Goal: Task Accomplishment & Management: Manage account settings

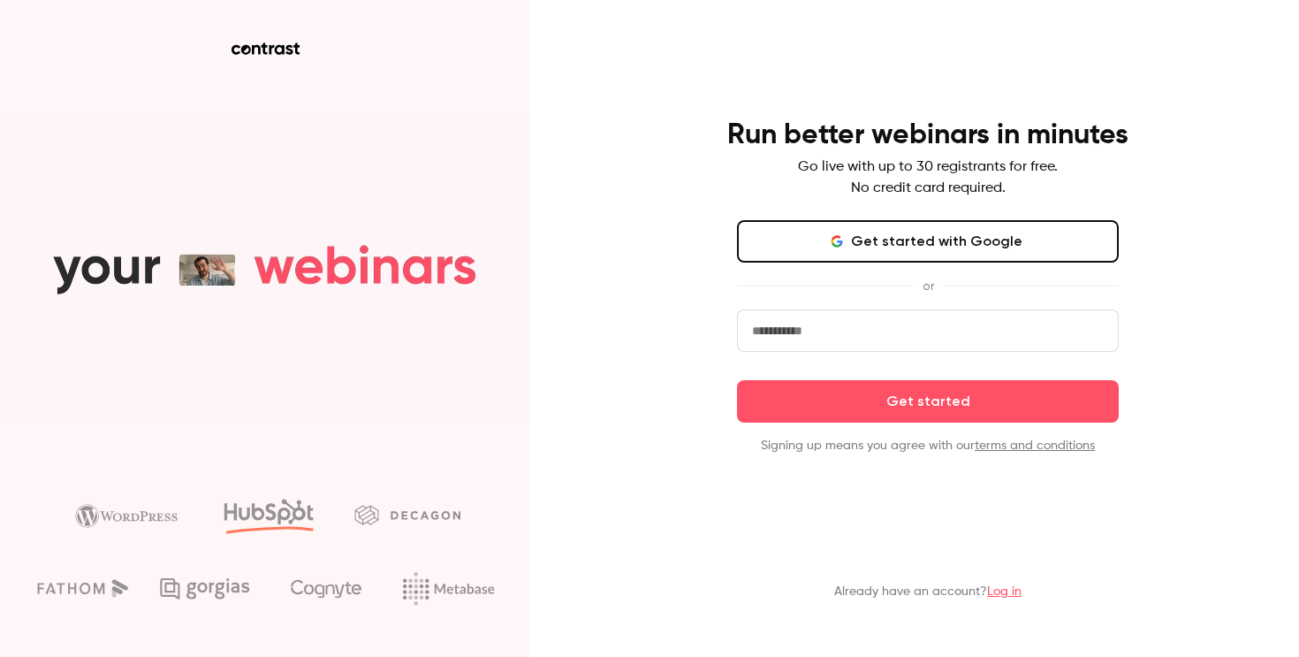
click at [895, 267] on div "Get started with Google or Get started Signing up means you agree with our term…" at bounding box center [928, 337] width 382 height 234
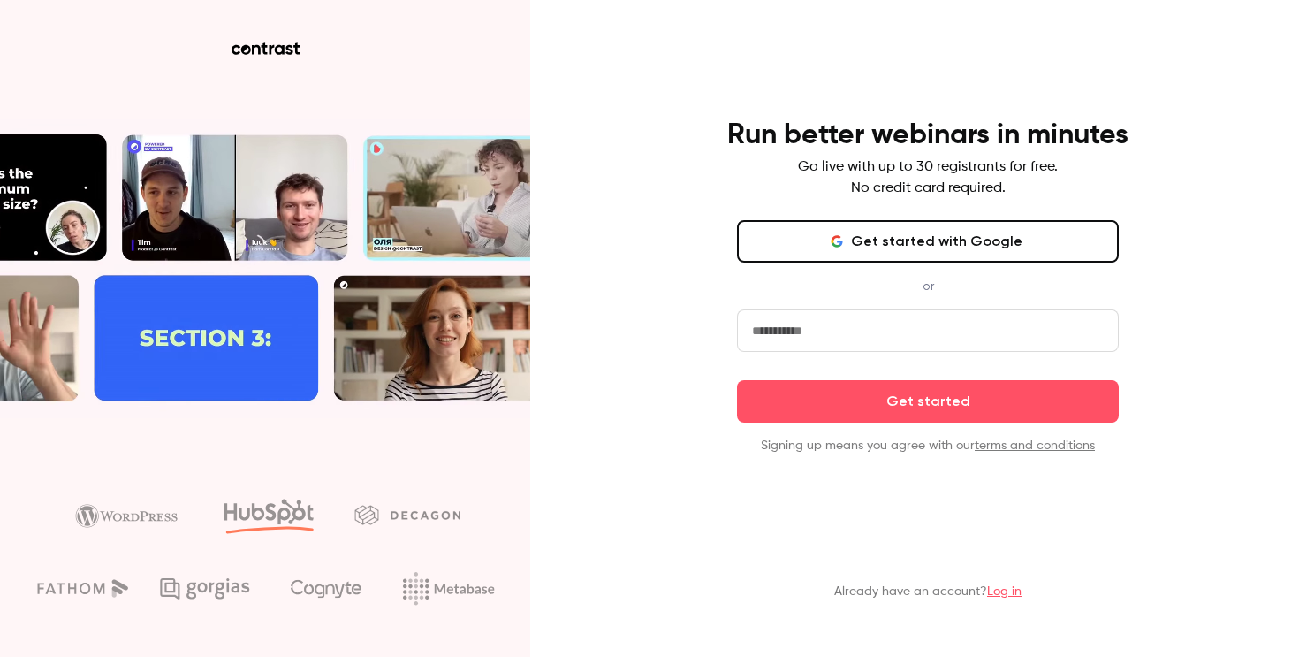
click at [908, 240] on button "Get started with Google" at bounding box center [928, 241] width 382 height 42
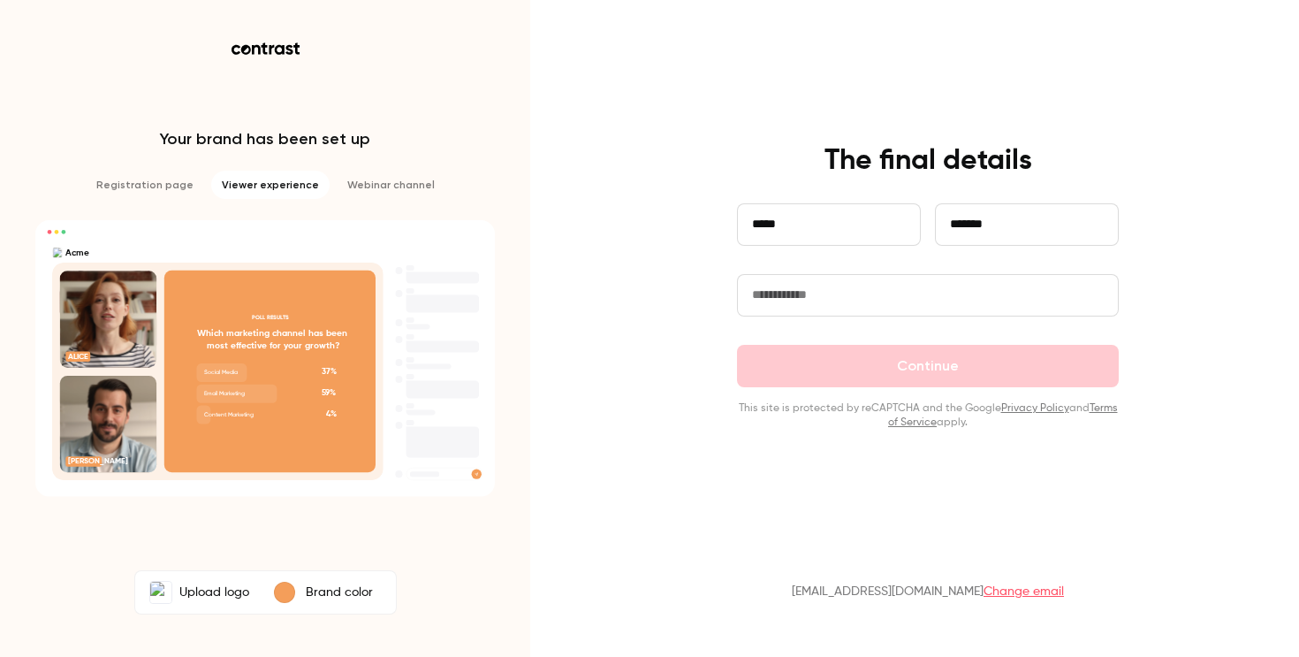
click at [802, 230] on input "*****" at bounding box center [829, 224] width 184 height 42
click at [890, 282] on input "text" at bounding box center [928, 295] width 382 height 42
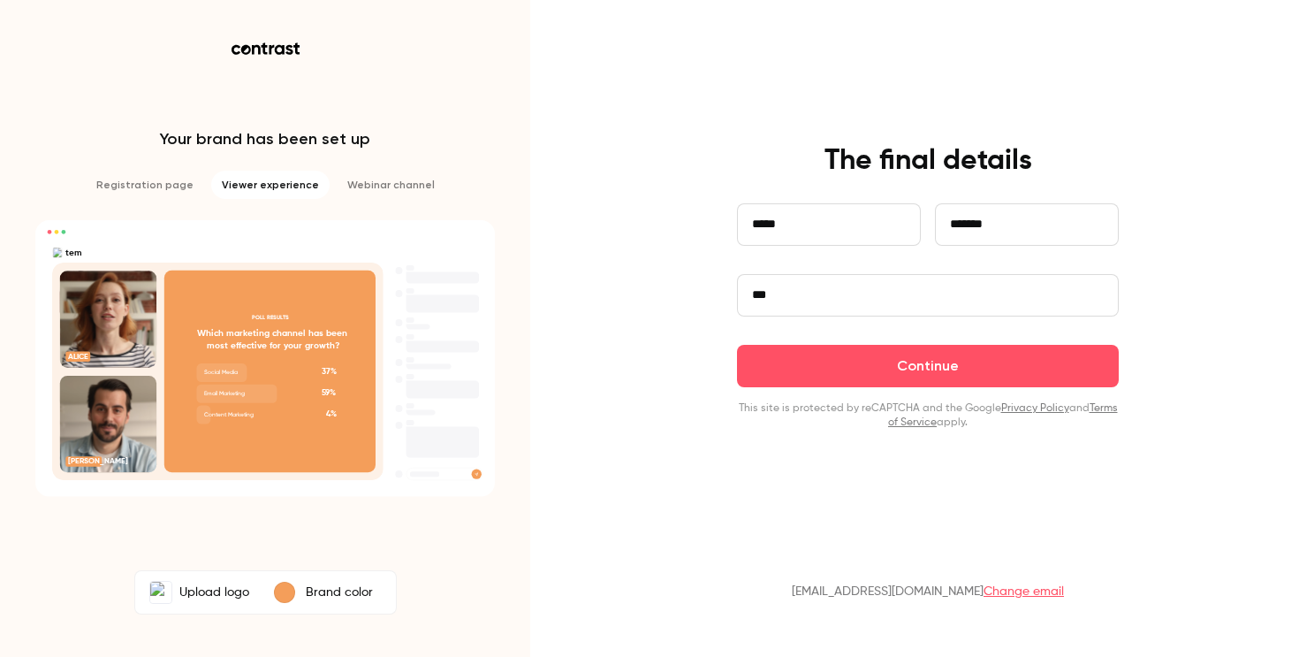
type input "***"
click at [737, 345] on button "Continue" at bounding box center [928, 366] width 382 height 42
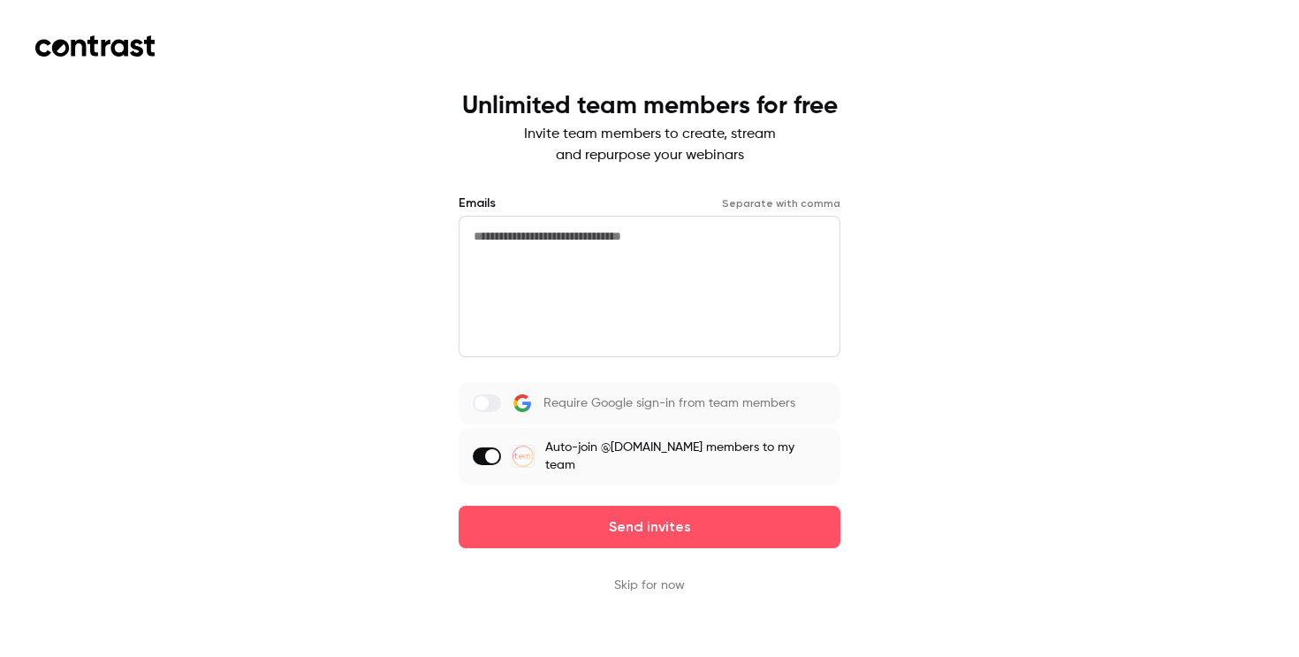
click at [534, 229] on textarea at bounding box center [650, 286] width 382 height 141
click at [580, 250] on textarea at bounding box center [650, 286] width 382 height 141
click at [593, 228] on textarea at bounding box center [650, 286] width 382 height 141
click at [632, 274] on textarea at bounding box center [650, 286] width 382 height 141
type textarea "**********"
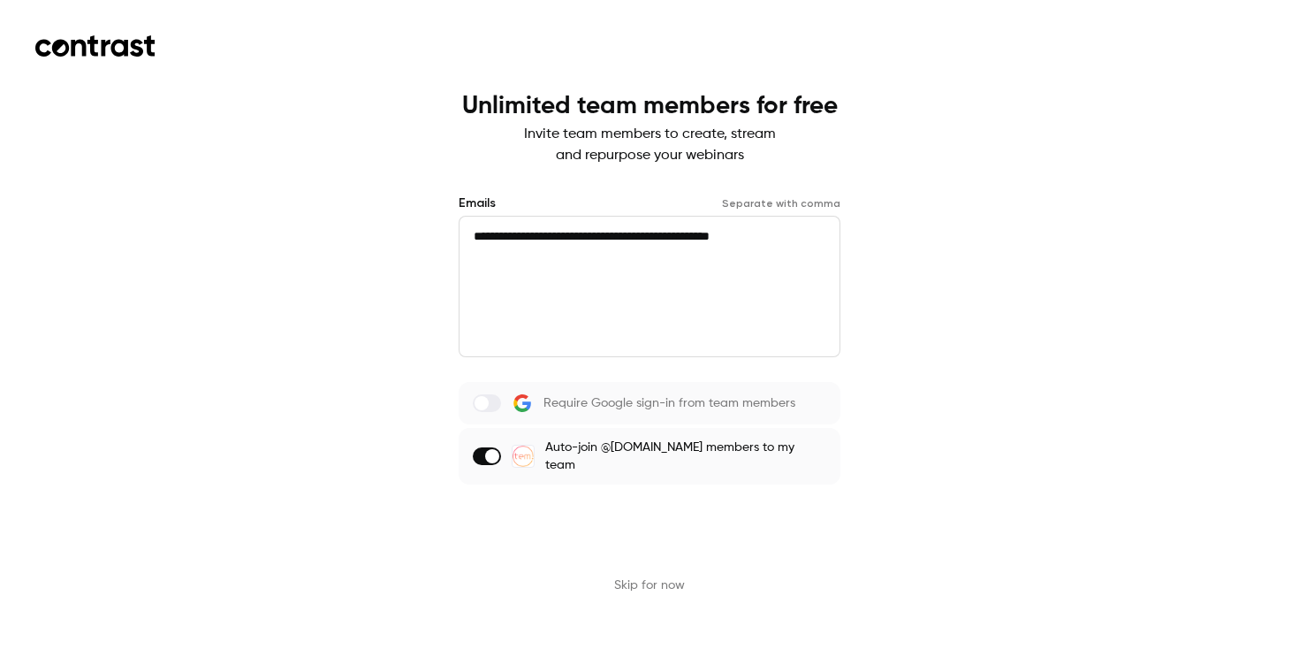
click at [708, 514] on button "Send invites" at bounding box center [650, 527] width 382 height 42
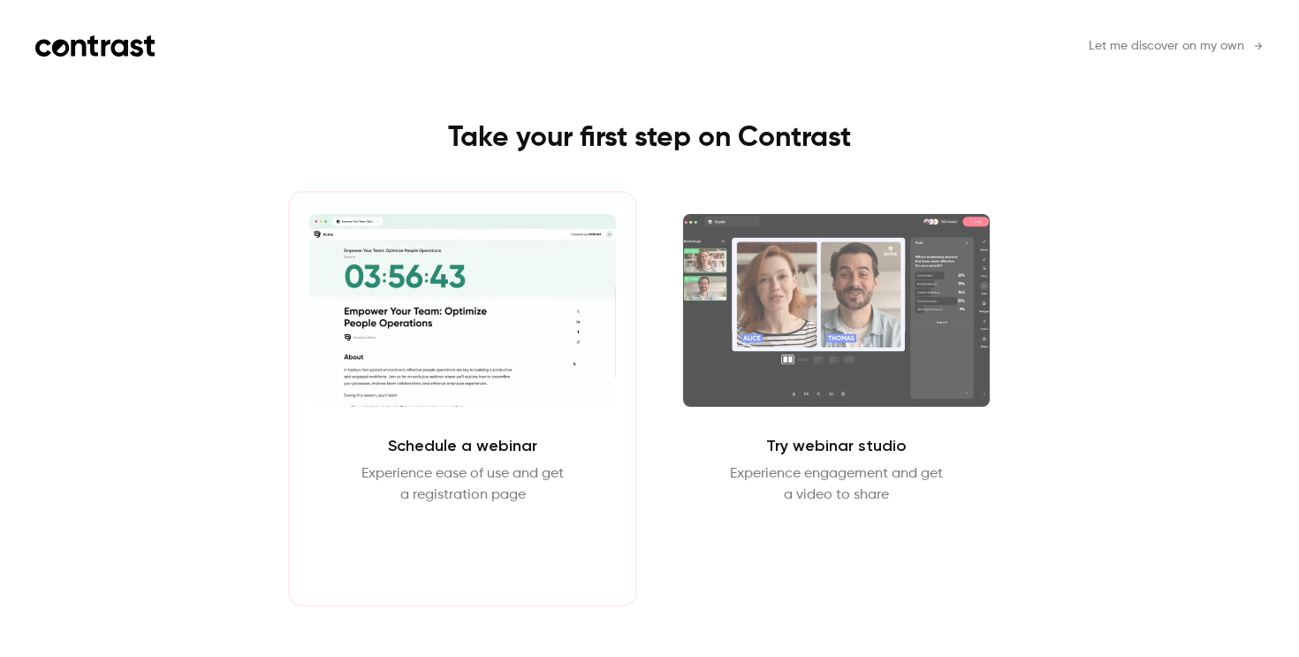
click at [484, 541] on button "Schedule webinar" at bounding box center [462, 548] width 151 height 42
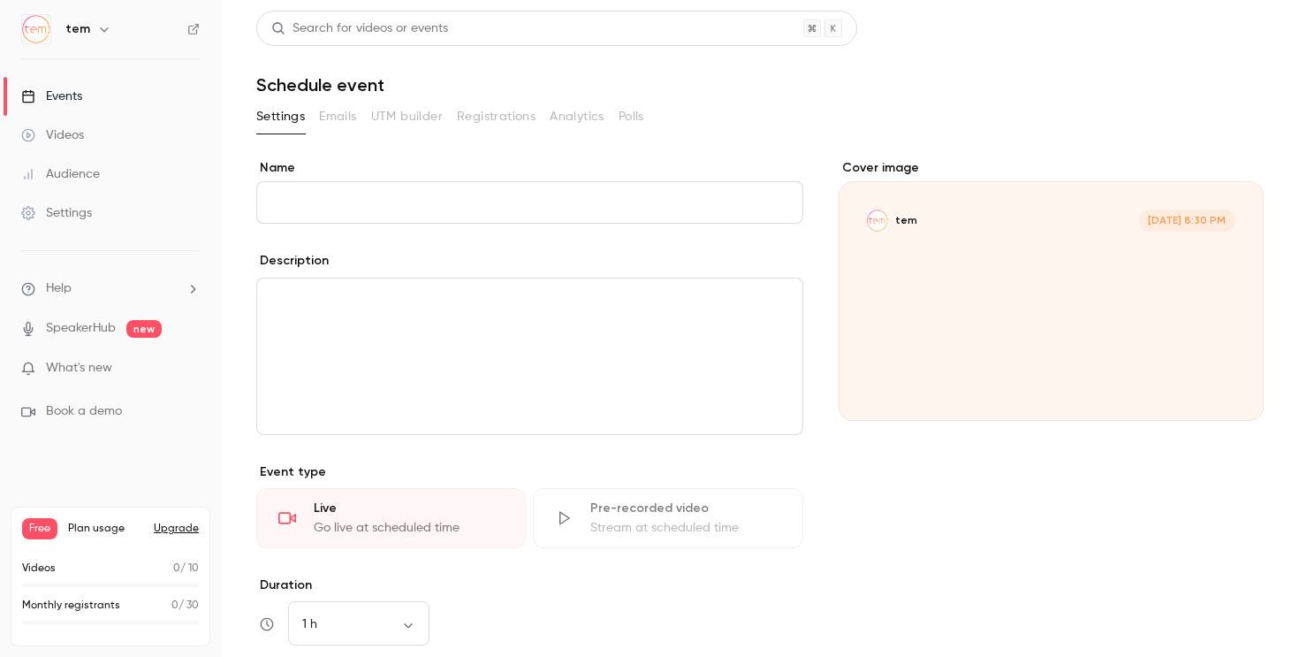
click at [0, 656] on com-1password-button at bounding box center [0, 657] width 0 height 0
click at [491, 208] on input "Name" at bounding box center [529, 202] width 547 height 42
click at [431, 194] on input "Name" at bounding box center [529, 202] width 547 height 42
type input "*"
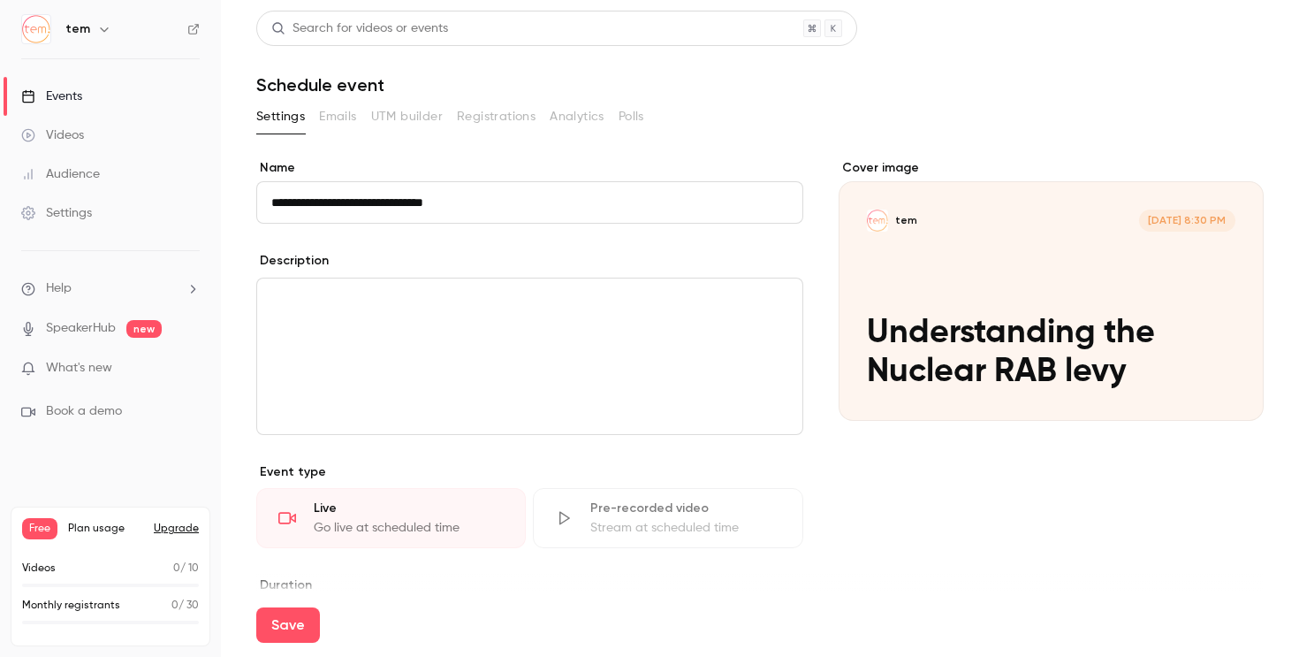
click at [376, 317] on div "editor" at bounding box center [529, 356] width 545 height 156
click at [1030, 207] on div "Cover image" at bounding box center [1051, 290] width 425 height 262
click at [0, 0] on input "tem Sep 19, 8:30 PM Understanding the Nuclear RAB levy" at bounding box center [0, 0] width 0 height 0
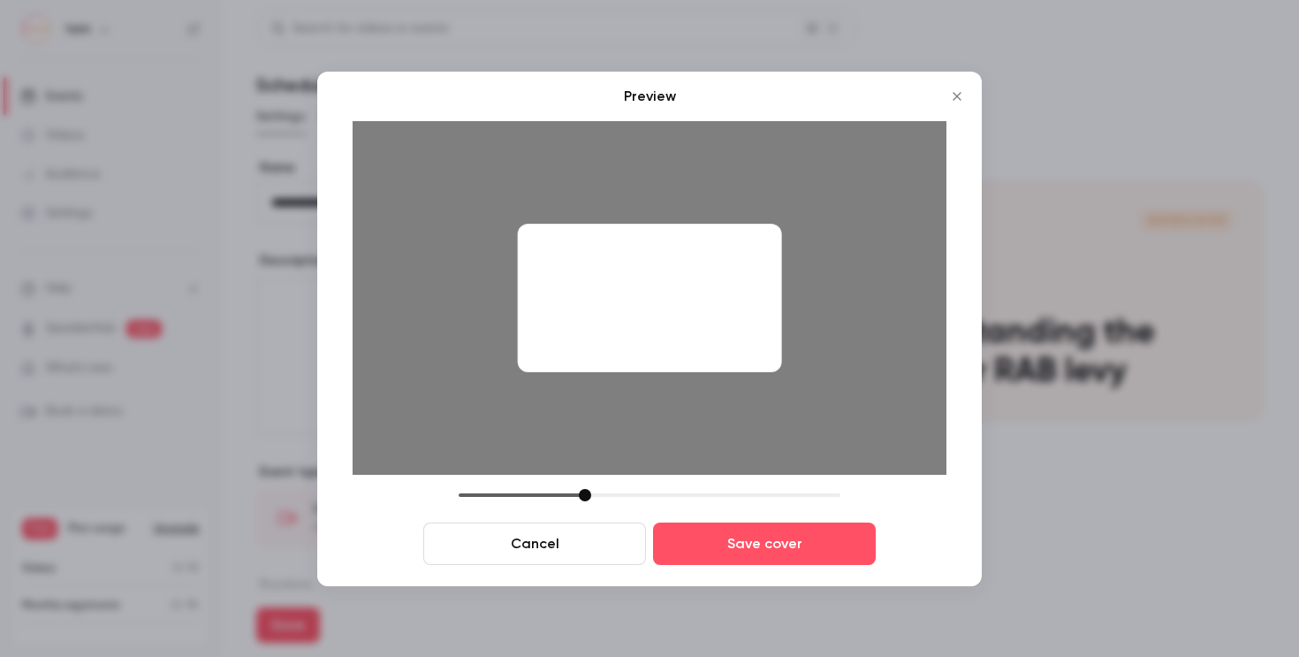
drag, startPoint x: 657, startPoint y: 343, endPoint x: 1030, endPoint y: 301, distance: 375.3
click at [1030, 301] on div "Preview Cancel Save cover" at bounding box center [649, 328] width 1299 height 657
drag, startPoint x: 631, startPoint y: 270, endPoint x: 938, endPoint y: 285, distance: 307.0
click at [946, 285] on div at bounding box center [650, 298] width 594 height 354
drag, startPoint x: 584, startPoint y: 497, endPoint x: 291, endPoint y: 486, distance: 293.6
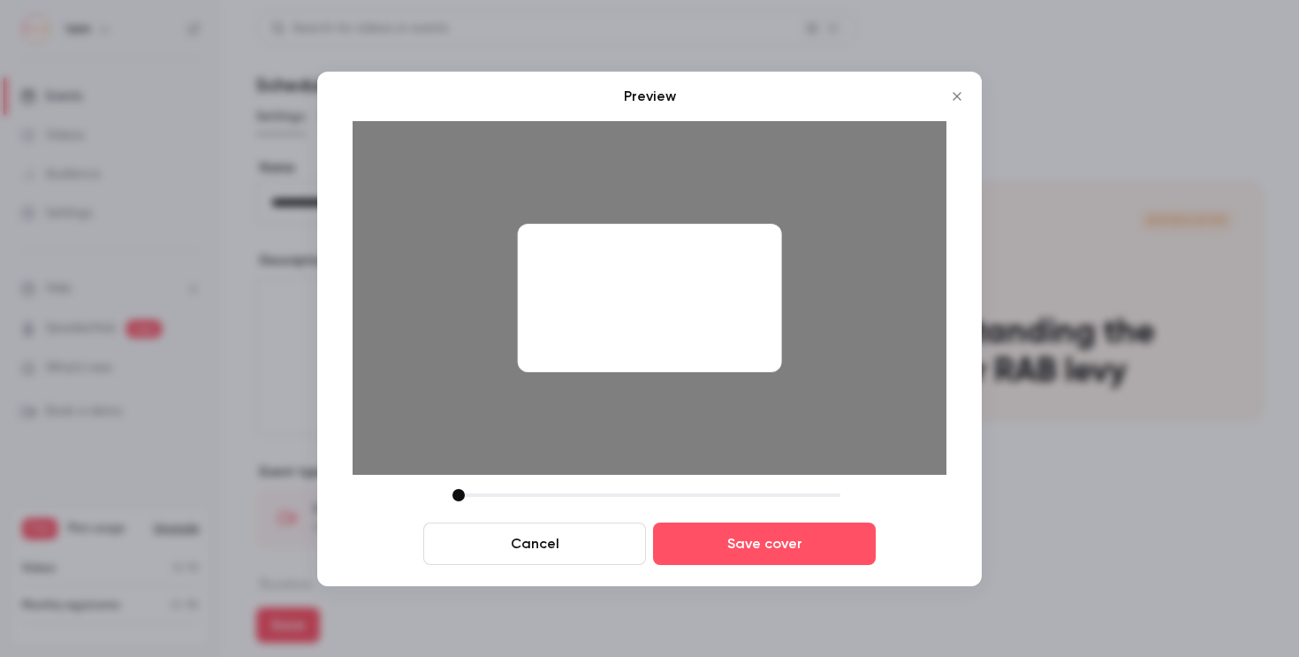
click at [291, 486] on div "Preview Cancel Save cover" at bounding box center [649, 328] width 1299 height 657
drag, startPoint x: 462, startPoint y: 492, endPoint x: 516, endPoint y: 492, distance: 53.9
click at [516, 492] on div at bounding box center [511, 495] width 12 height 12
drag, startPoint x: 704, startPoint y: 350, endPoint x: 540, endPoint y: 350, distance: 164.4
click at [540, 350] on div at bounding box center [650, 298] width 264 height 148
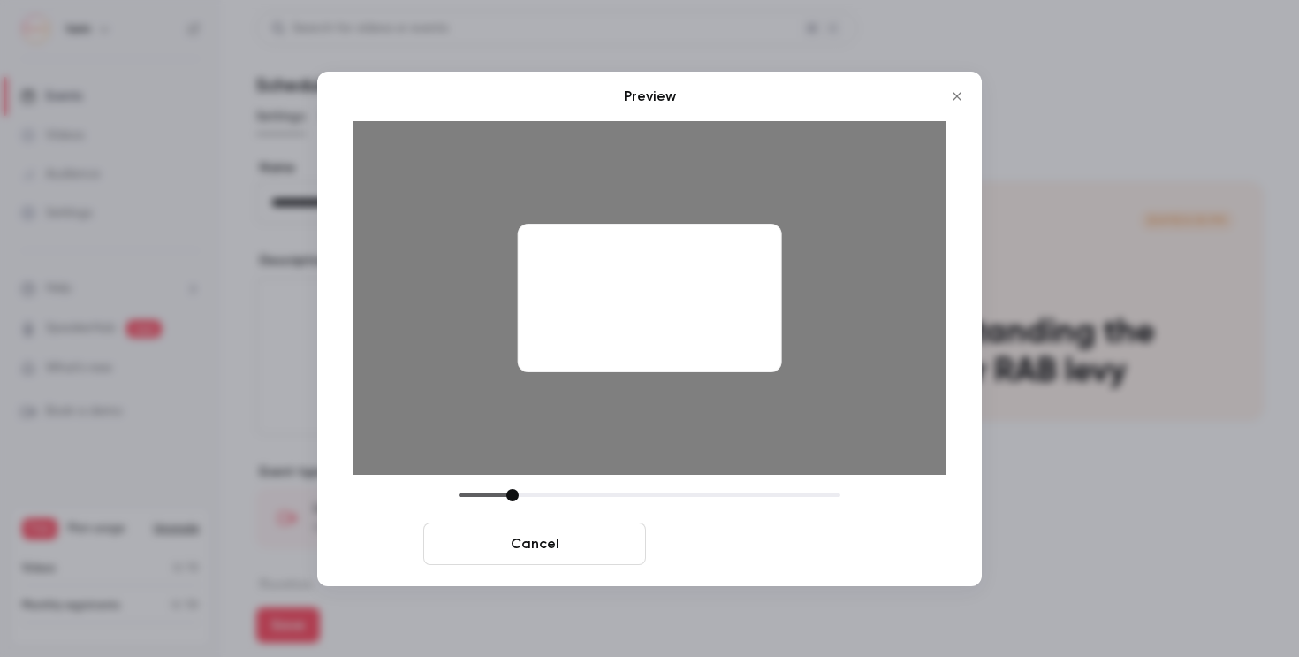
click at [737, 545] on button "Save cover" at bounding box center [764, 543] width 223 height 42
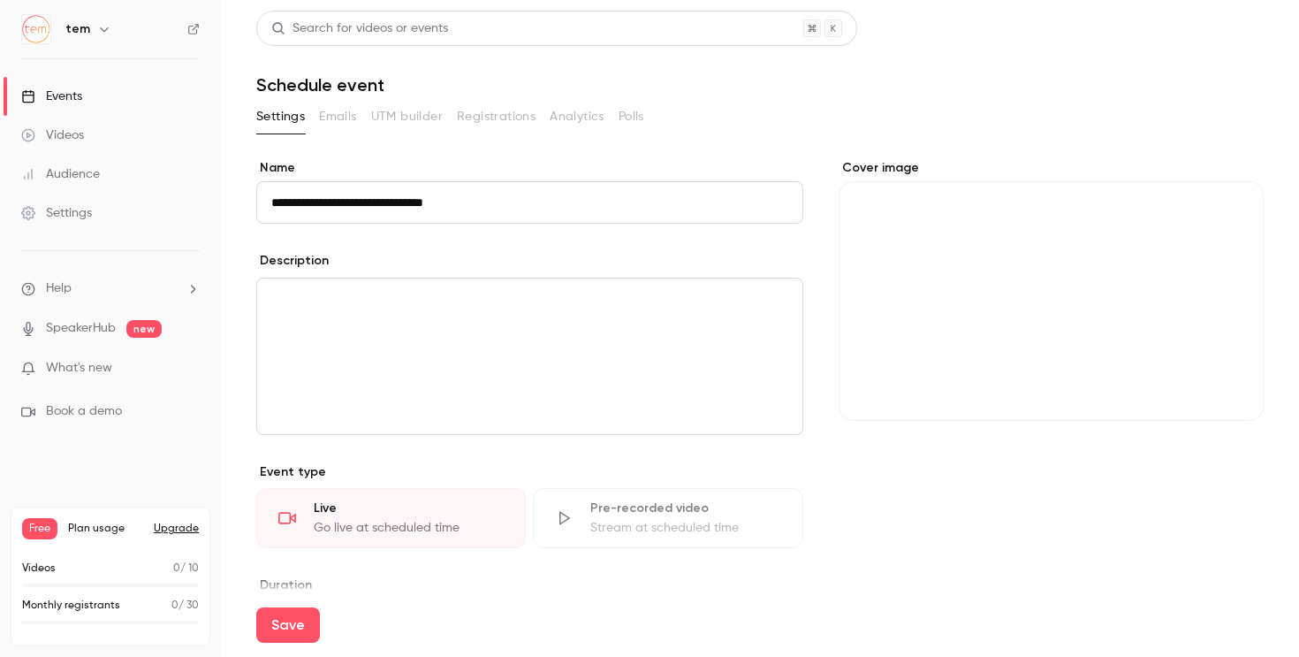
click at [1030, 198] on div "Cover image" at bounding box center [1051, 290] width 425 height 262
click at [0, 0] on input "Cover image" at bounding box center [0, 0] width 0 height 0
click at [1234, 385] on icon "Cover image" at bounding box center [1231, 389] width 19 height 14
click at [1241, 390] on icon "Cover image" at bounding box center [1231, 389] width 19 height 14
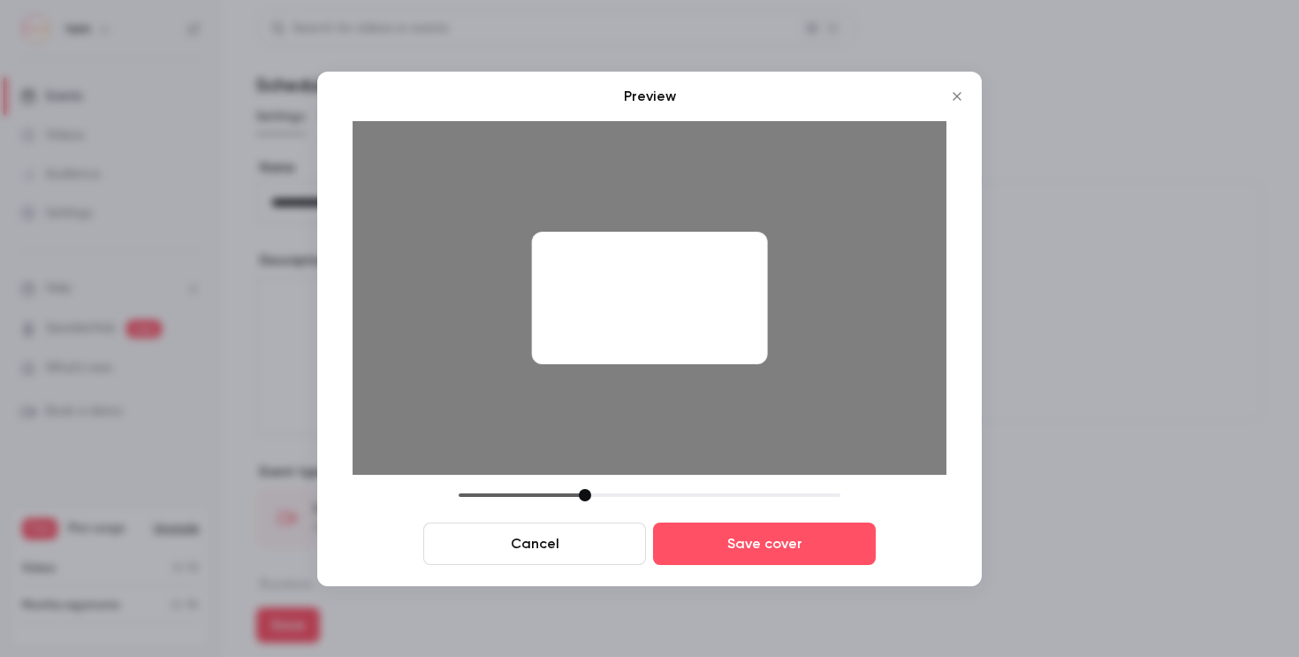
click at [528, 556] on button "Cancel" at bounding box center [534, 543] width 223 height 42
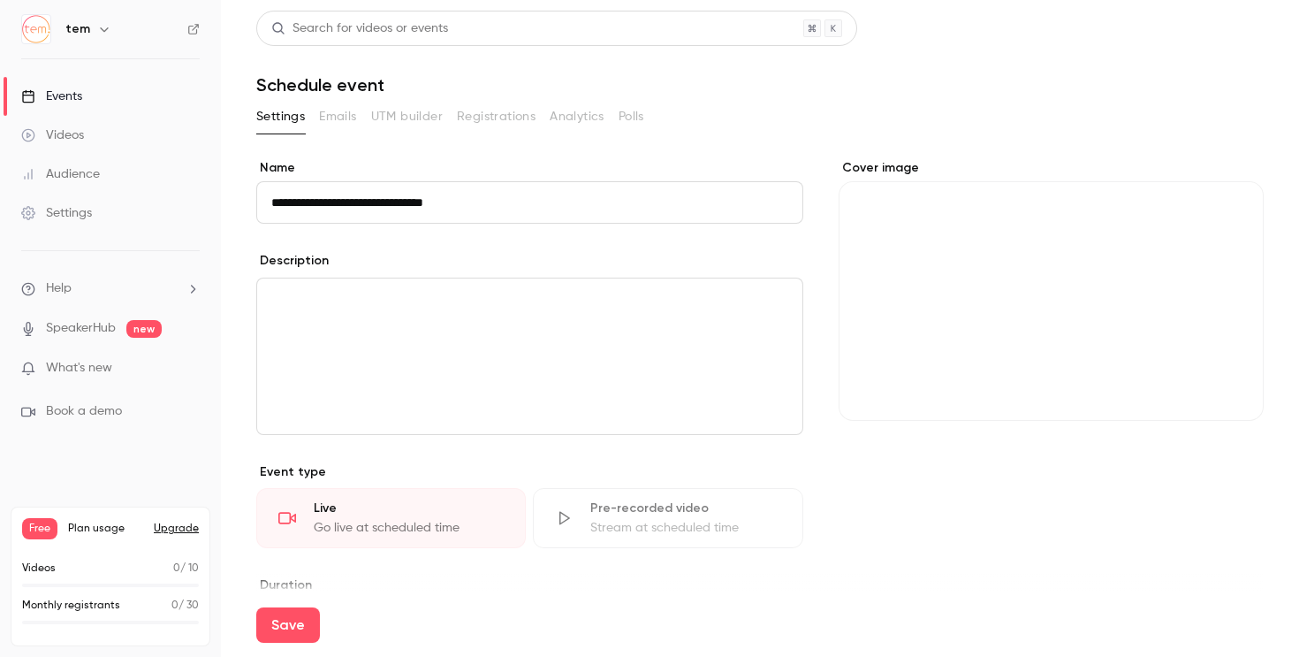
click at [1139, 385] on div "Cover image" at bounding box center [1051, 290] width 425 height 262
click at [0, 0] on input "Cover image" at bounding box center [0, 0] width 0 height 0
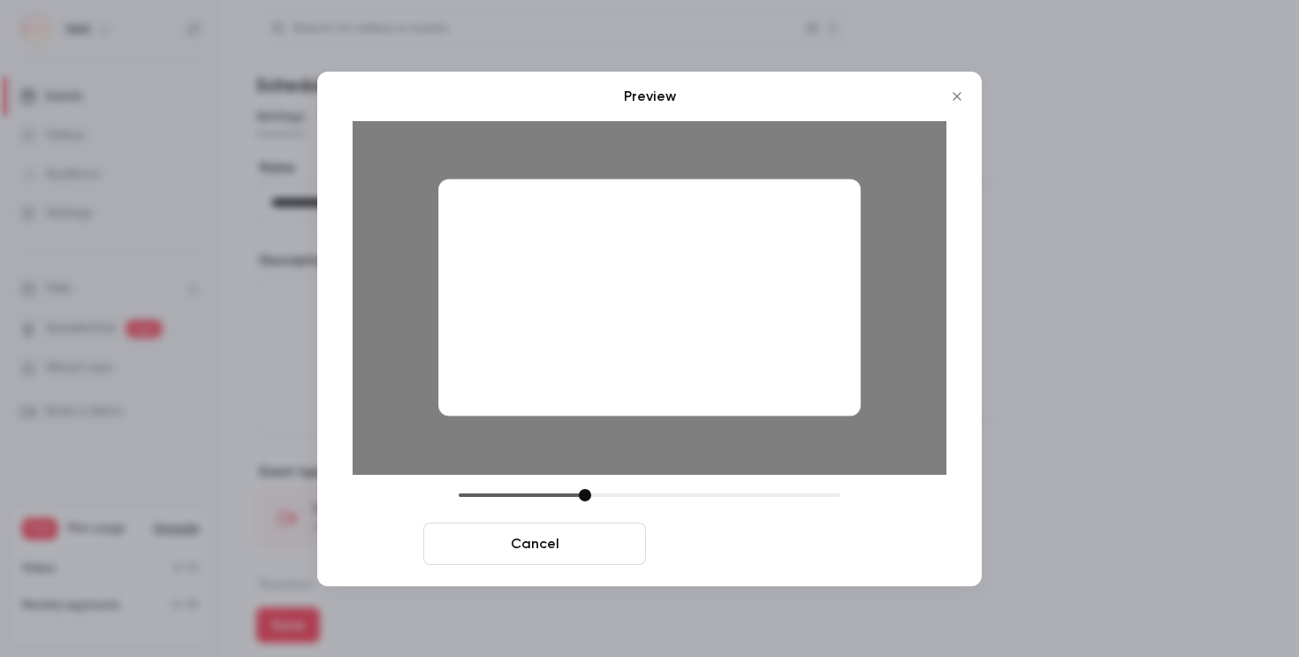
click at [722, 531] on button "Save cover" at bounding box center [764, 543] width 223 height 42
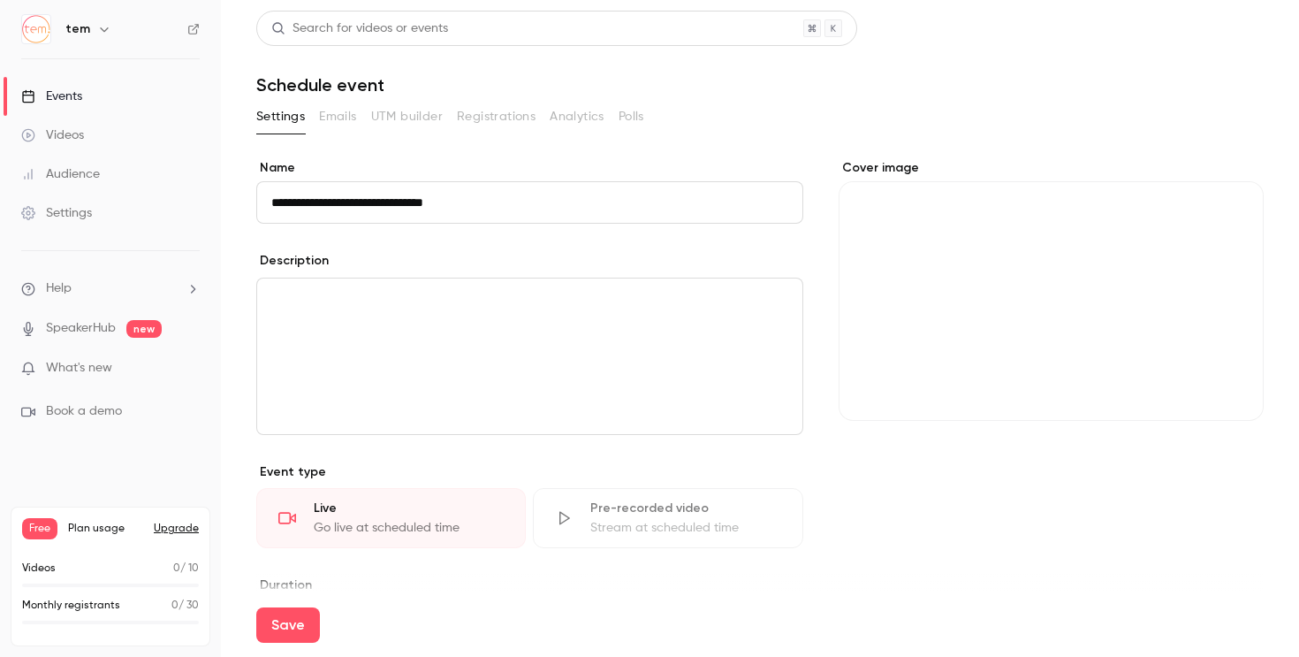
click at [1119, 293] on div "Cover image" at bounding box center [1051, 290] width 425 height 262
click at [0, 0] on input "Cover image" at bounding box center [0, 0] width 0 height 0
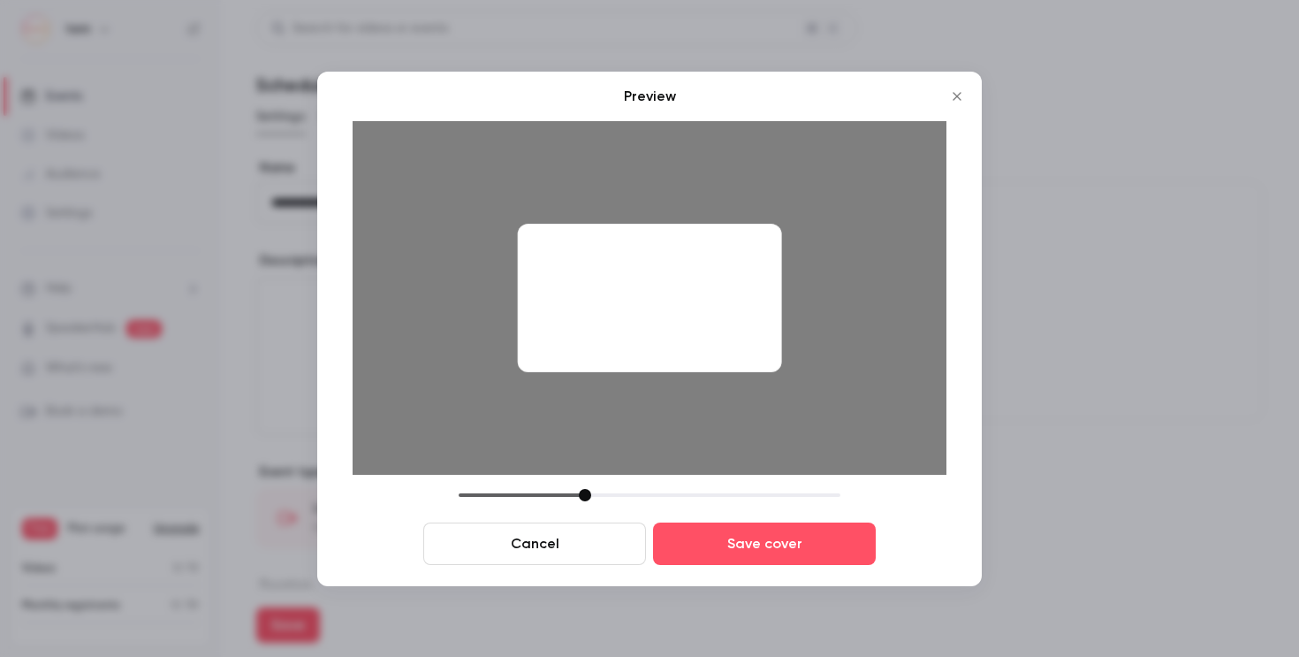
drag, startPoint x: 698, startPoint y: 324, endPoint x: 858, endPoint y: 323, distance: 160.0
click at [858, 323] on div at bounding box center [650, 298] width 594 height 354
drag, startPoint x: 586, startPoint y: 488, endPoint x: 612, endPoint y: 487, distance: 25.6
click at [612, 487] on div "Preview Cancel Save cover" at bounding box center [650, 325] width 594 height 479
drag, startPoint x: 703, startPoint y: 333, endPoint x: 763, endPoint y: 340, distance: 60.5
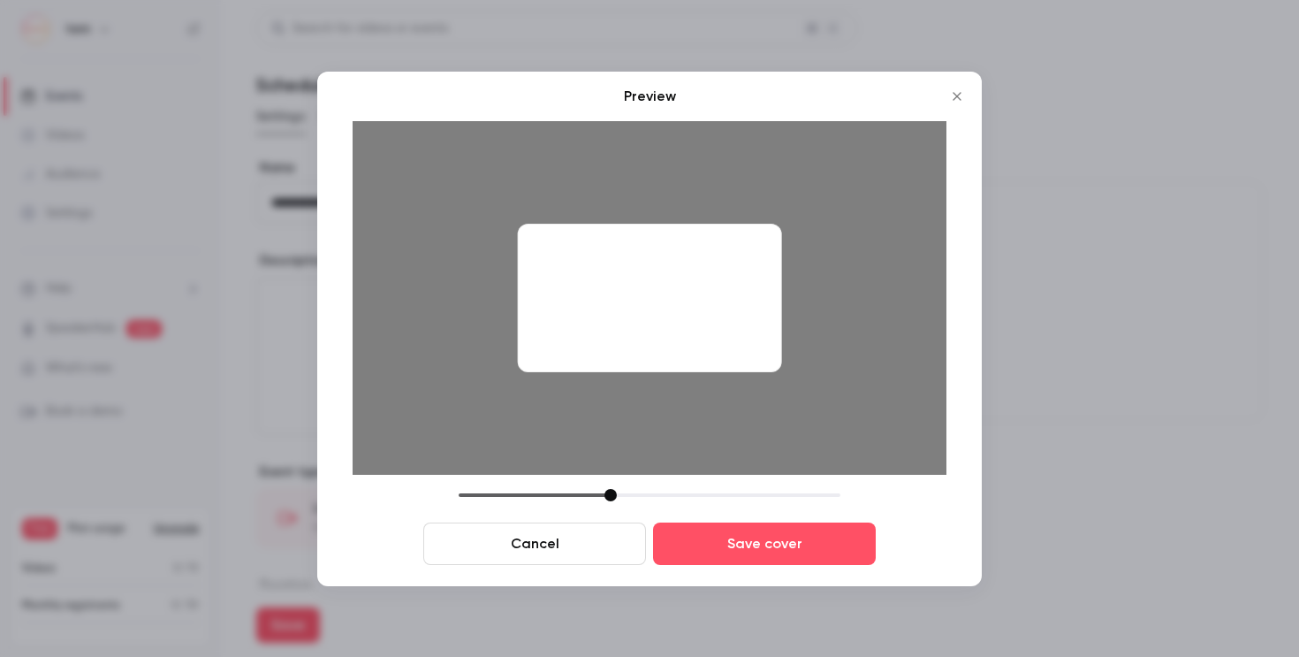
click at [763, 340] on div at bounding box center [650, 298] width 264 height 148
drag, startPoint x: 616, startPoint y: 489, endPoint x: 651, endPoint y: 487, distance: 35.4
click at [651, 487] on div "Preview Cancel Save cover" at bounding box center [650, 325] width 594 height 479
click at [650, 491] on div at bounding box center [650, 495] width 382 height 12
drag, startPoint x: 666, startPoint y: 330, endPoint x: 761, endPoint y: 352, distance: 97.1
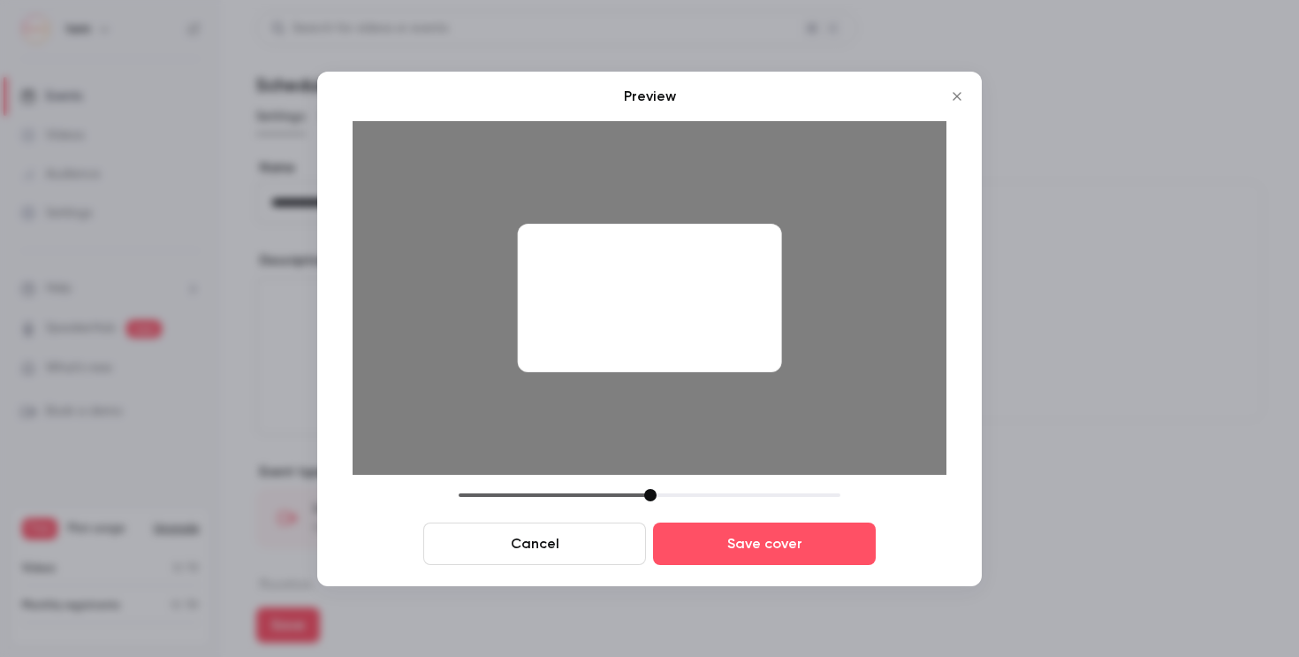
click at [761, 352] on div at bounding box center [650, 298] width 264 height 148
drag, startPoint x: 653, startPoint y: 493, endPoint x: 626, endPoint y: 494, distance: 27.4
click at [626, 494] on div at bounding box center [623, 495] width 12 height 12
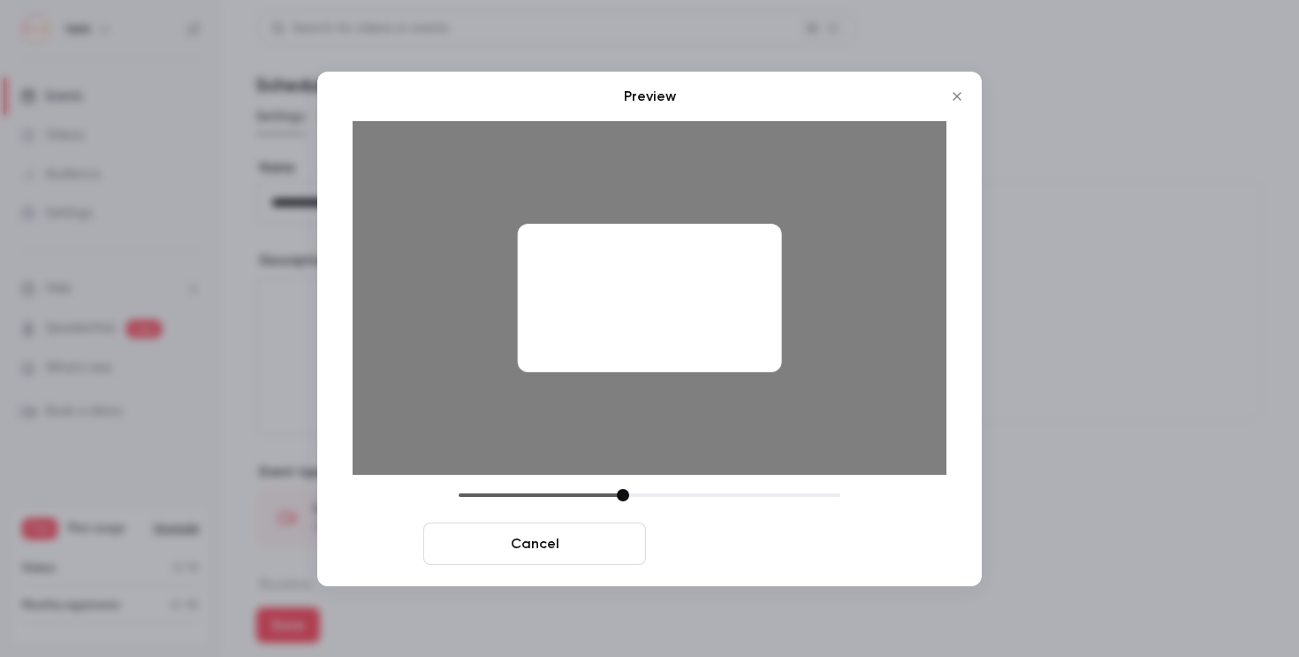
click at [757, 551] on button "Save cover" at bounding box center [764, 543] width 223 height 42
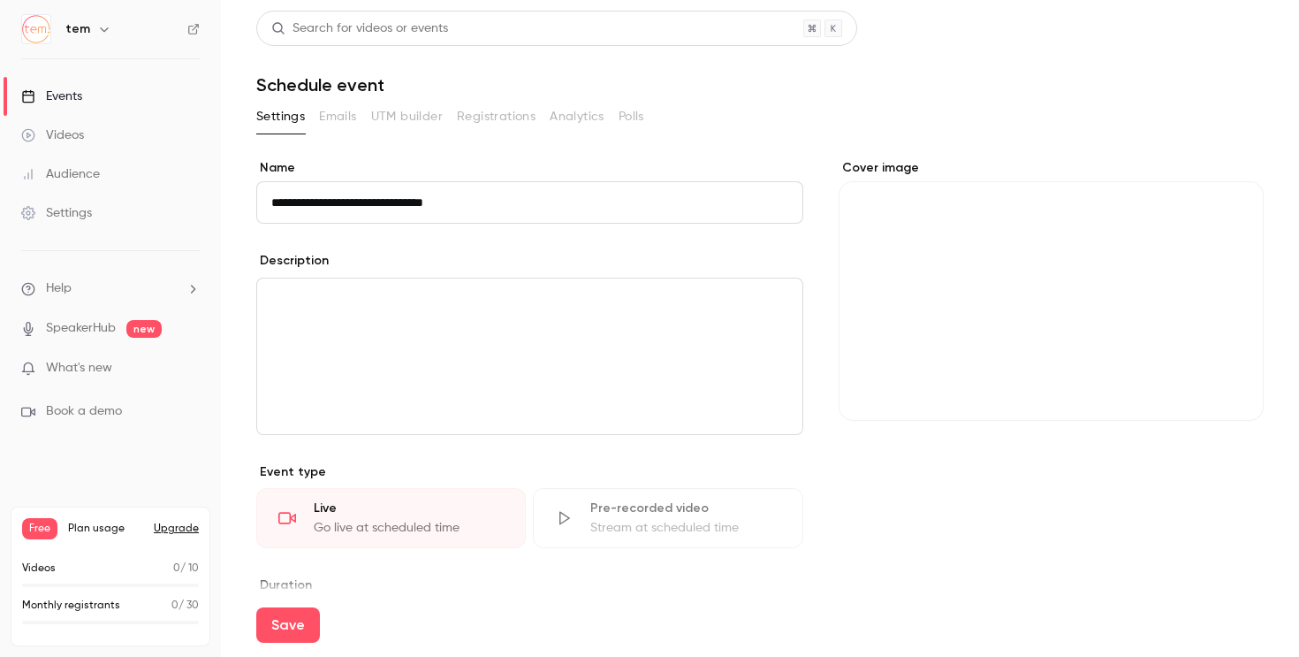
click at [482, 198] on input "**********" at bounding box center [529, 202] width 547 height 42
click at [425, 322] on div "editor" at bounding box center [529, 356] width 545 height 156
click at [485, 209] on input "**********" at bounding box center [529, 202] width 547 height 42
click at [644, 316] on div "editor" at bounding box center [529, 356] width 545 height 156
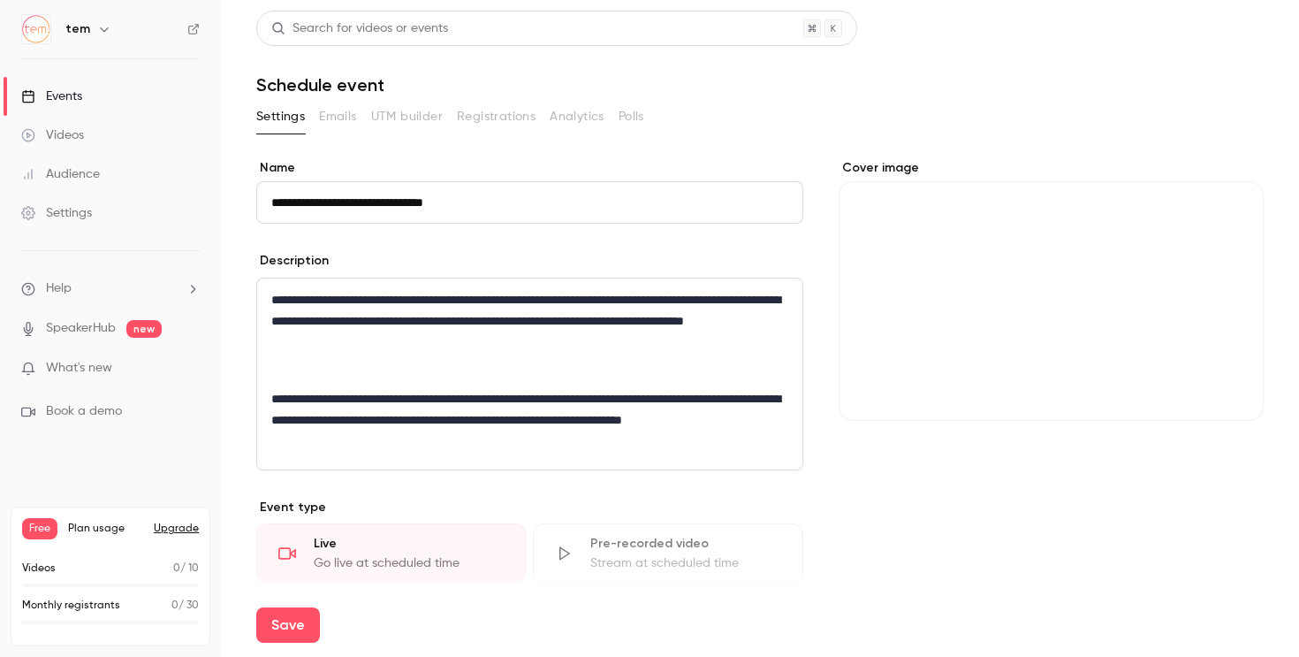
click at [617, 198] on input "**********" at bounding box center [529, 202] width 547 height 42
paste input "**"
type input "**********"
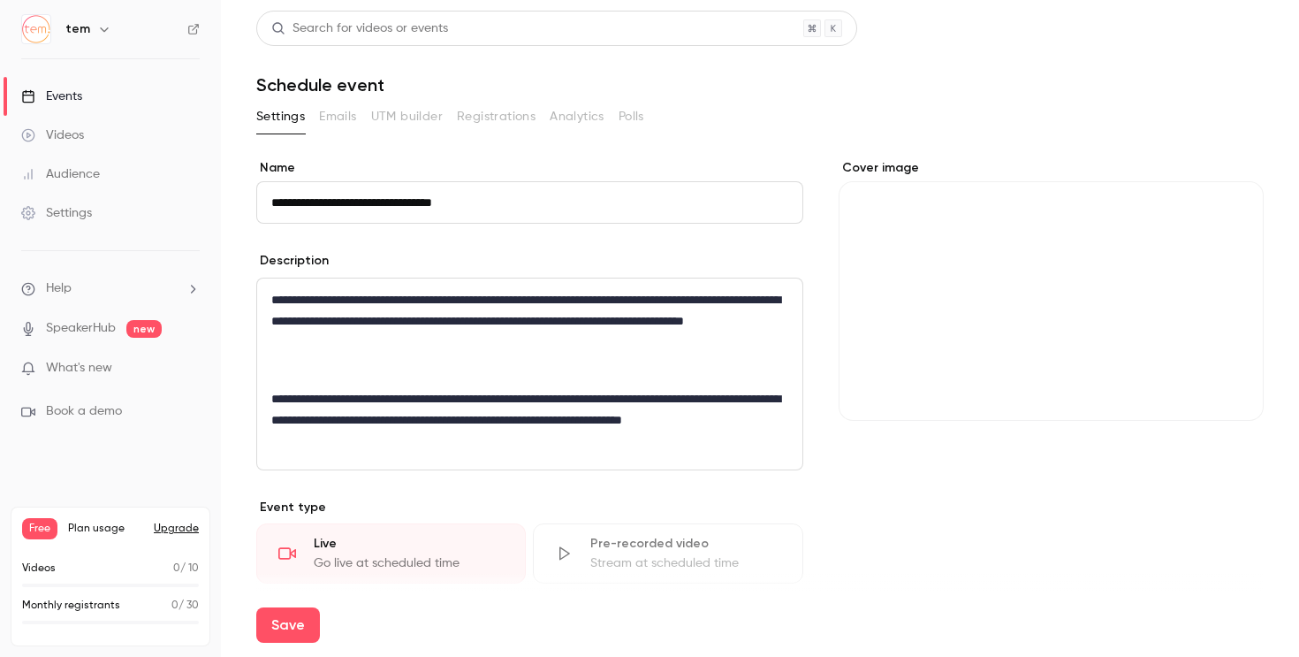
click at [405, 315] on p "**********" at bounding box center [529, 321] width 517 height 64
click at [415, 389] on p "**********" at bounding box center [529, 420] width 517 height 64
click at [445, 370] on p "editor" at bounding box center [529, 370] width 517 height 21
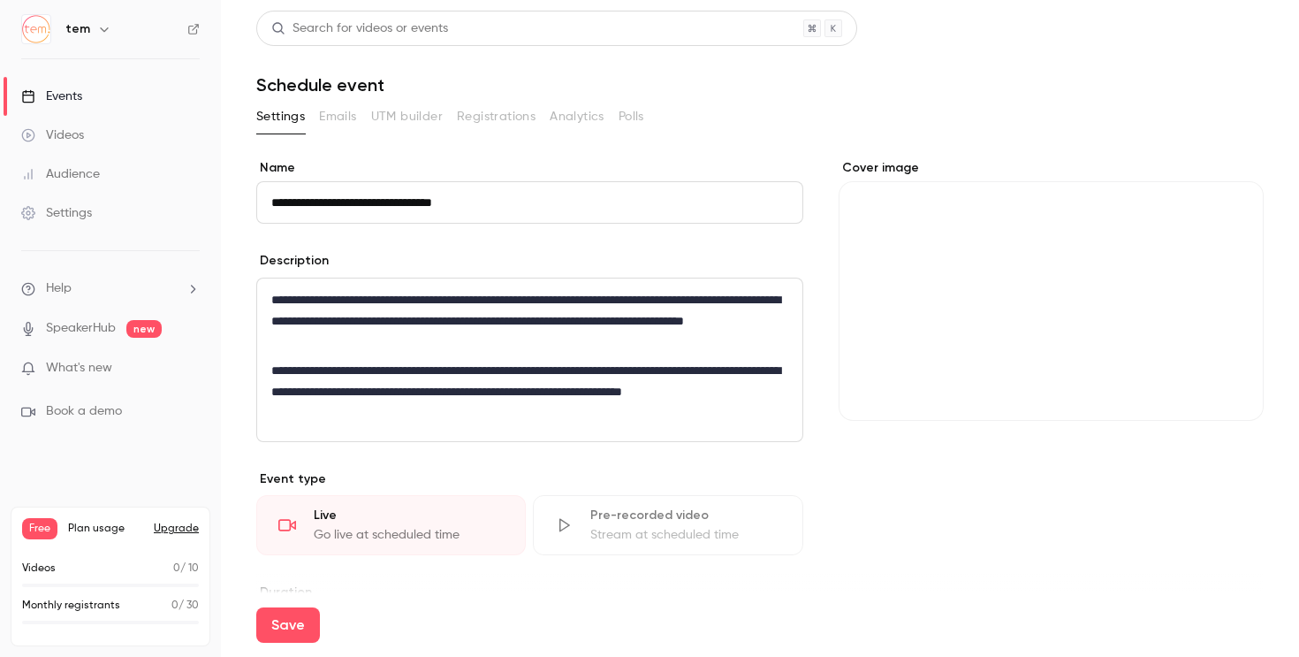
click at [520, 292] on p "**********" at bounding box center [529, 321] width 517 height 64
click at [512, 299] on p "**********" at bounding box center [529, 321] width 517 height 64
click at [642, 300] on p "**********" at bounding box center [529, 321] width 517 height 64
click at [433, 296] on p "**********" at bounding box center [529, 321] width 517 height 64
drag, startPoint x: 433, startPoint y: 296, endPoint x: 459, endPoint y: 296, distance: 25.6
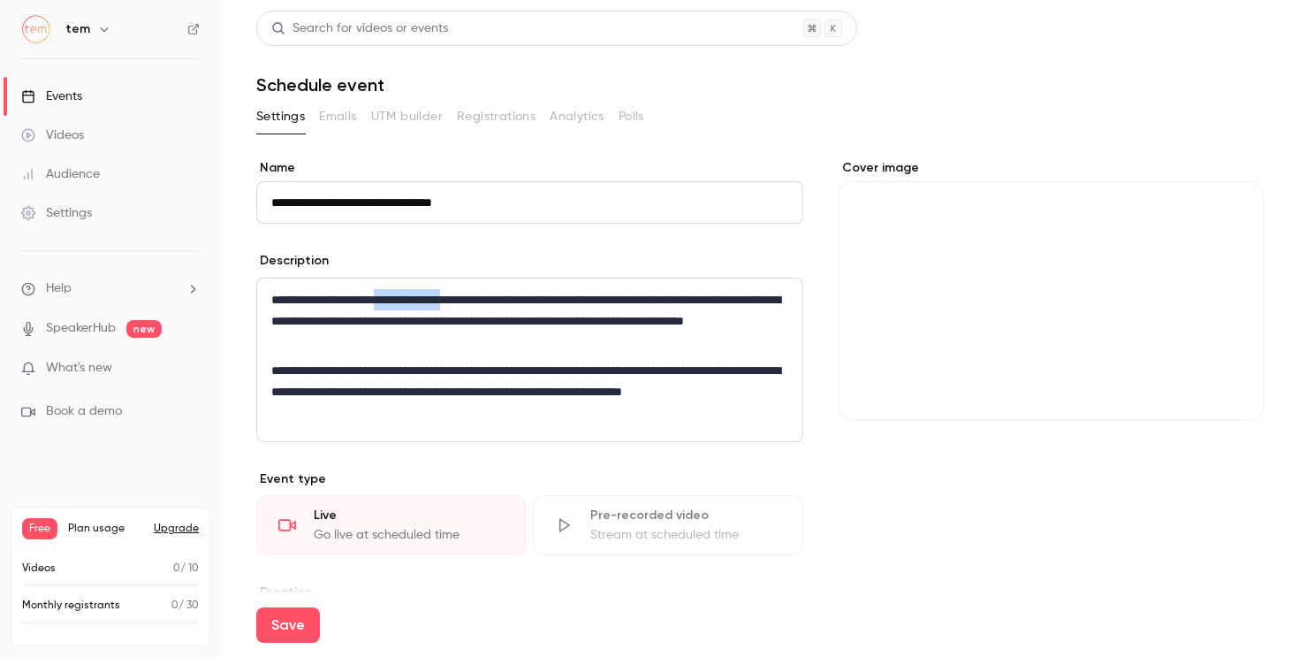
click at [459, 296] on p "**********" at bounding box center [529, 321] width 517 height 64
click at [309, 300] on p "**********" at bounding box center [529, 321] width 517 height 64
click at [564, 320] on p "**********" at bounding box center [529, 321] width 517 height 64
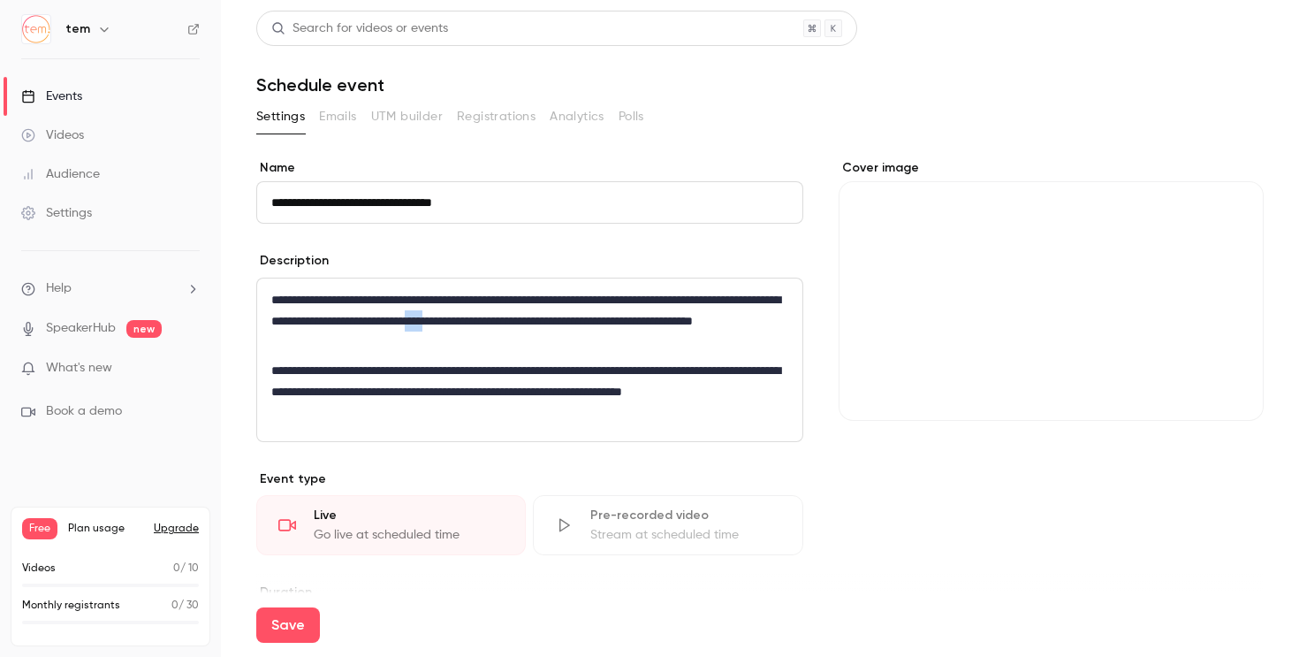
click at [564, 320] on p "**********" at bounding box center [529, 321] width 517 height 64
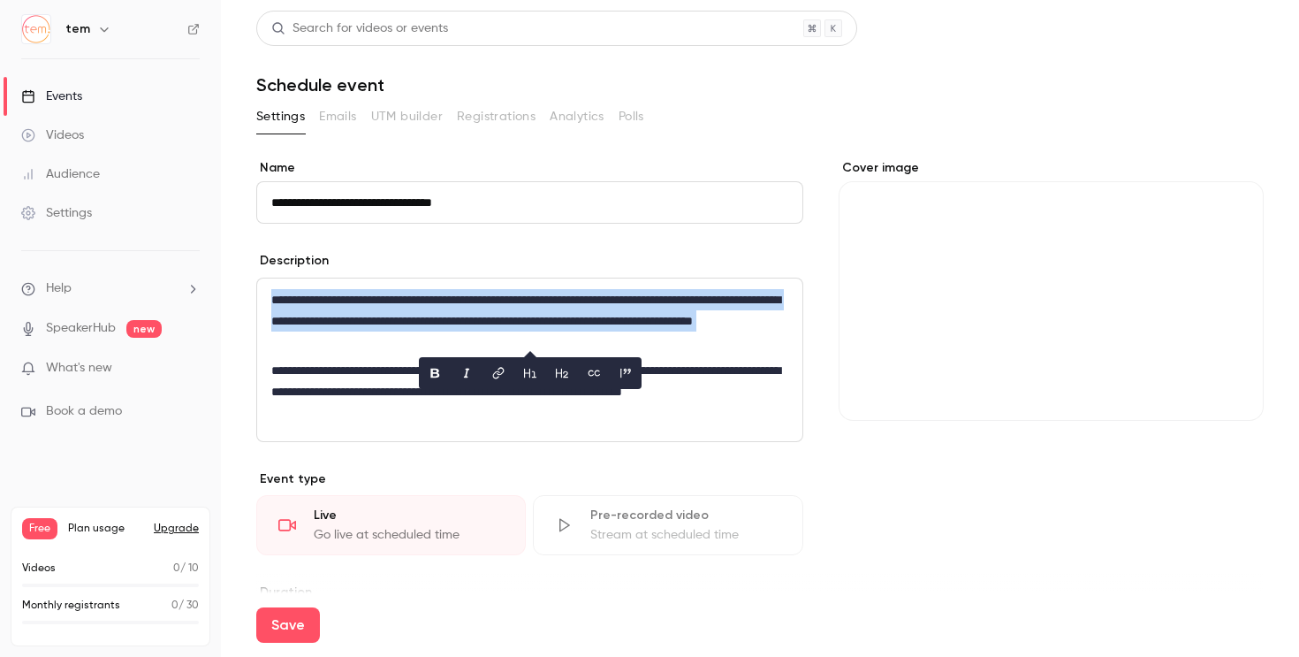
click at [564, 320] on p "**********" at bounding box center [529, 321] width 517 height 64
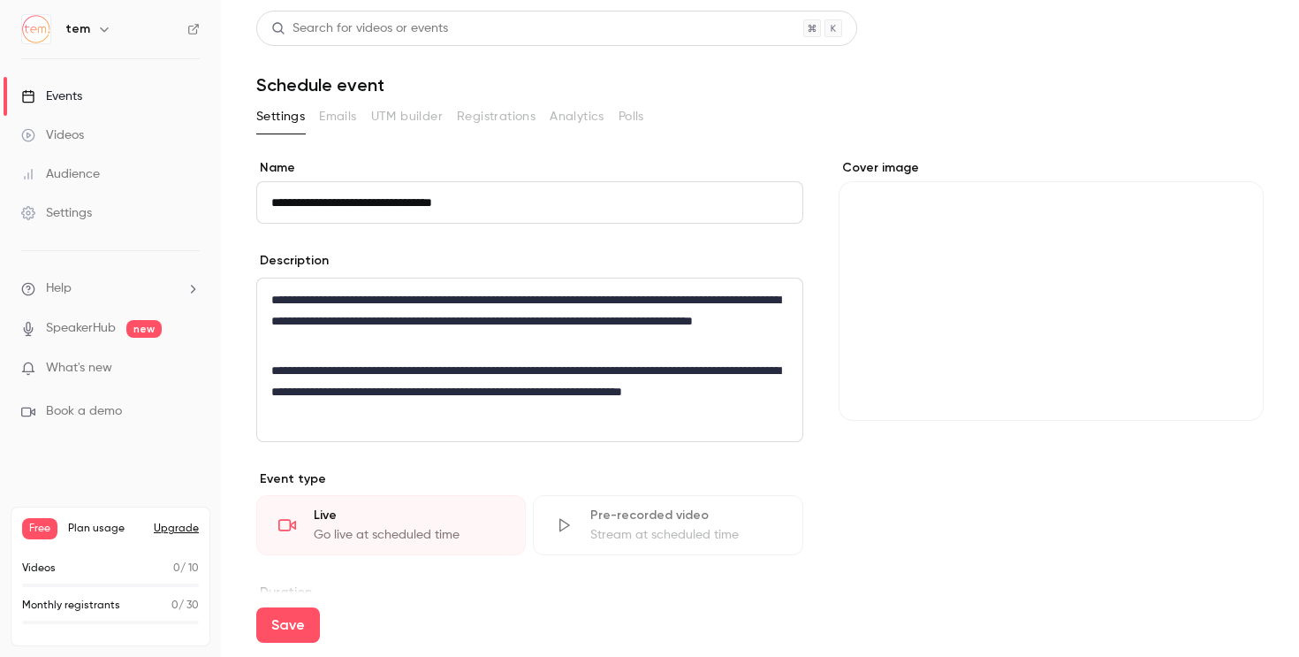
click at [544, 327] on p "**********" at bounding box center [529, 321] width 517 height 64
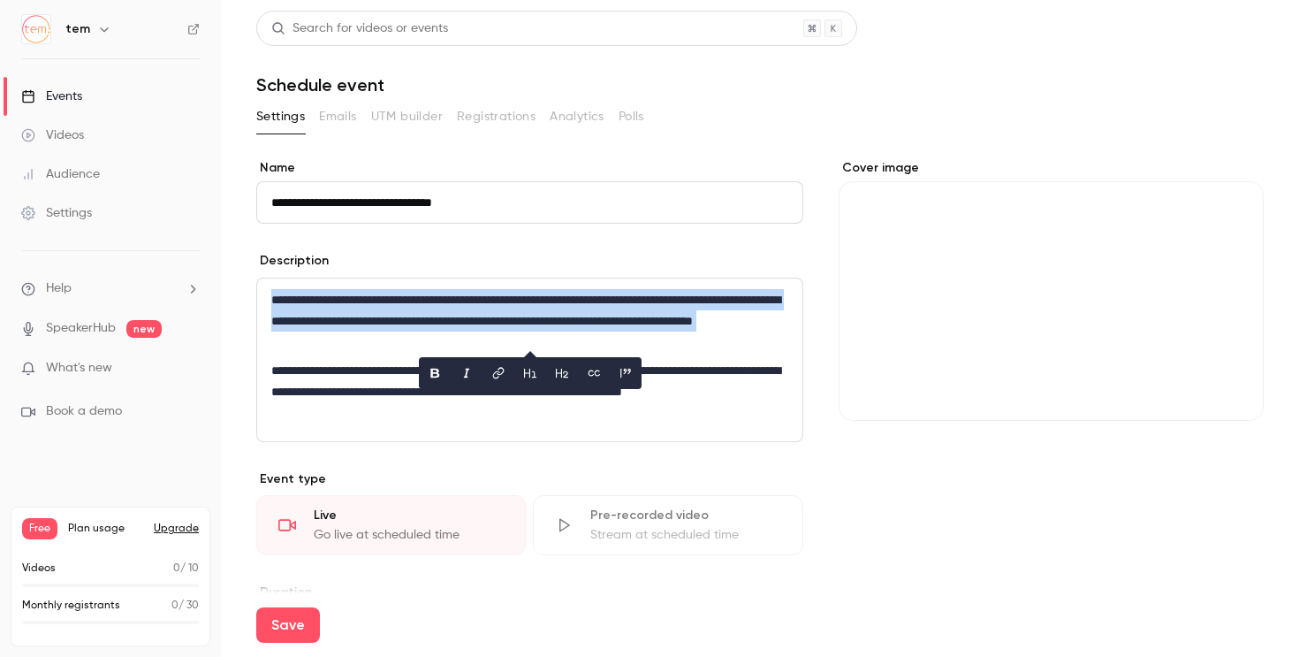
click at [544, 327] on p "**********" at bounding box center [529, 321] width 517 height 64
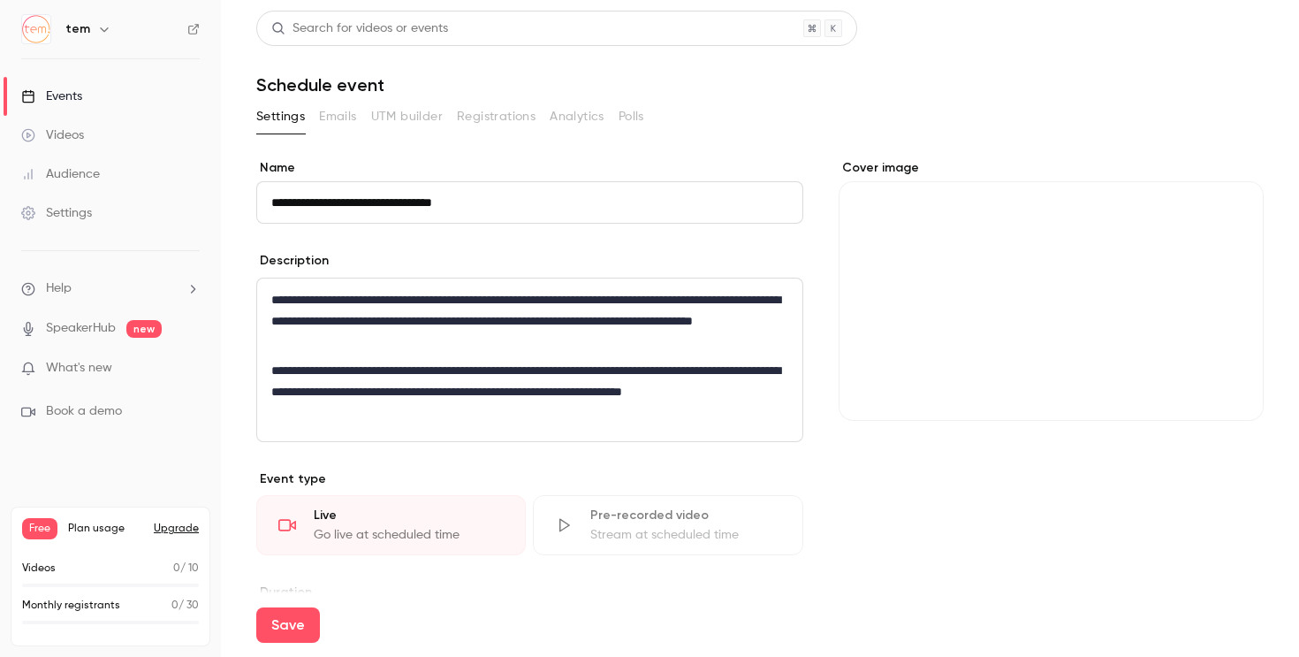
click at [591, 399] on p "**********" at bounding box center [529, 392] width 517 height 64
click at [570, 405] on p "**********" at bounding box center [529, 392] width 517 height 64
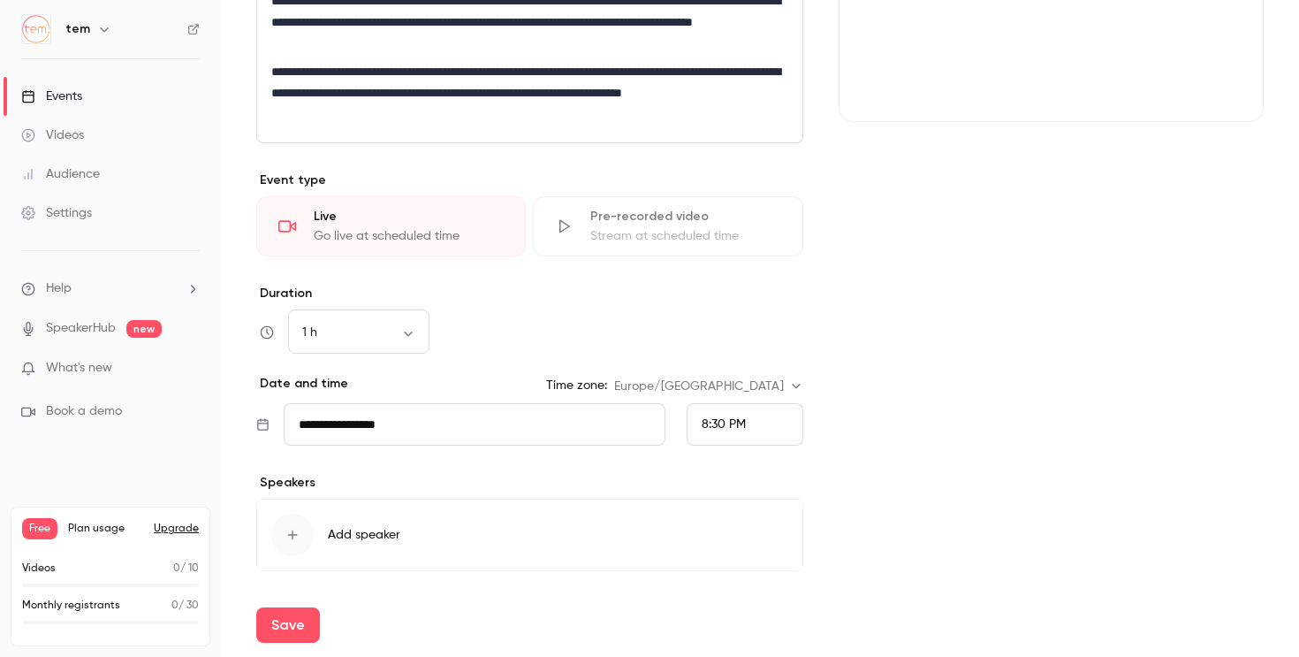
scroll to position [303, 0]
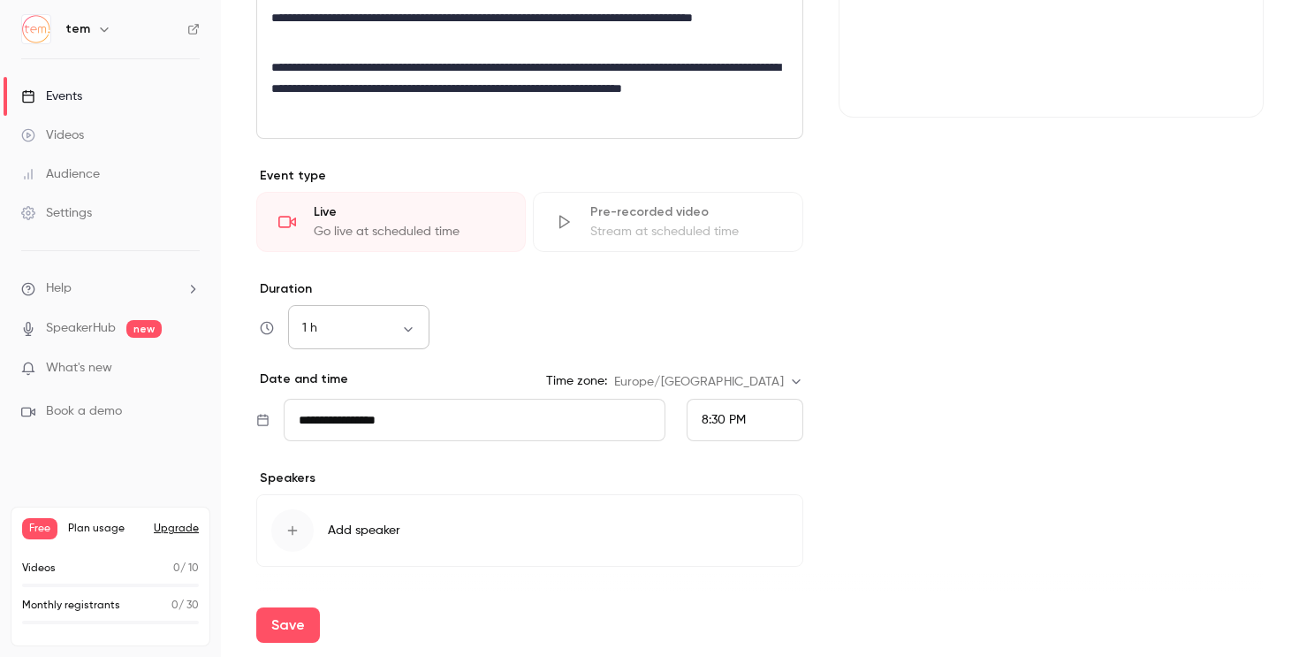
click at [401, 325] on body "**********" at bounding box center [649, 328] width 1299 height 657
click at [398, 431] on li "30 min" at bounding box center [358, 422] width 141 height 46
type input "**"
click at [441, 400] on input "**********" at bounding box center [475, 420] width 382 height 42
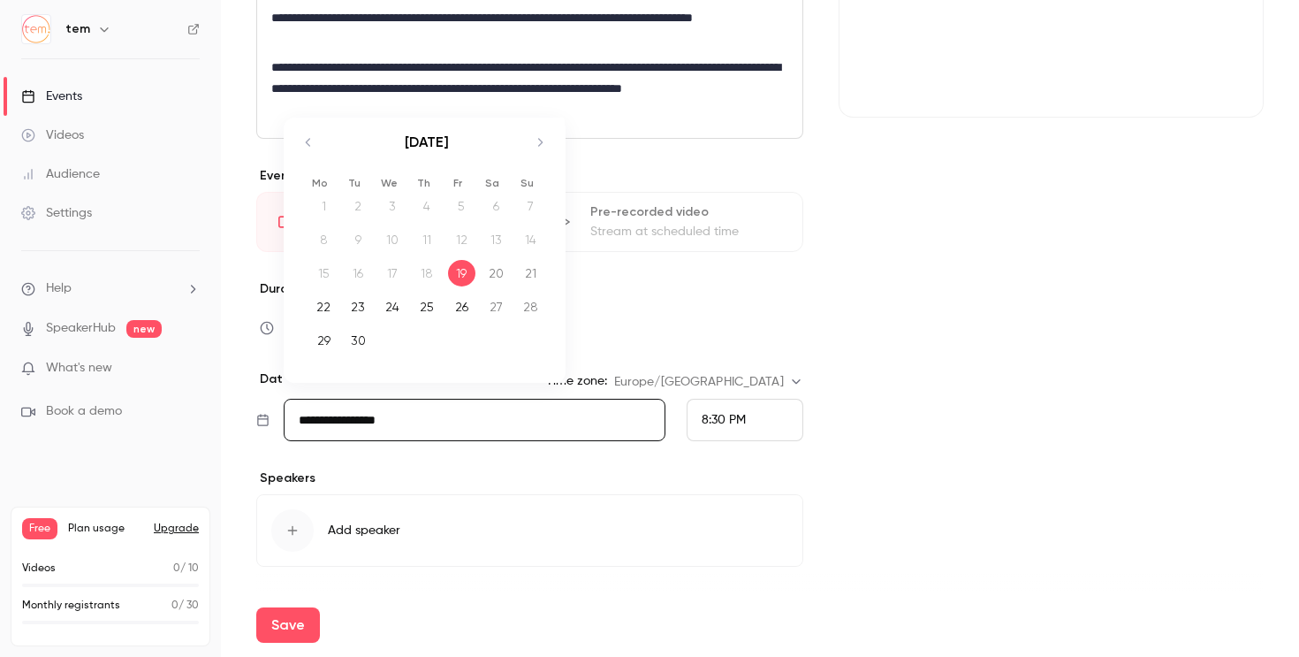
click at [441, 302] on td "25" at bounding box center [427, 307] width 34 height 34
type input "**********"
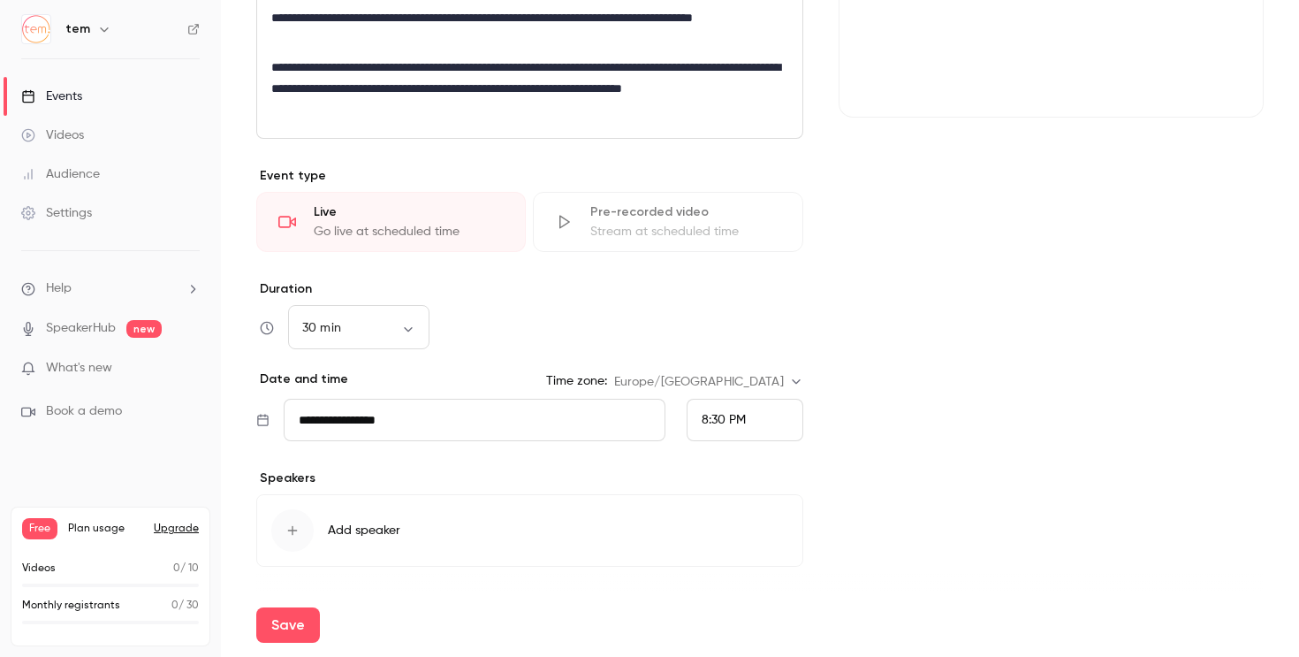
click at [320, 521] on button "Add speaker" at bounding box center [529, 530] width 547 height 72
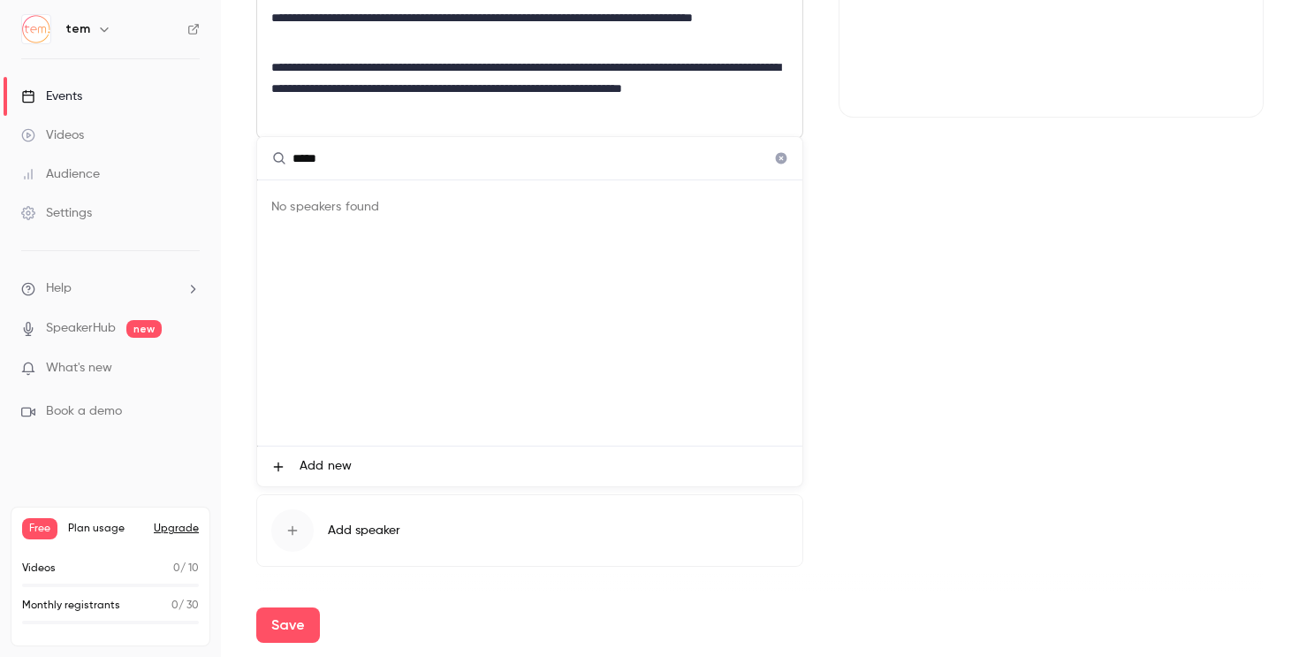
type input "*****"
click at [337, 437] on div "No speakers found" at bounding box center [529, 312] width 545 height 265
click at [337, 461] on span "Add new" at bounding box center [326, 466] width 52 height 19
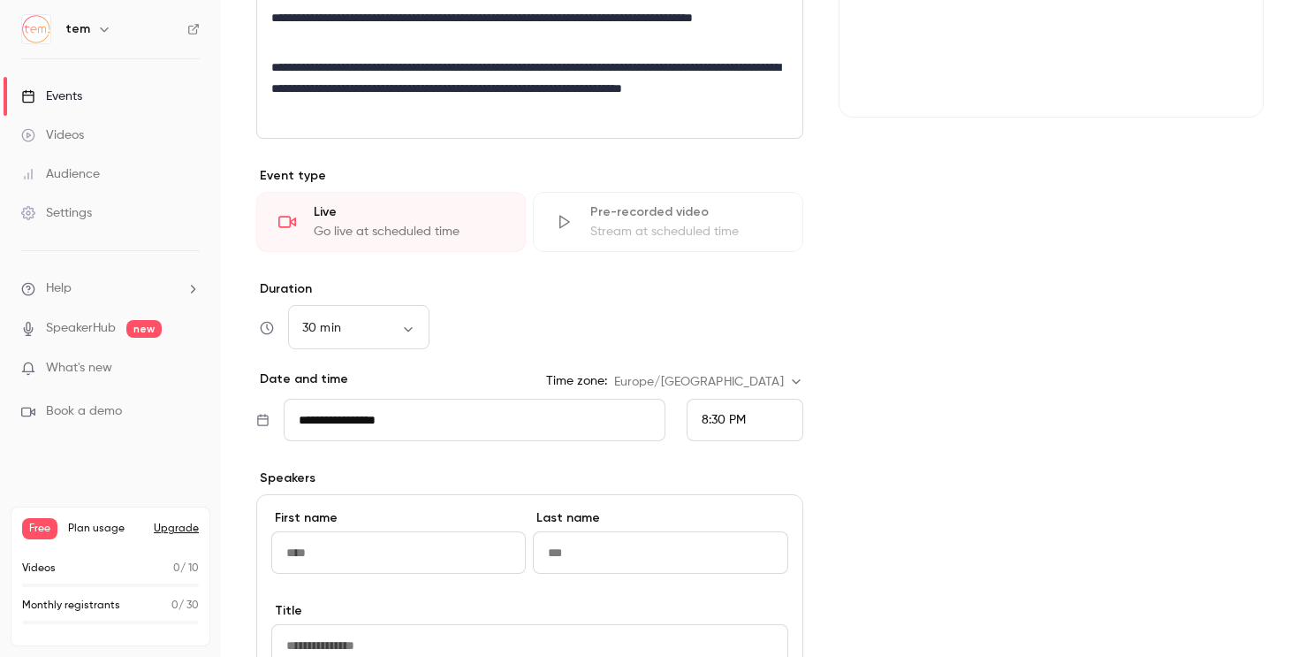
scroll to position [457, 0]
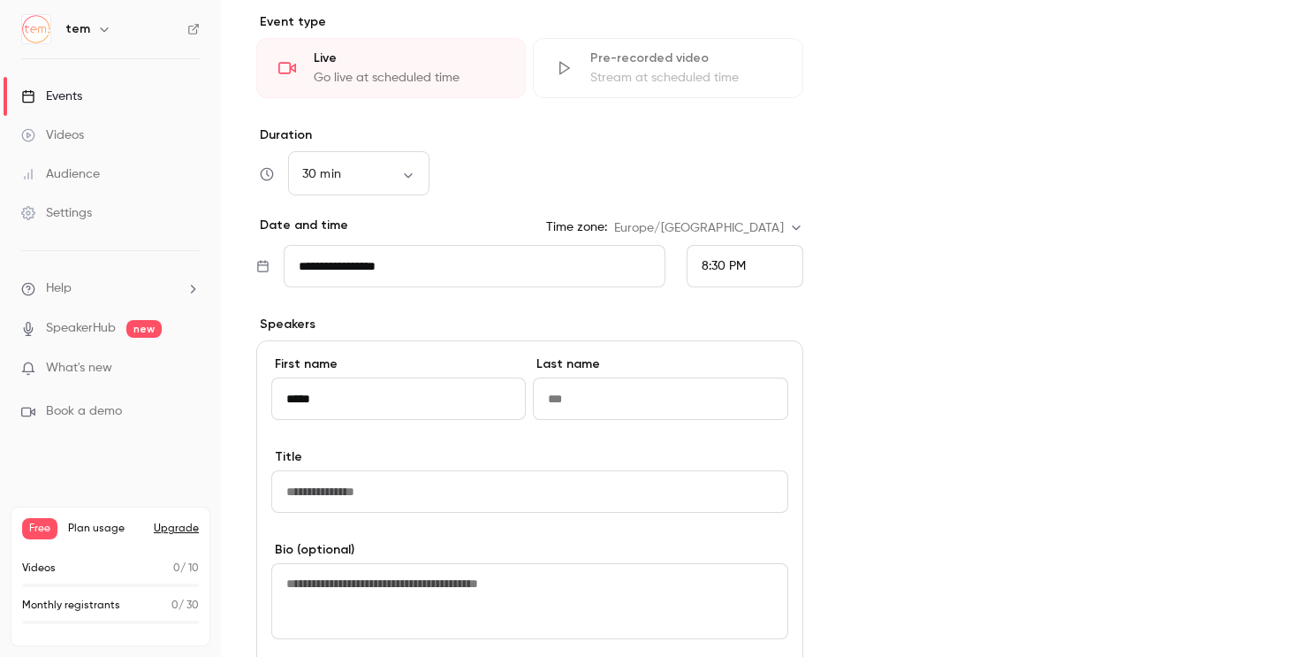
type input "*****"
type input "******"
click at [406, 491] on input "Title" at bounding box center [529, 491] width 517 height 42
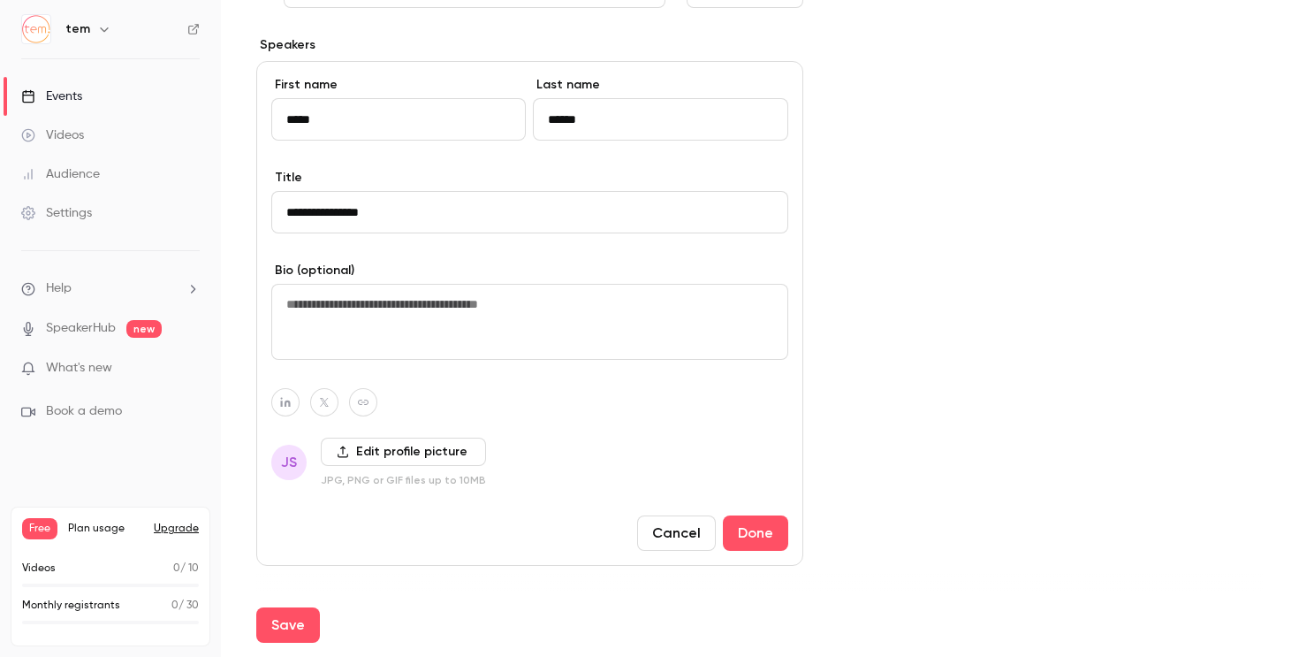
scroll to position [737, 0]
type input "**********"
click at [479, 326] on textarea at bounding box center [529, 321] width 517 height 76
paste textarea "**********"
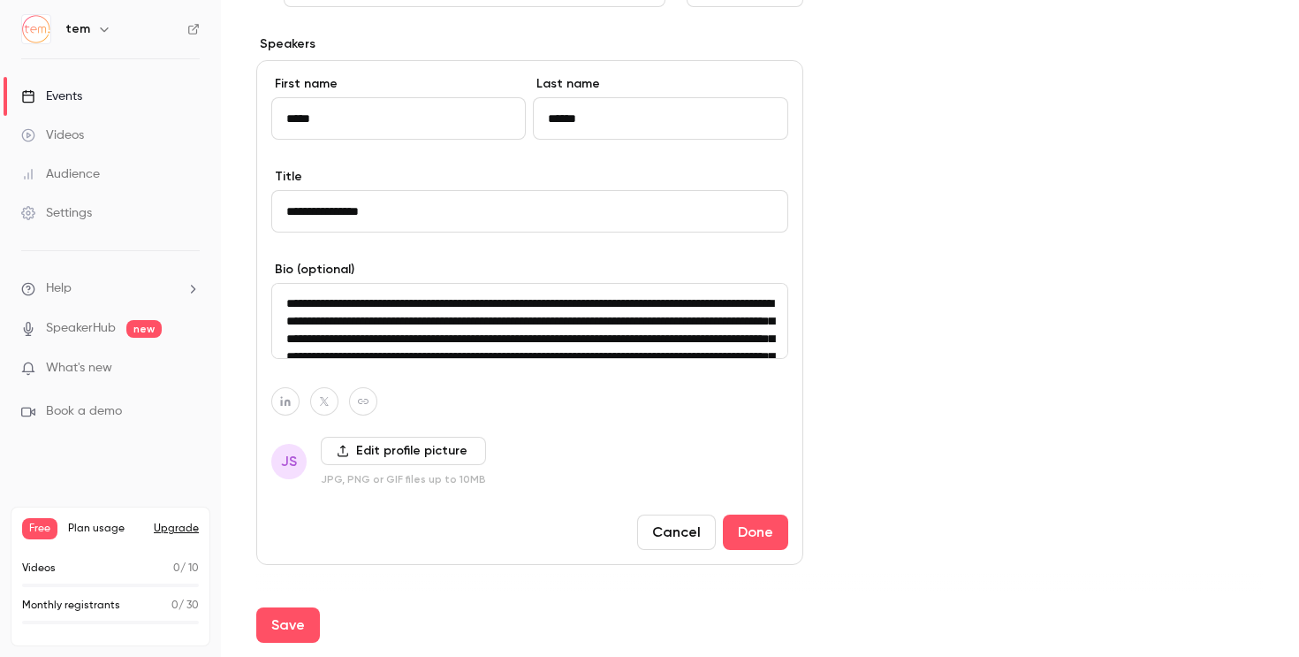
scroll to position [110, 0]
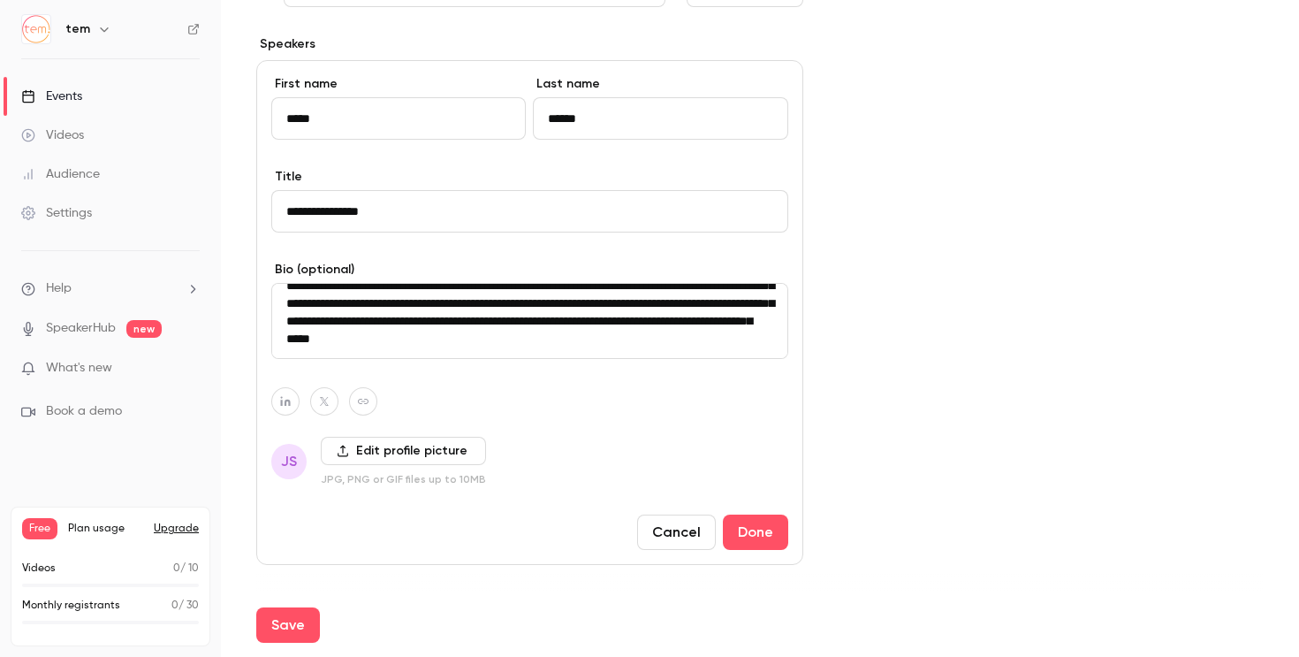
type textarea "**********"
click at [364, 447] on label "Edit profile picture" at bounding box center [403, 451] width 165 height 28
click at [0, 0] on input "Edit profile picture" at bounding box center [0, 0] width 0 height 0
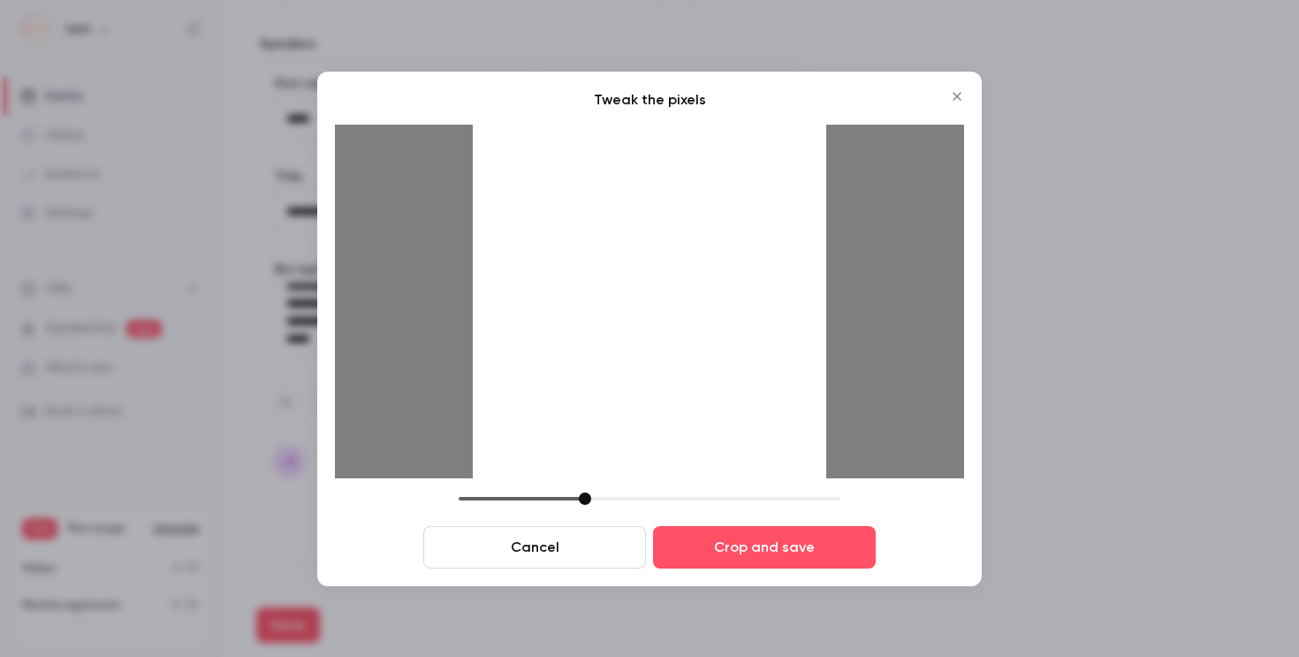
drag, startPoint x: 581, startPoint y: 491, endPoint x: 592, endPoint y: 491, distance: 11.5
click at [593, 491] on div "Tweak the pixels Cancel Crop and save" at bounding box center [649, 328] width 629 height 479
drag, startPoint x: 584, startPoint y: 495, endPoint x: 606, endPoint y: 496, distance: 22.1
click at [605, 496] on div at bounding box center [600, 498] width 12 height 12
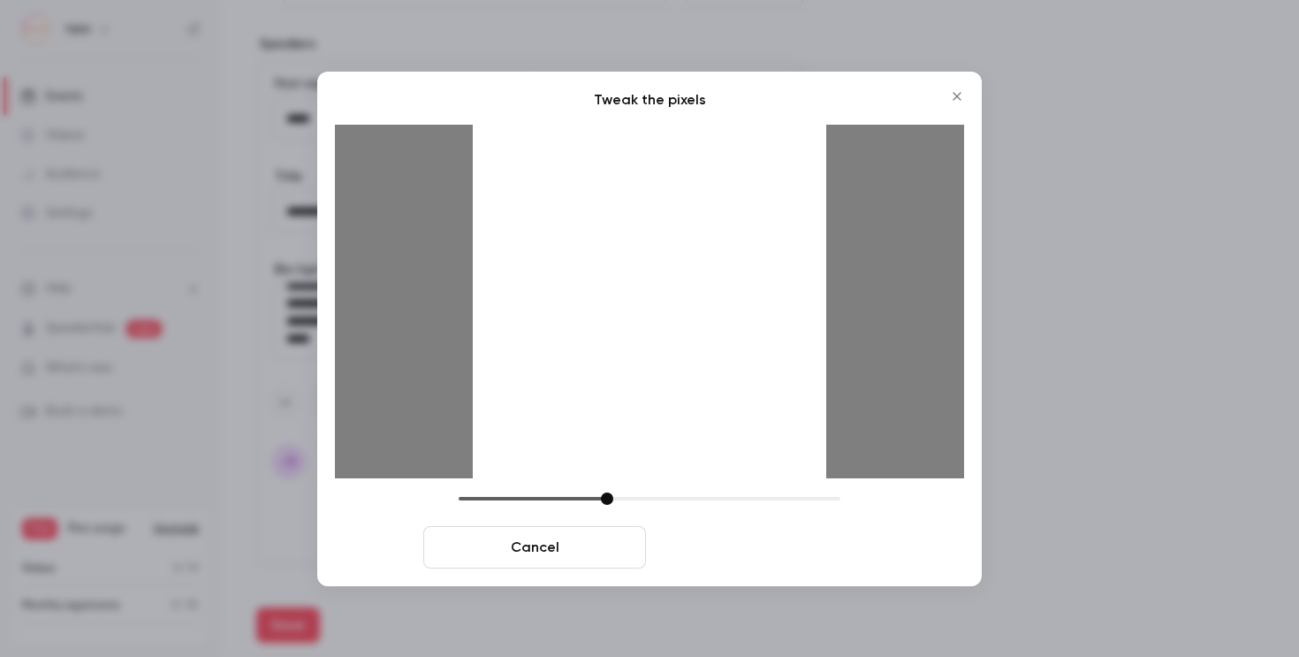
drag, startPoint x: 687, startPoint y: 335, endPoint x: 688, endPoint y: 530, distance: 195.3
click at [688, 530] on div "Tweak the pixels Cancel Crop and save" at bounding box center [649, 328] width 629 height 479
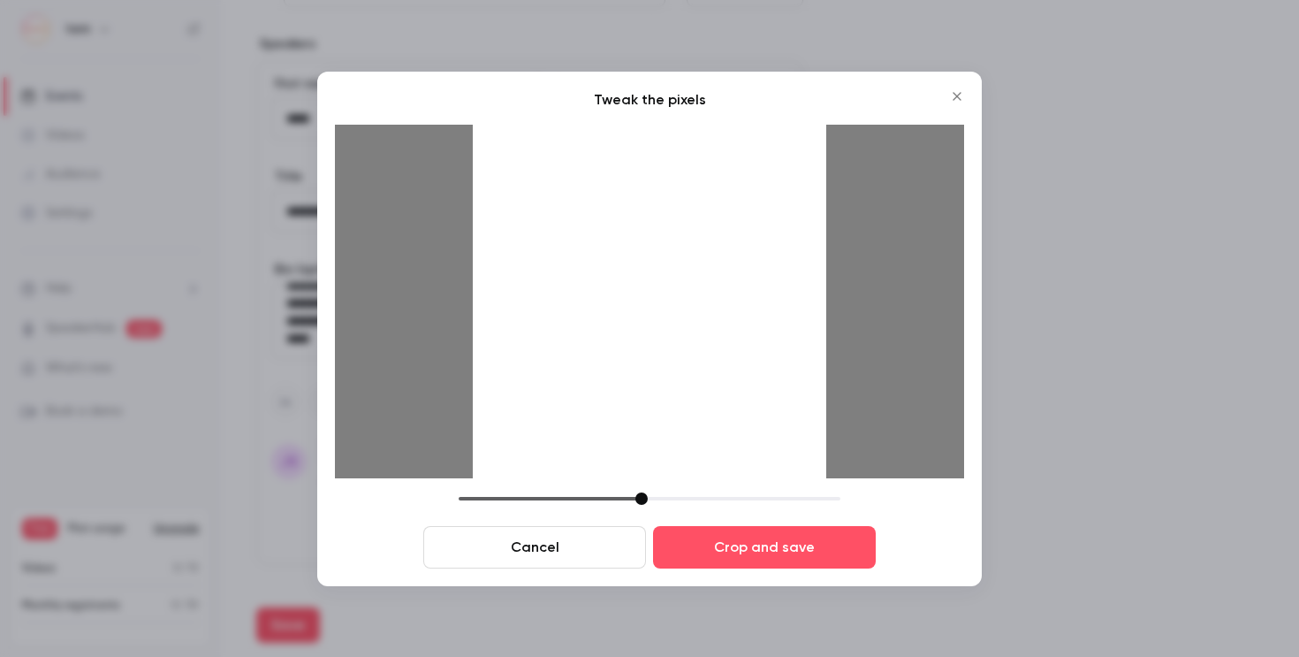
drag, startPoint x: 607, startPoint y: 501, endPoint x: 653, endPoint y: 501, distance: 46.0
click at [648, 501] on div at bounding box center [641, 498] width 12 height 12
drag, startPoint x: 662, startPoint y: 300, endPoint x: 662, endPoint y: 481, distance: 180.3
click at [662, 481] on div "Tweak the pixels Cancel Crop and save" at bounding box center [649, 328] width 629 height 479
drag, startPoint x: 650, startPoint y: 492, endPoint x: 681, endPoint y: 492, distance: 30.9
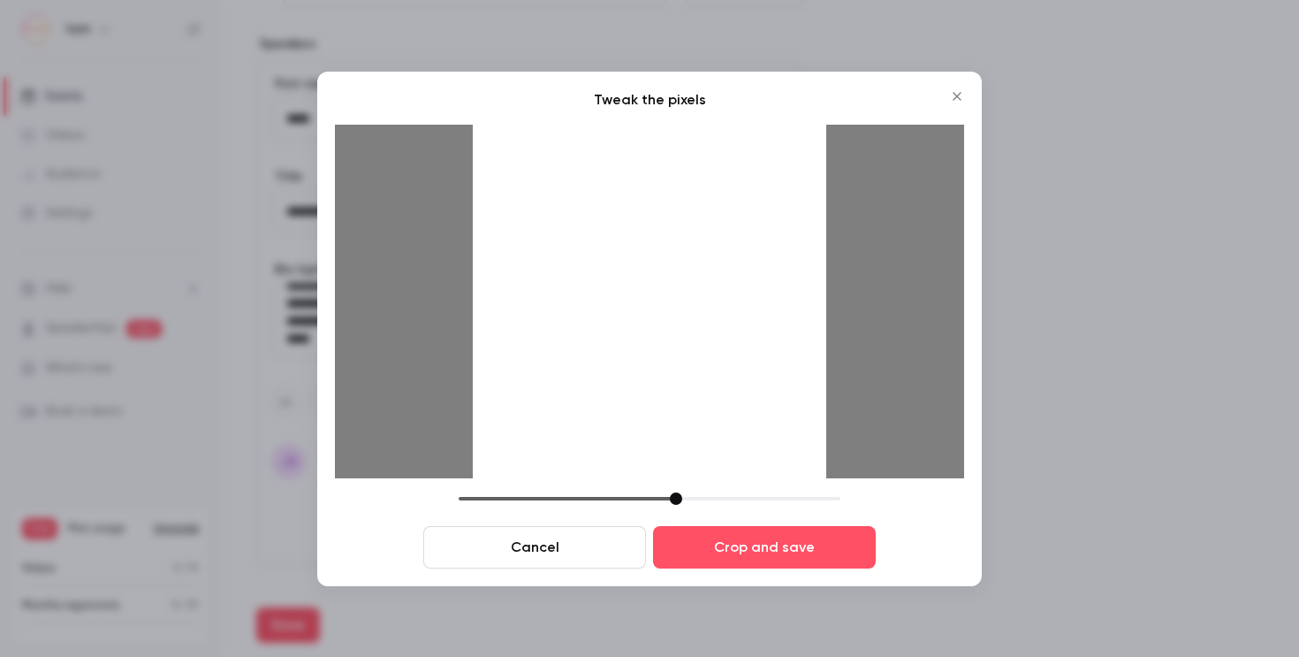
click at [681, 492] on div at bounding box center [676, 498] width 12 height 12
drag, startPoint x: 688, startPoint y: 286, endPoint x: 650, endPoint y: 497, distance: 213.9
click at [650, 497] on div "Tweak the pixels Cancel Crop and save" at bounding box center [649, 328] width 629 height 479
drag, startPoint x: 681, startPoint y: 410, endPoint x: 700, endPoint y: 417, distance: 20.7
click at [700, 417] on div at bounding box center [650, 302] width 354 height 354
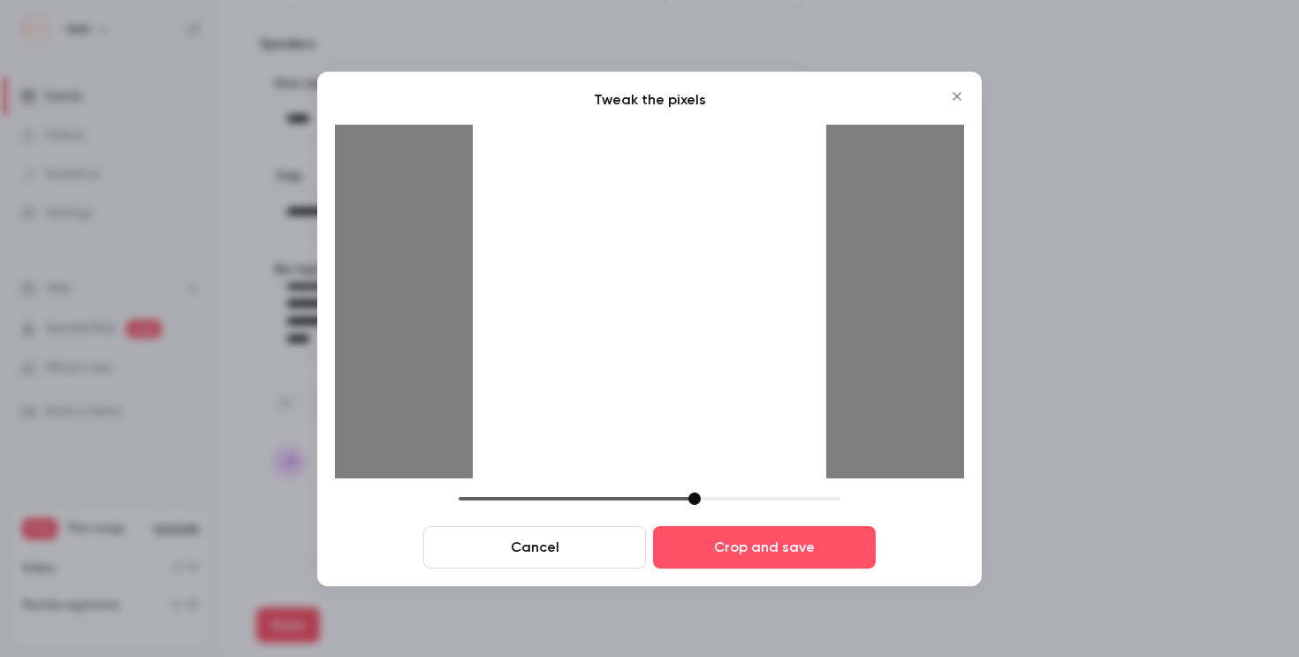
drag, startPoint x: 688, startPoint y: 500, endPoint x: 700, endPoint y: 500, distance: 11.5
click at [700, 500] on div at bounding box center [694, 498] width 12 height 12
drag, startPoint x: 716, startPoint y: 384, endPoint x: 720, endPoint y: 497, distance: 113.2
click at [720, 497] on div "Tweak the pixels Cancel Crop and save" at bounding box center [649, 328] width 629 height 479
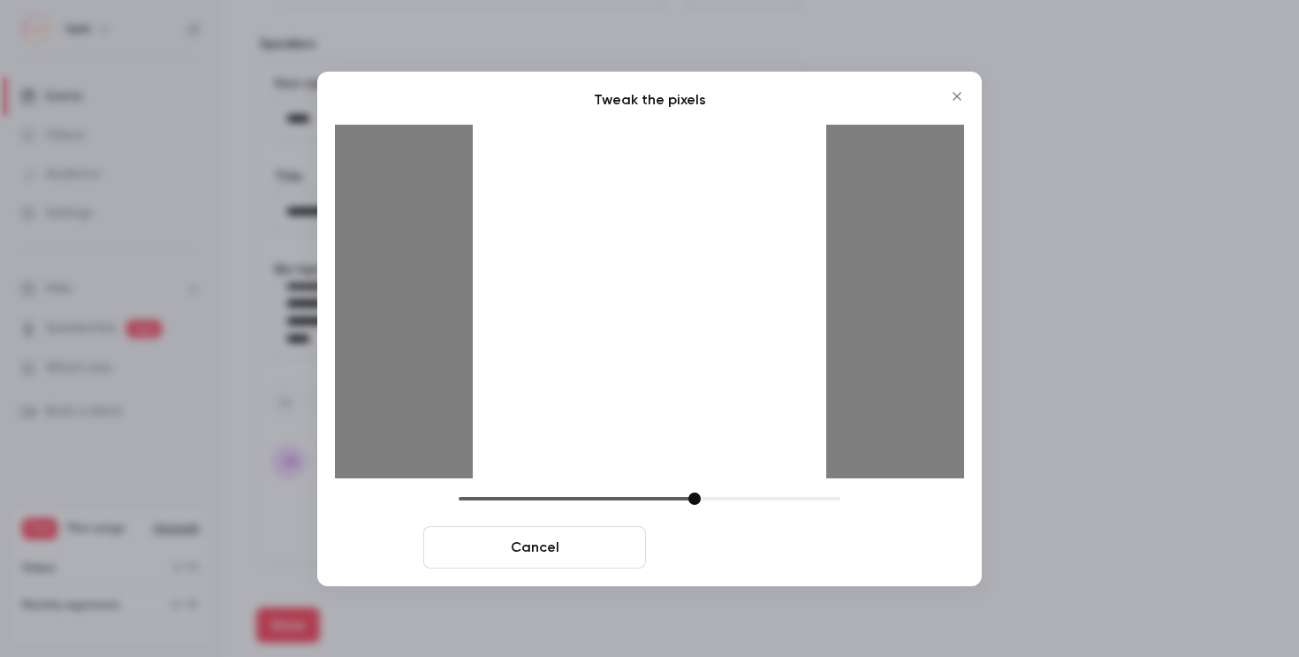
click at [765, 553] on button "Crop and save" at bounding box center [764, 547] width 223 height 42
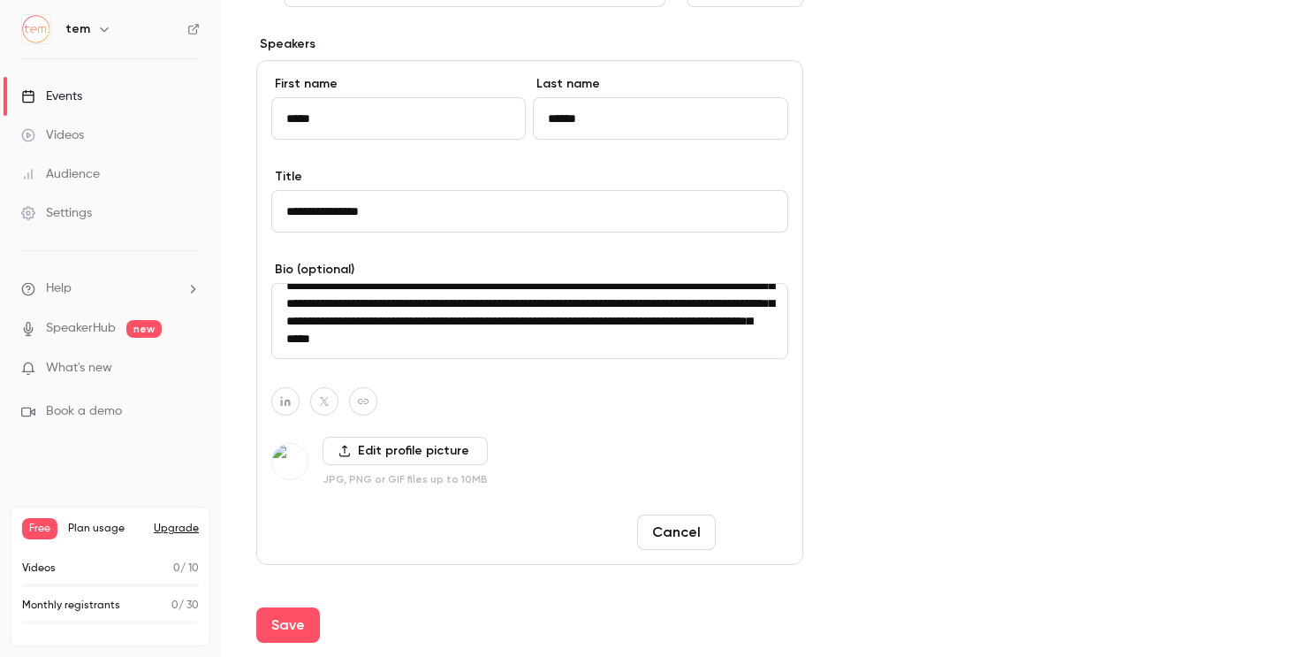
click at [761, 528] on button "Done" at bounding box center [755, 531] width 65 height 35
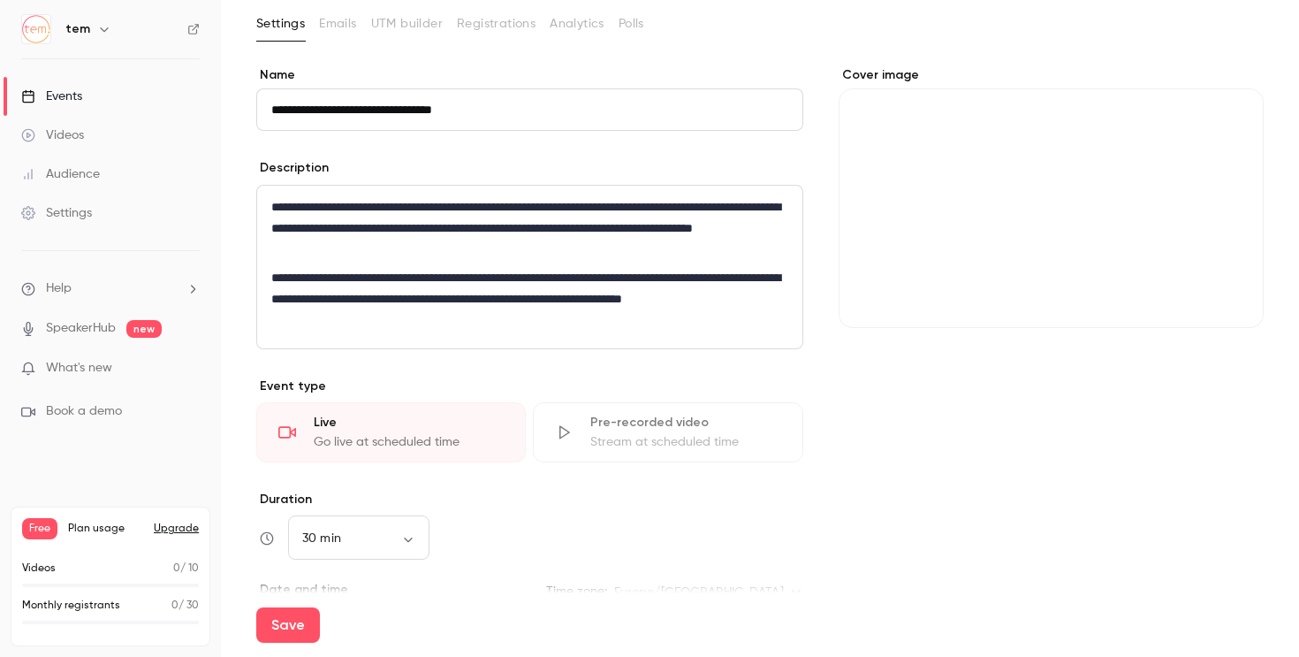
scroll to position [0, 0]
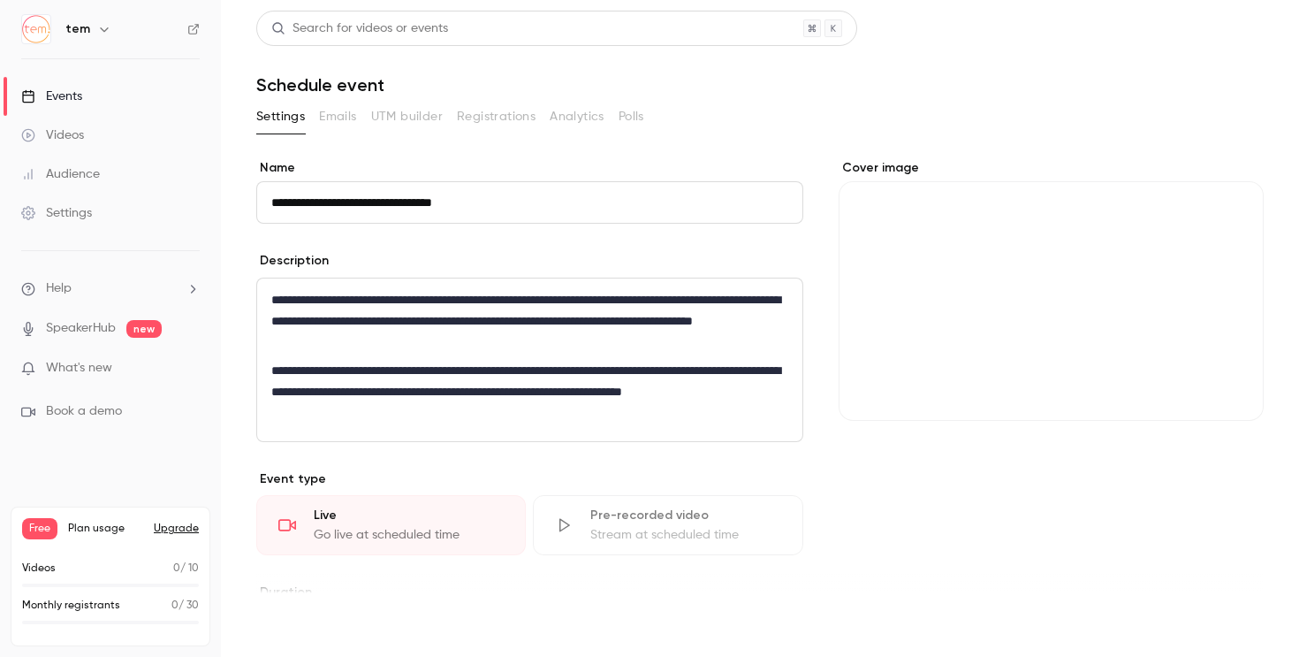
click at [292, 624] on button "Save" at bounding box center [288, 624] width 64 height 35
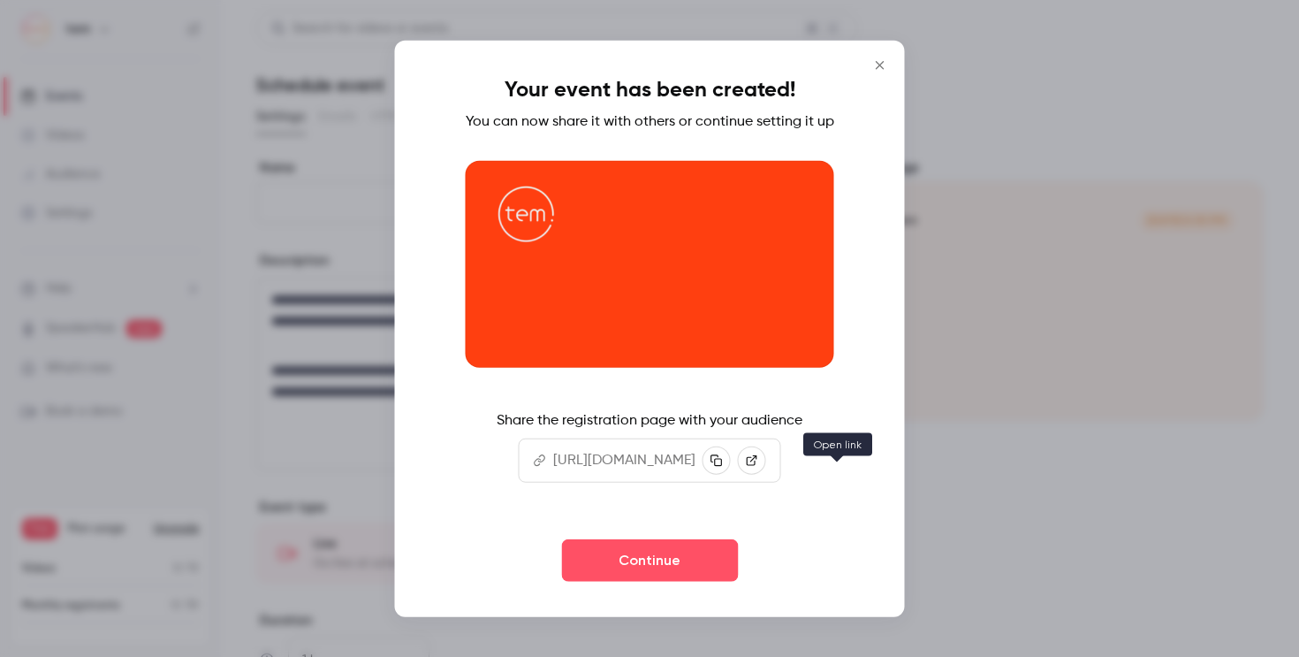
click at [757, 466] on icon at bounding box center [752, 460] width 11 height 11
click at [1000, 534] on div at bounding box center [649, 328] width 1299 height 657
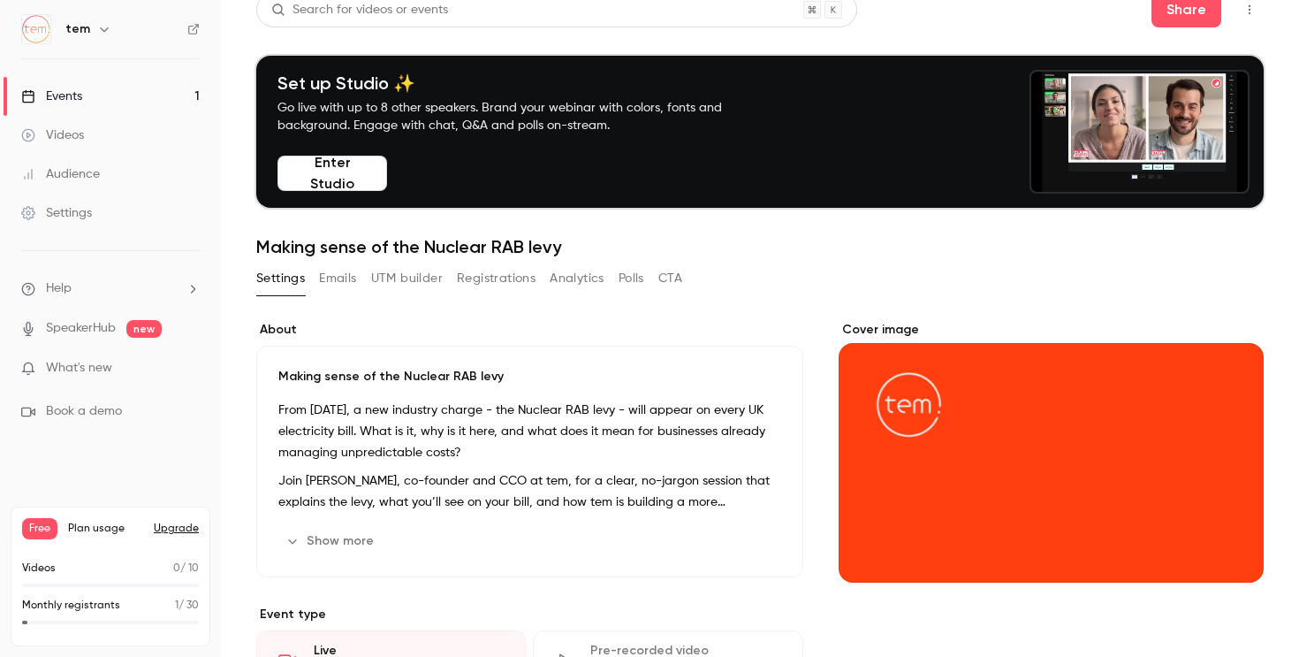
scroll to position [20, 0]
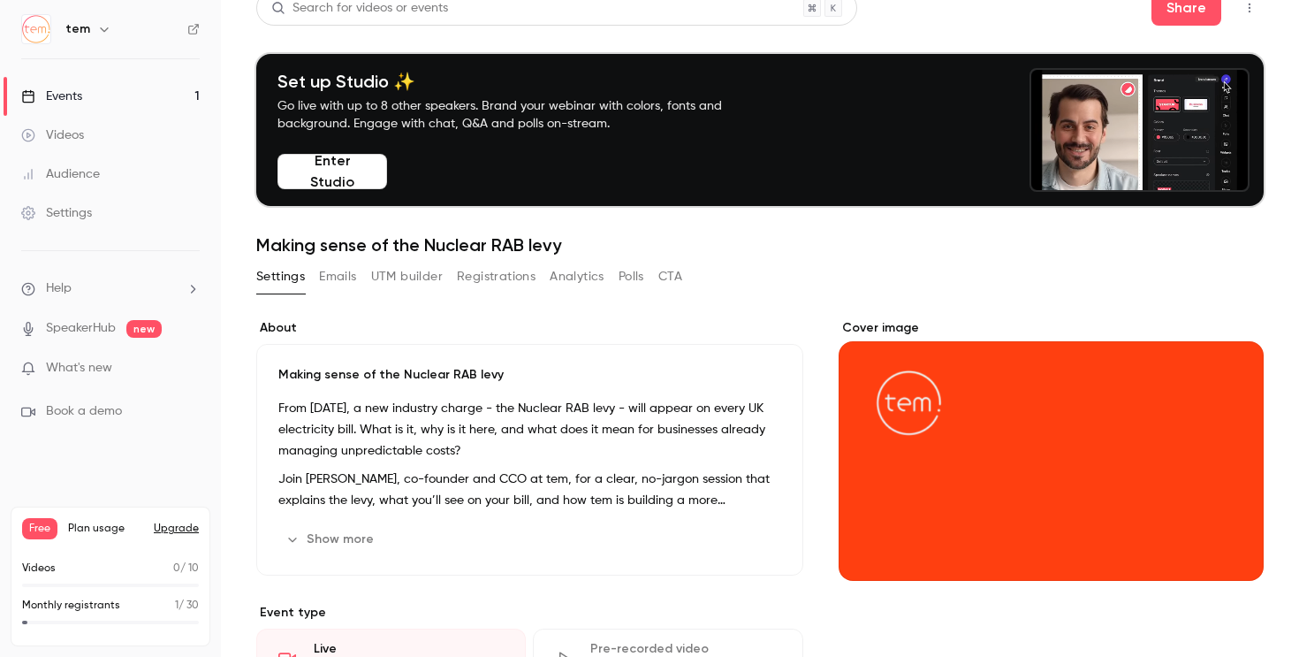
click at [348, 269] on button "Emails" at bounding box center [337, 276] width 37 height 28
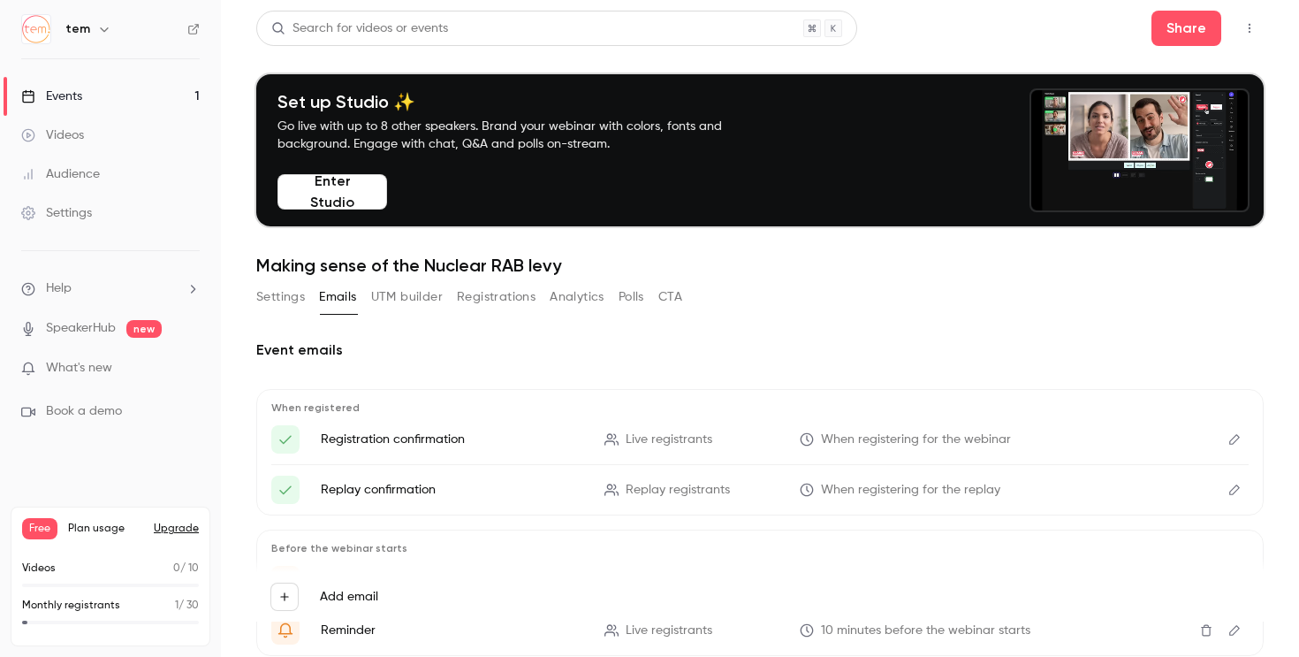
click at [425, 293] on button "UTM builder" at bounding box center [407, 297] width 72 height 28
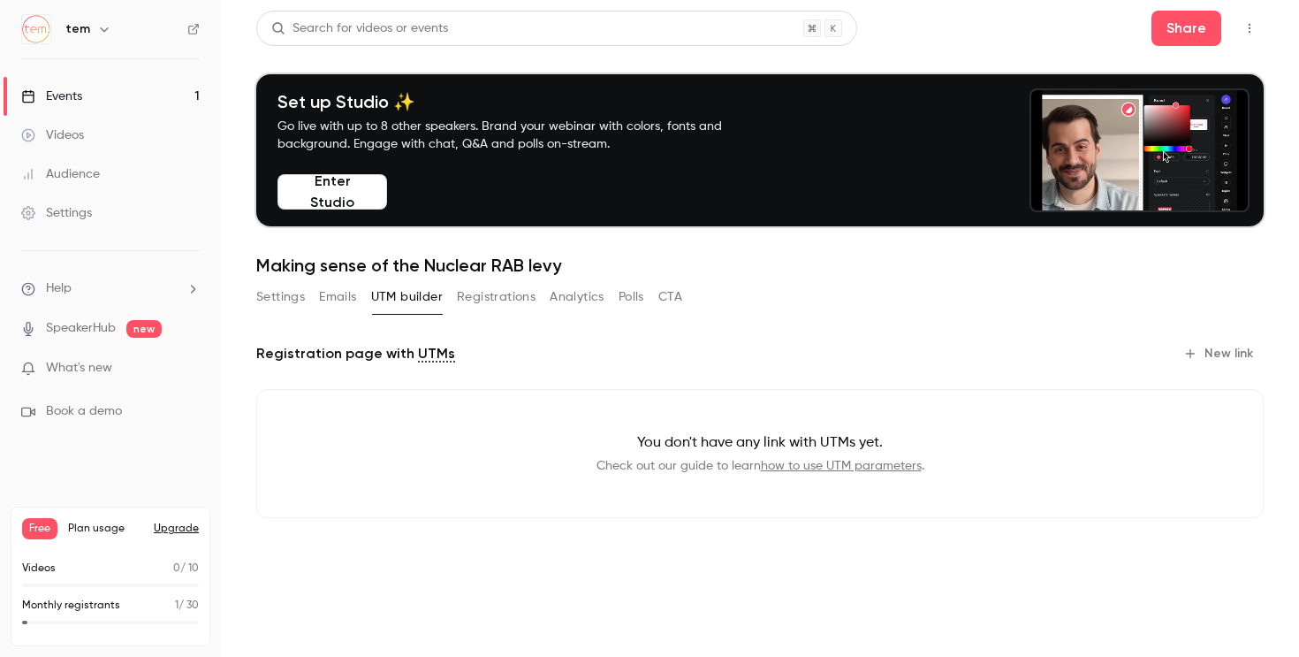
click at [527, 308] on button "Registrations" at bounding box center [496, 297] width 79 height 28
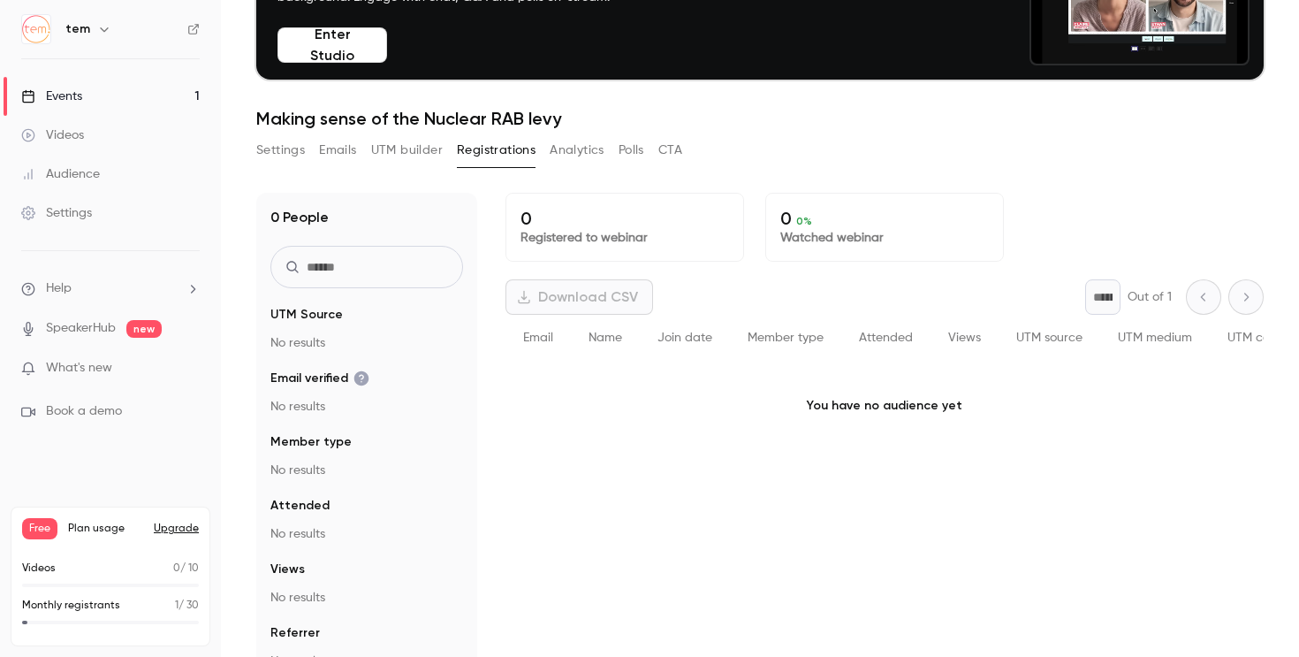
scroll to position [173, 0]
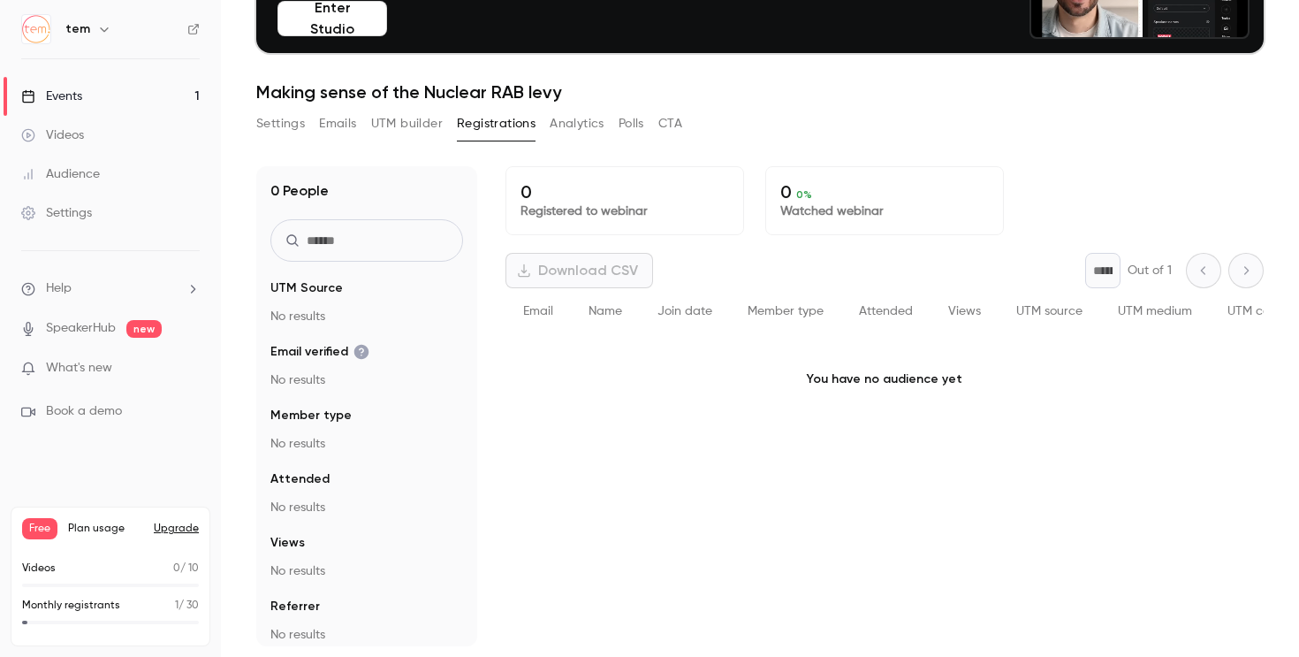
click at [586, 119] on button "Analytics" at bounding box center [577, 124] width 55 height 28
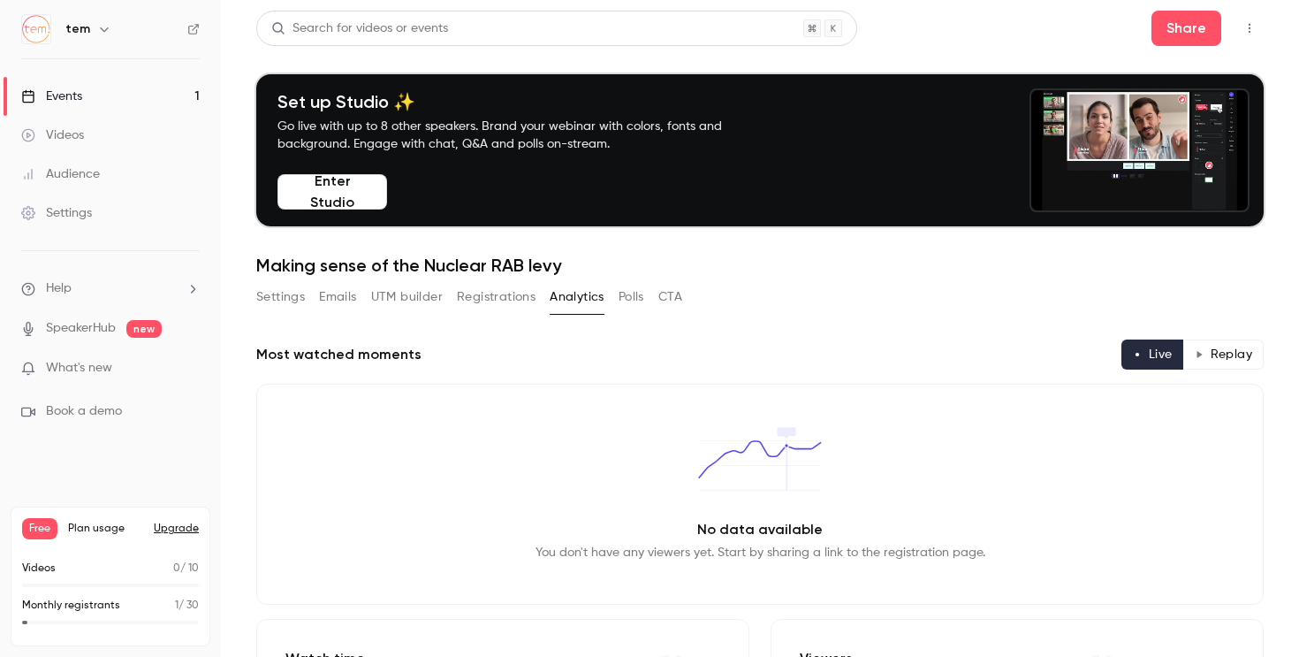
click at [650, 304] on div "Settings Emails UTM builder Registrations Analytics Polls CTA" at bounding box center [469, 297] width 426 height 28
click at [640, 304] on button "Polls" at bounding box center [632, 297] width 26 height 28
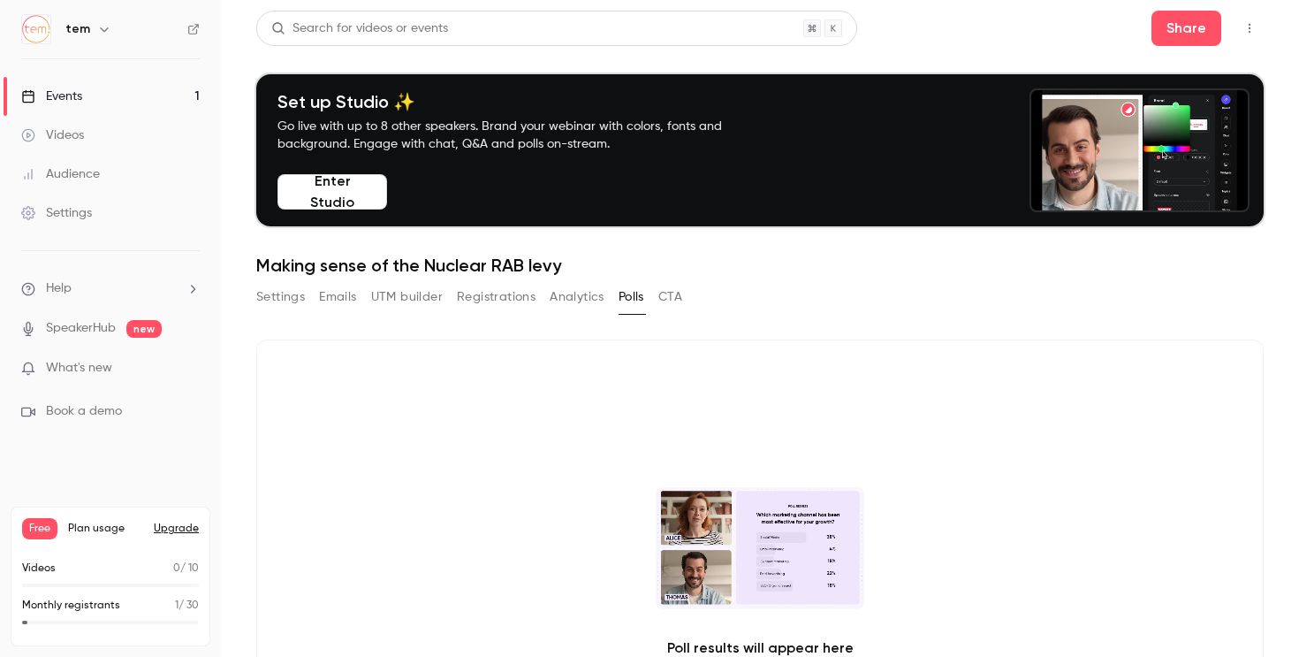
click at [674, 296] on button "CTA" at bounding box center [670, 297] width 24 height 28
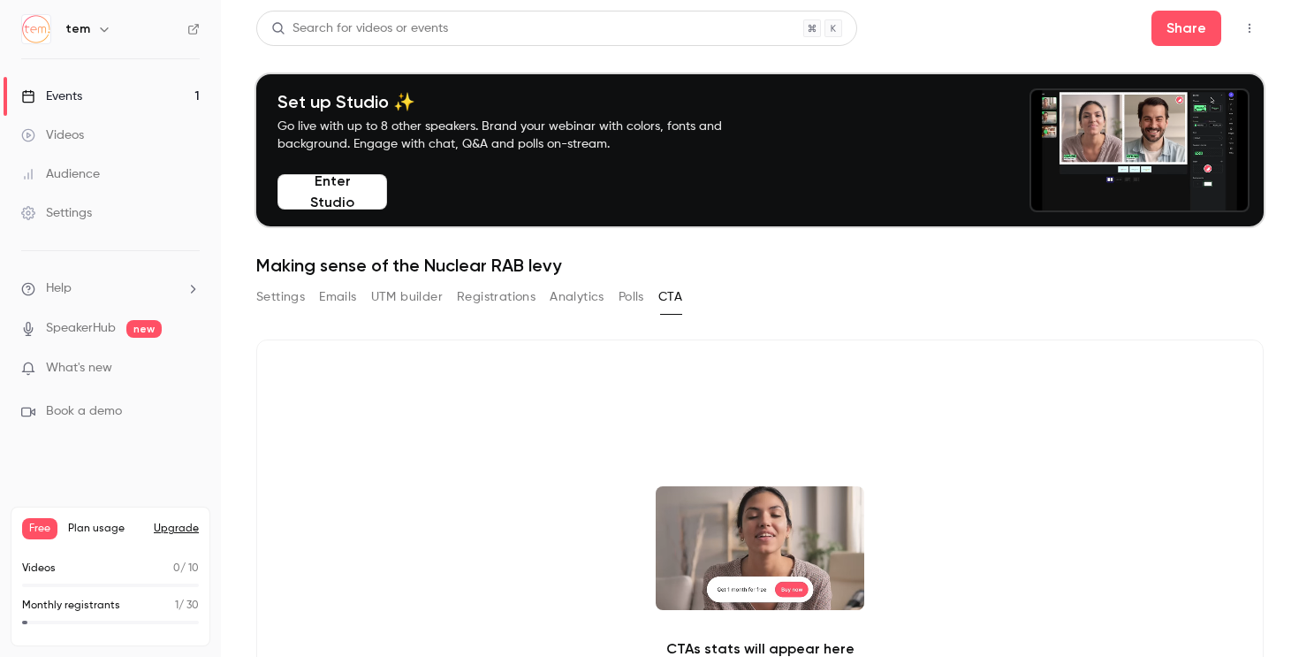
click at [283, 295] on button "Settings" at bounding box center [280, 297] width 49 height 28
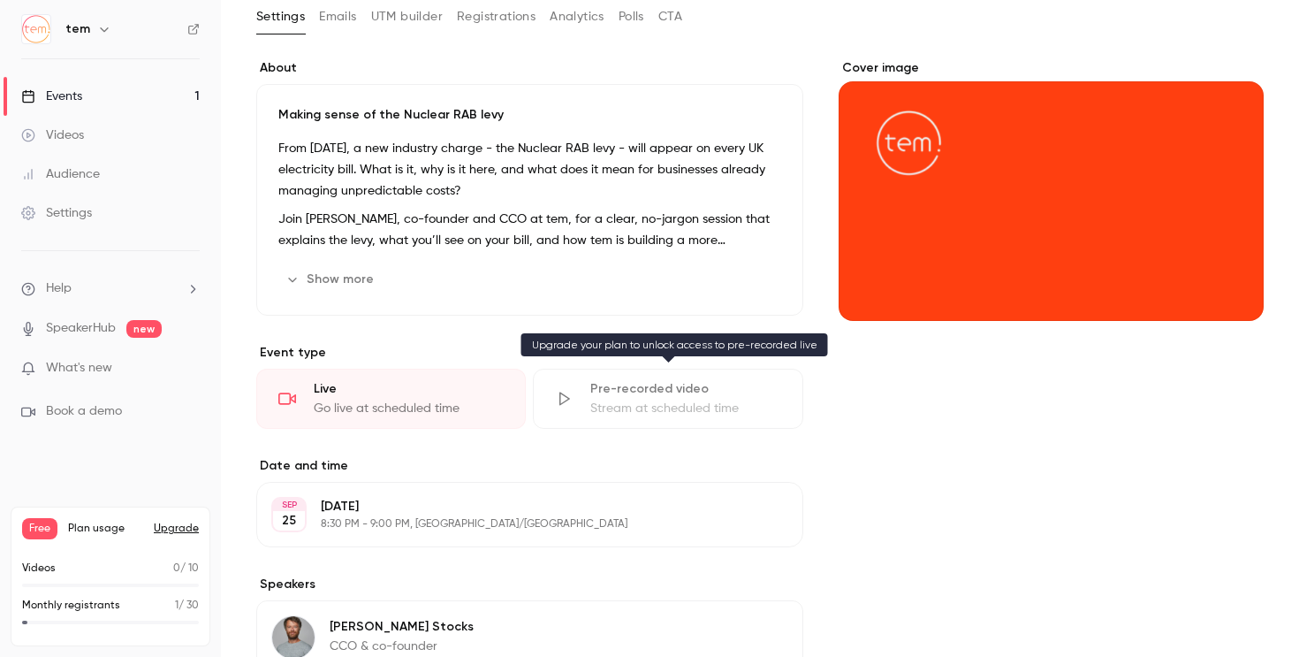
scroll to position [284, 0]
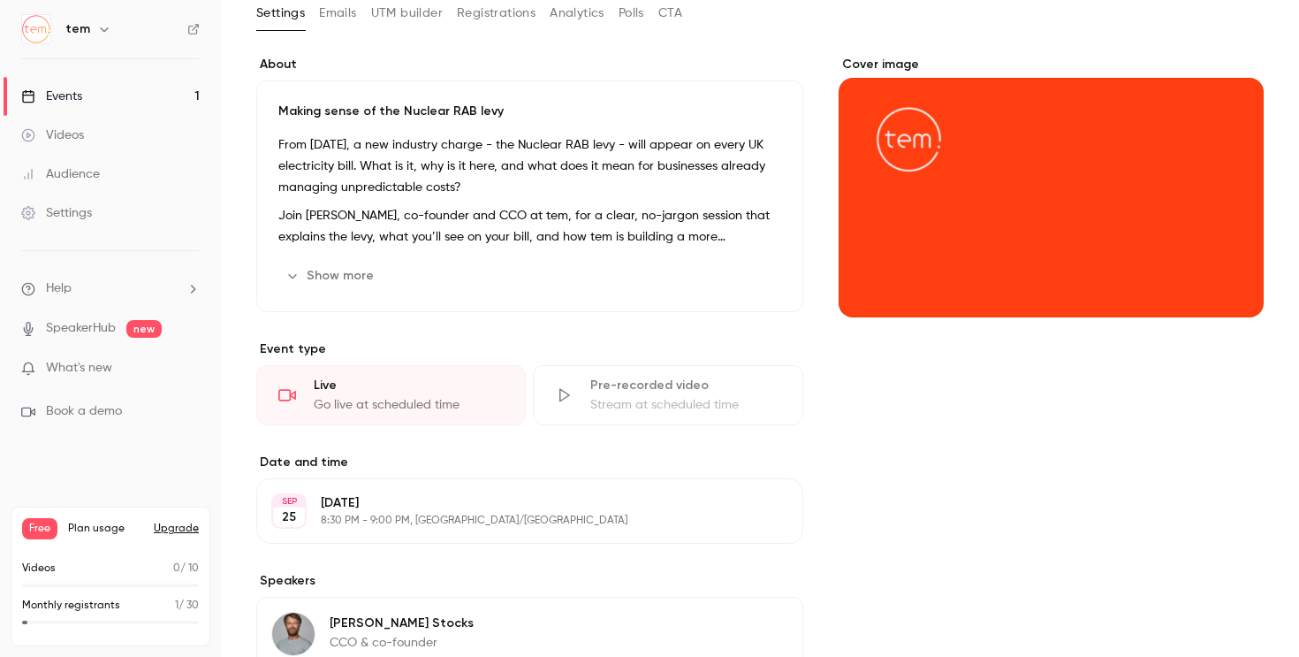
click at [656, 411] on div "Stream at scheduled time" at bounding box center [685, 405] width 190 height 18
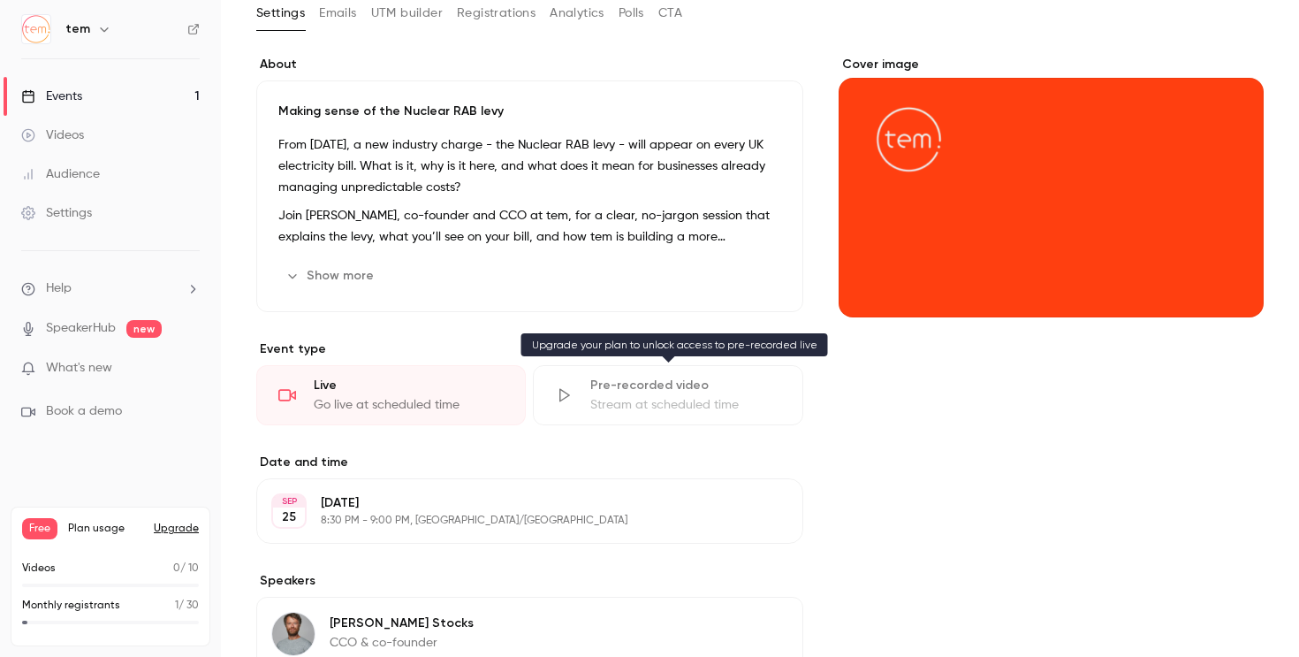
click at [625, 422] on div "Pre-recorded video Stream at scheduled time" at bounding box center [668, 395] width 270 height 60
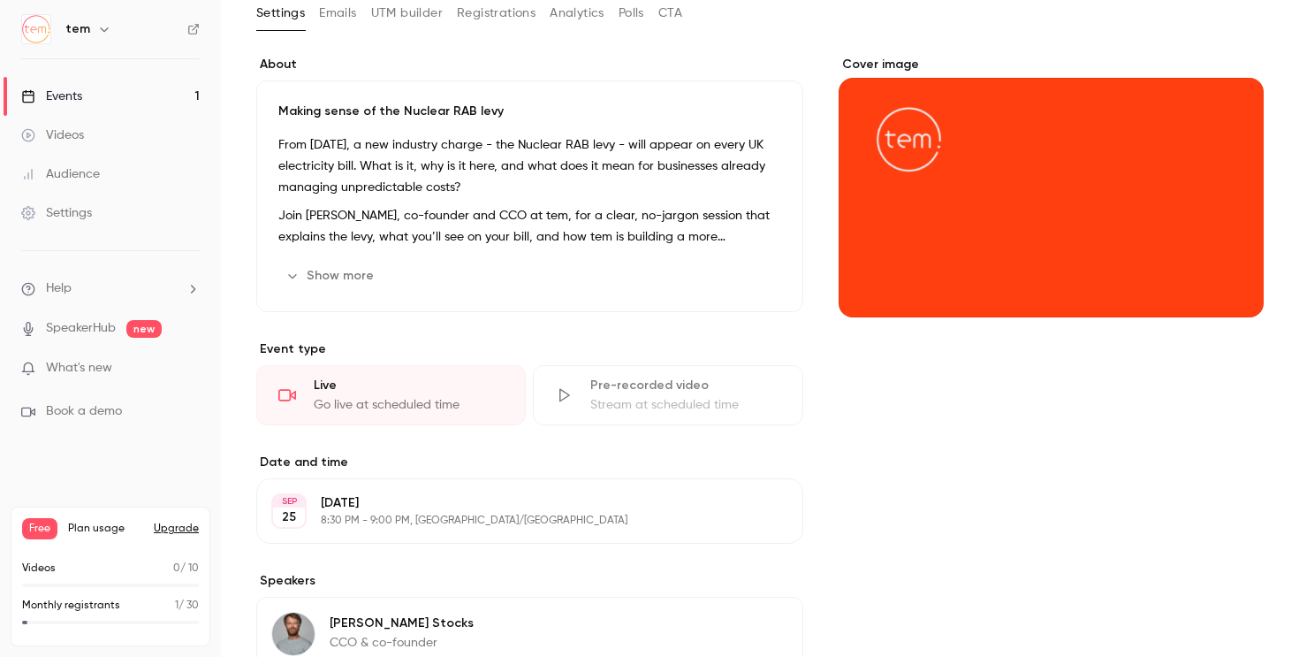
scroll to position [295, 0]
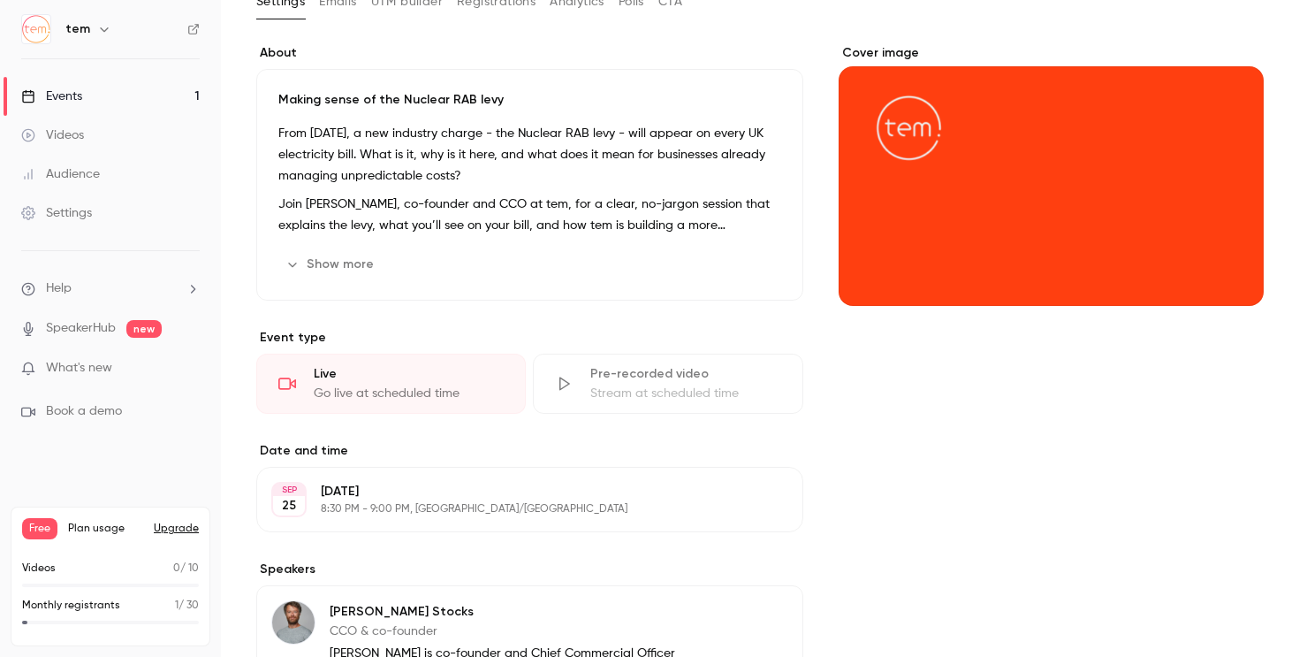
click at [625, 422] on div "**********" at bounding box center [529, 543] width 547 height 999
click at [635, 390] on div "Stream at scheduled time" at bounding box center [685, 393] width 190 height 18
click at [179, 527] on button "Upgrade" at bounding box center [176, 528] width 45 height 14
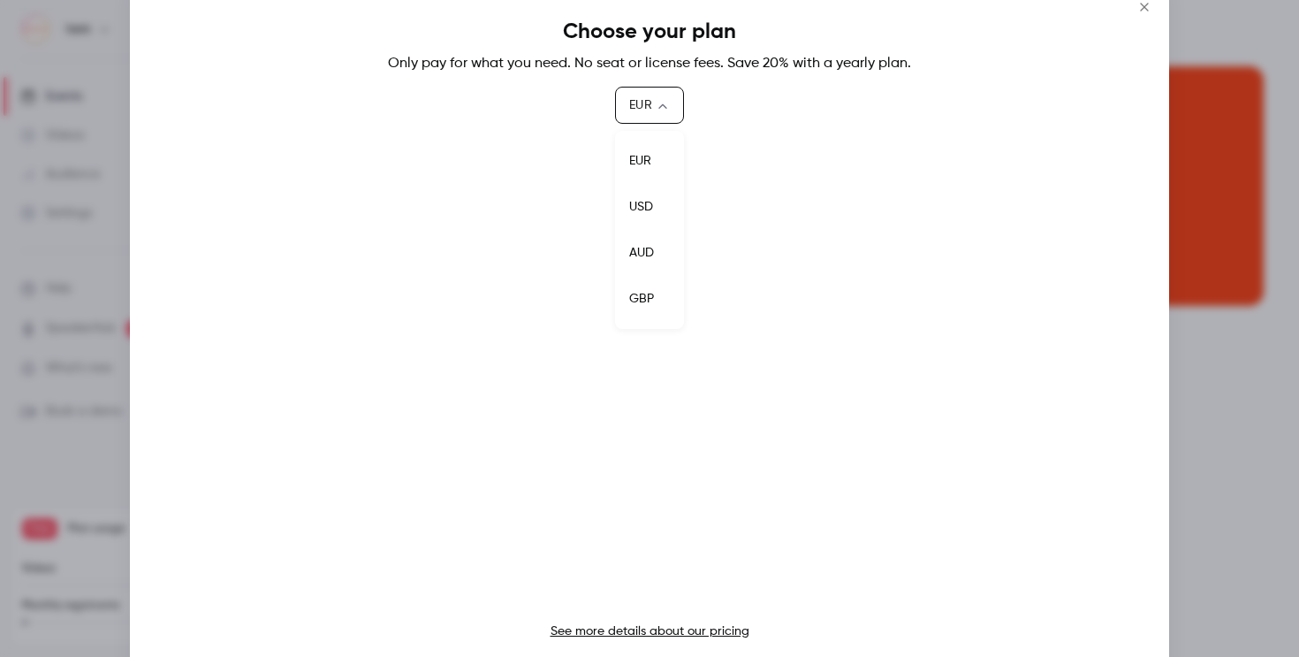
click at [667, 113] on body "tem Events 1 Videos Audience Settings Help SpeakerHub new What's new Book a dem…" at bounding box center [649, 328] width 1299 height 657
click at [653, 303] on li "GBP" at bounding box center [649, 299] width 69 height 46
type input "***"
click at [632, 631] on link "See more details about our pricing" at bounding box center [650, 631] width 199 height 12
click at [1244, 478] on div at bounding box center [649, 328] width 1299 height 657
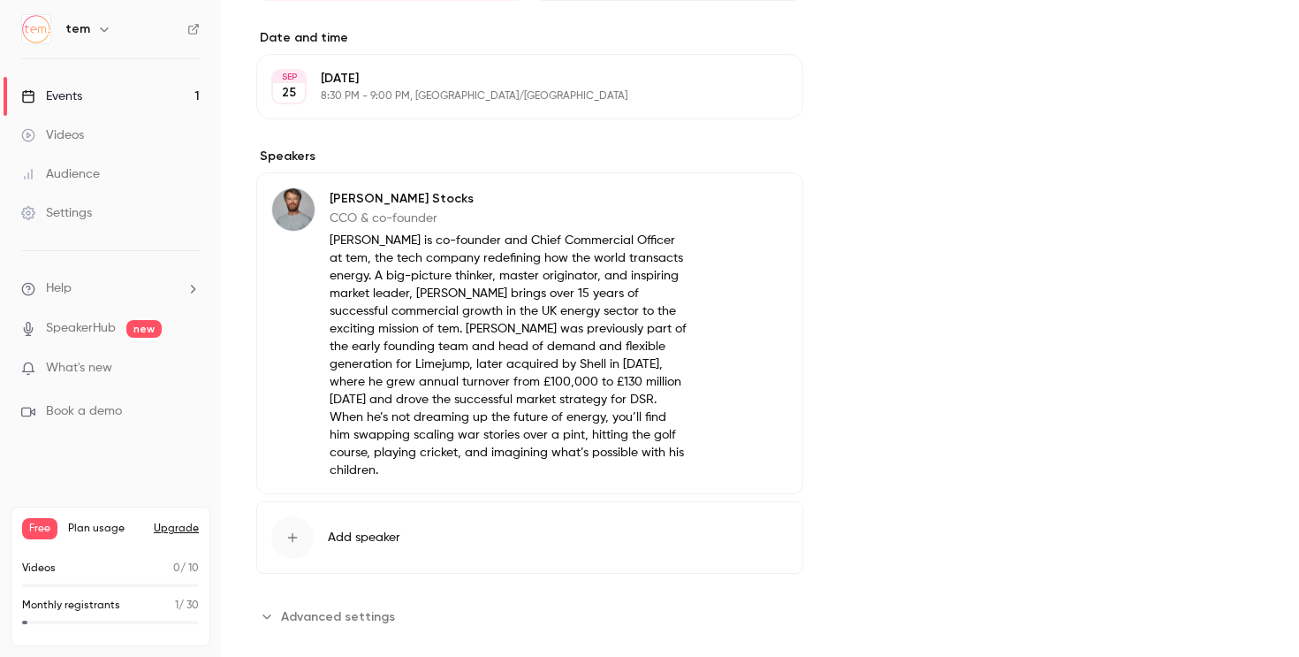
scroll to position [708, 0]
click at [59, 218] on div "Settings" at bounding box center [56, 213] width 71 height 18
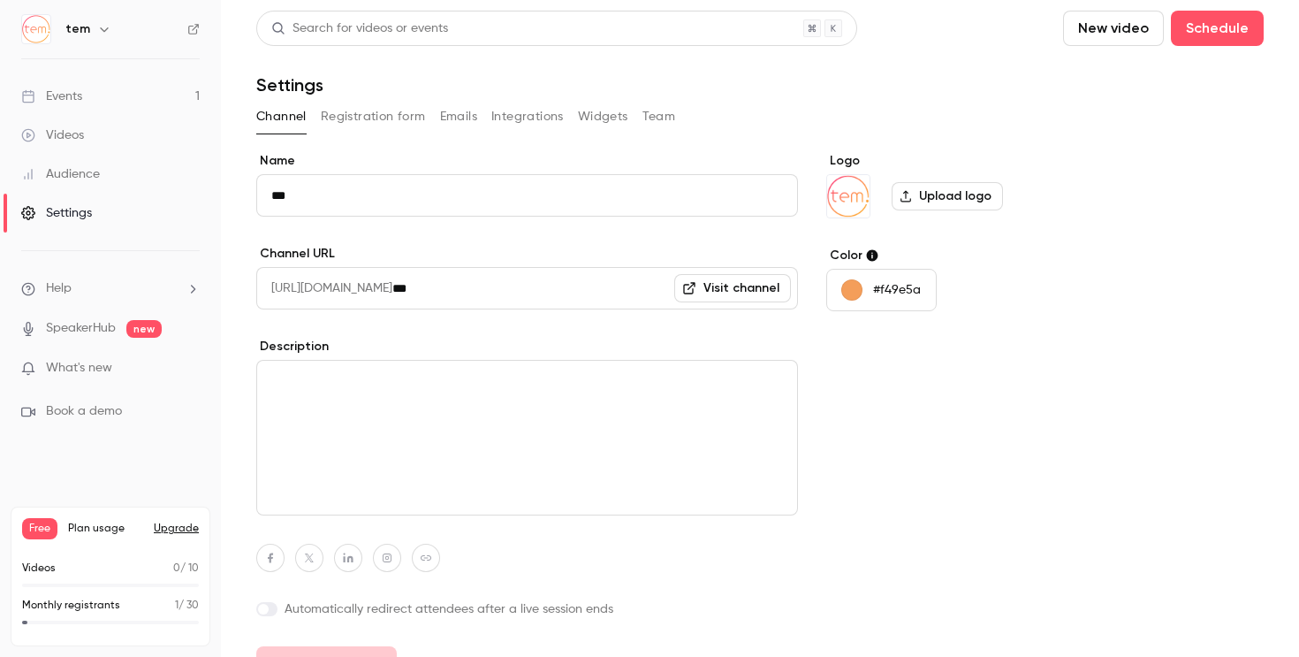
click at [909, 294] on p "#f49e5a" at bounding box center [897, 290] width 48 height 18
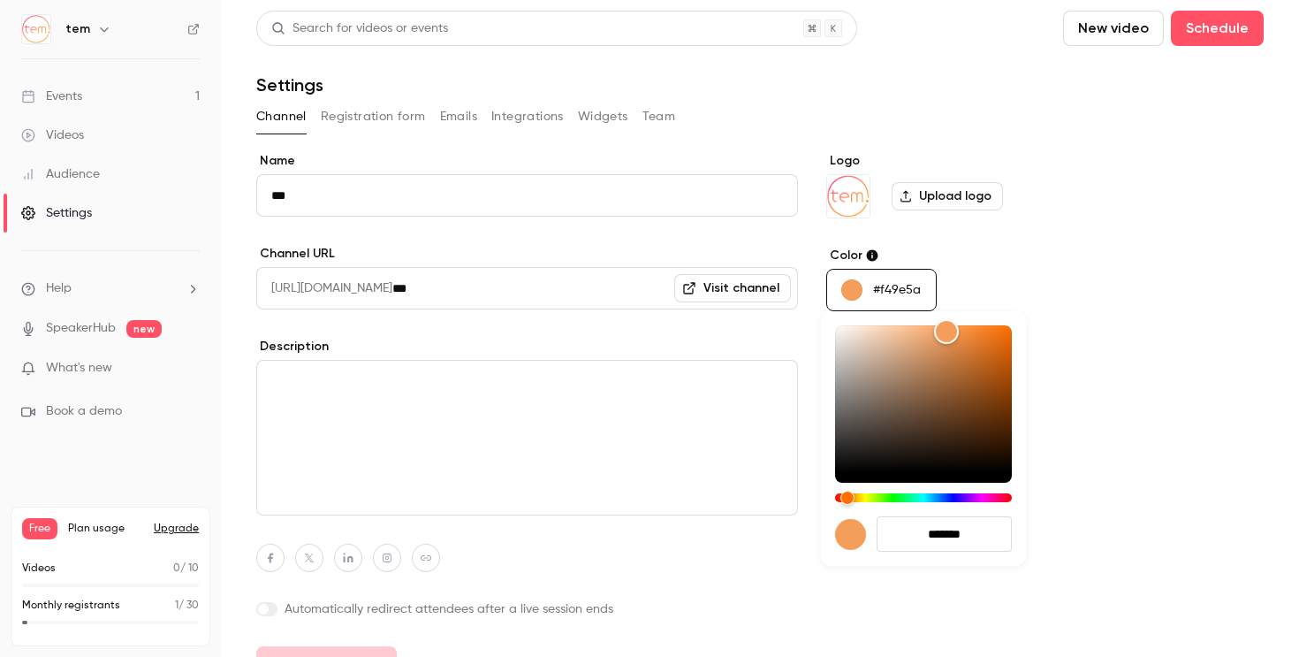
click at [965, 531] on input "*******" at bounding box center [944, 533] width 135 height 35
paste input "hex-color-input"
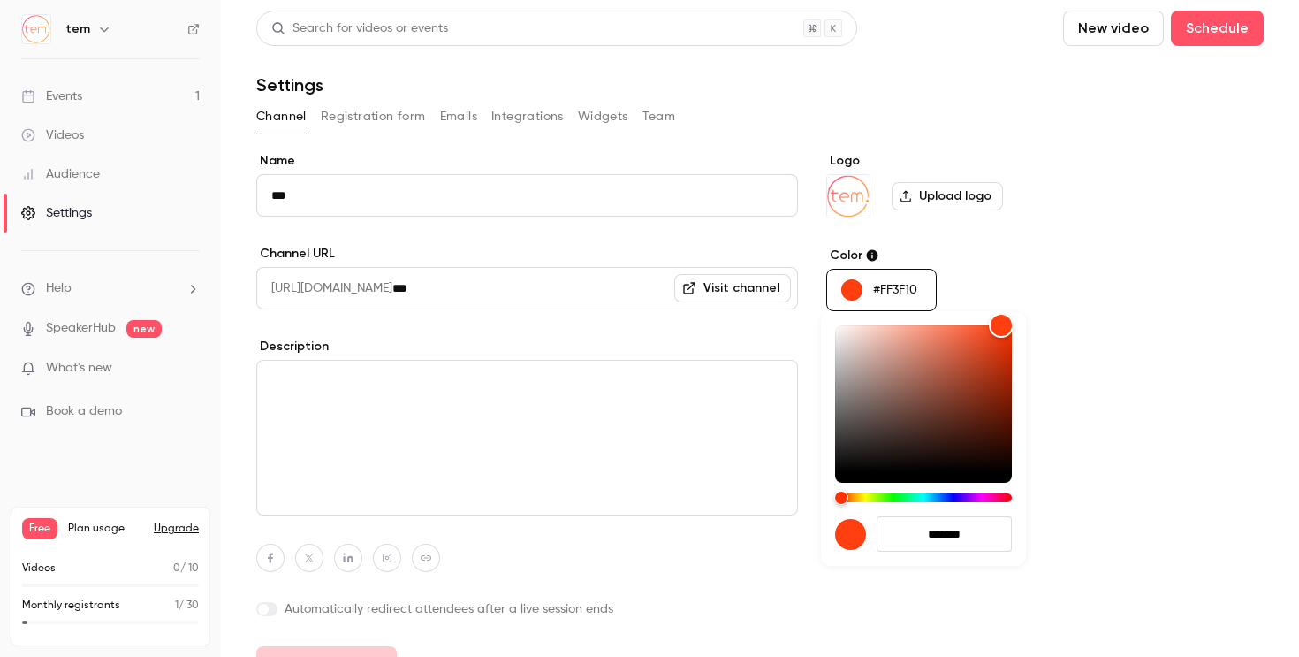
type input "*******"
click at [1083, 502] on div at bounding box center [649, 328] width 1299 height 657
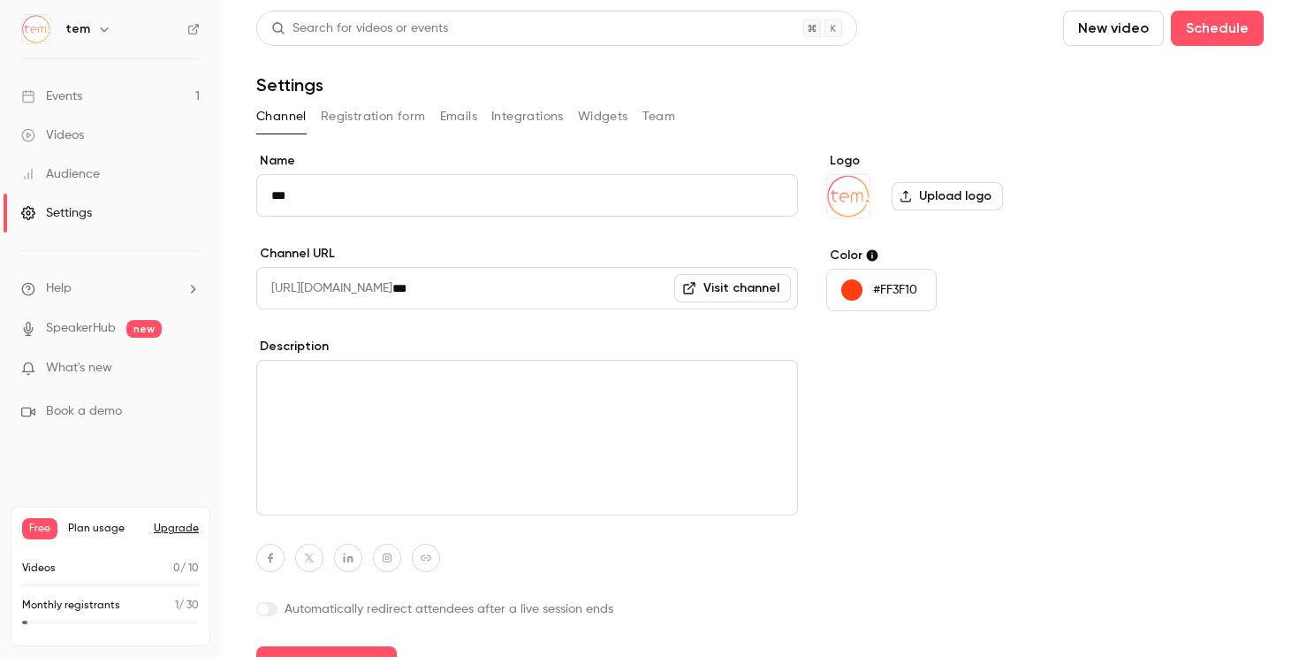
click at [935, 194] on label "Upload logo" at bounding box center [947, 196] width 111 height 28
click at [0, 0] on input "Upload logo" at bounding box center [0, 0] width 0 height 0
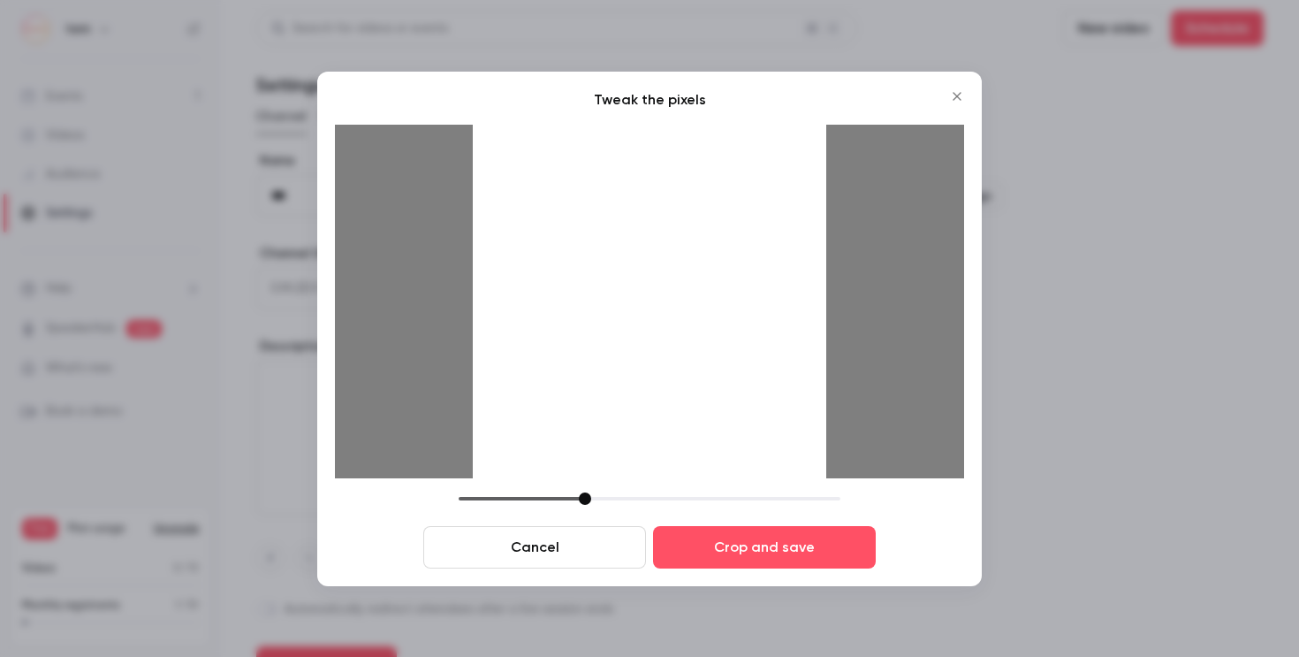
click at [527, 574] on div "Tweak the pixels Cancel Crop and save" at bounding box center [649, 329] width 665 height 514
click at [534, 565] on button "Cancel" at bounding box center [534, 547] width 223 height 42
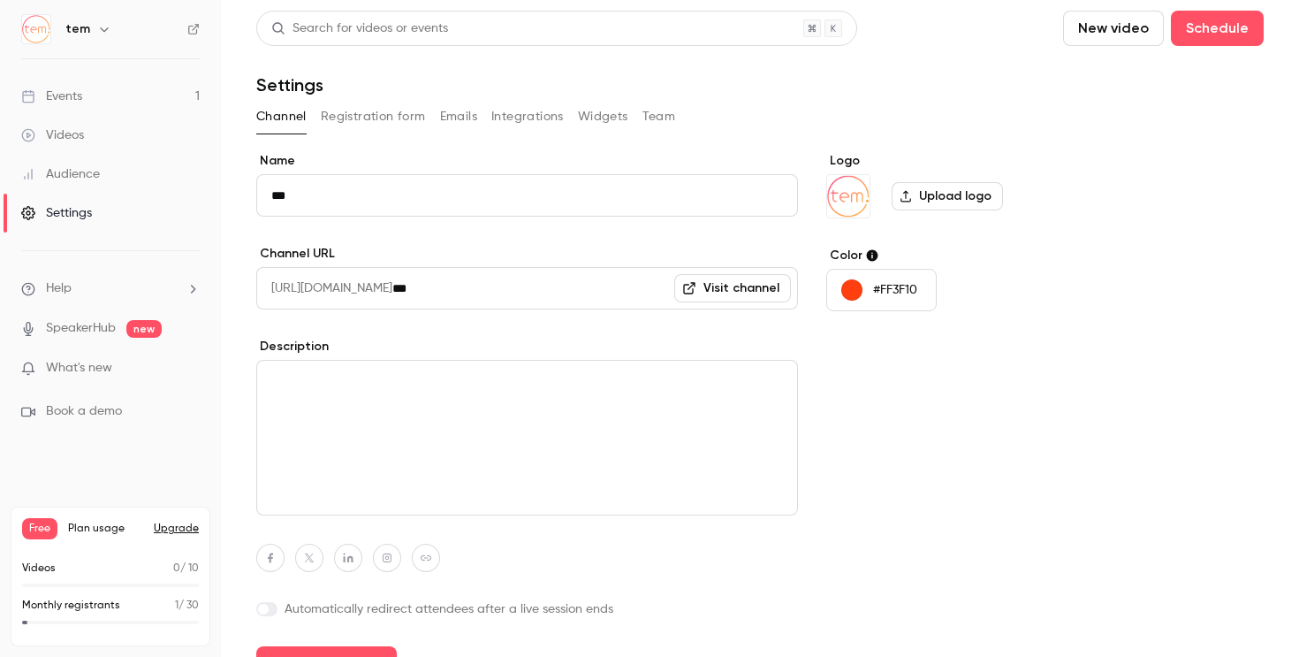
click at [923, 198] on label "Upload logo" at bounding box center [947, 196] width 111 height 28
click at [0, 0] on input "Upload logo" at bounding box center [0, 0] width 0 height 0
click at [436, 412] on textarea at bounding box center [527, 438] width 542 height 156
click at [507, 334] on div "Name *** Channel URL https://watch.getcontrast.io/ *** Visit channel Descriptio…" at bounding box center [527, 416] width 542 height 529
click at [511, 120] on button "Integrations" at bounding box center [527, 117] width 72 height 28
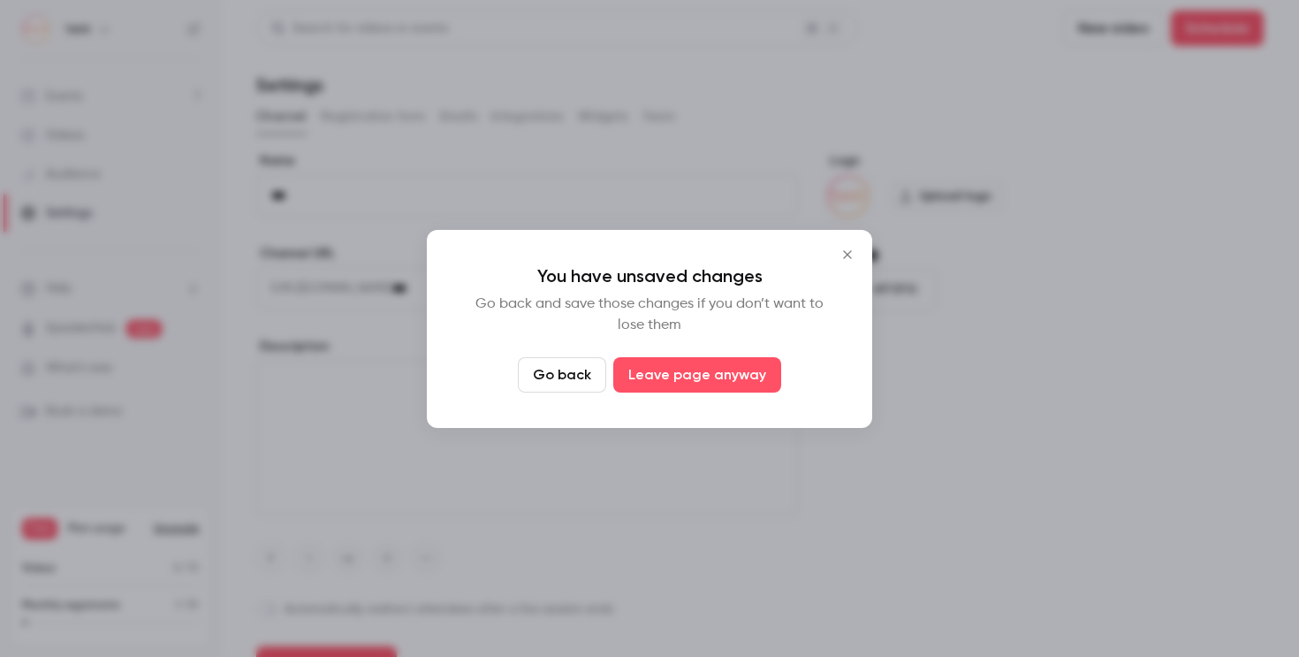
click at [836, 262] on button "Close" at bounding box center [847, 254] width 35 height 35
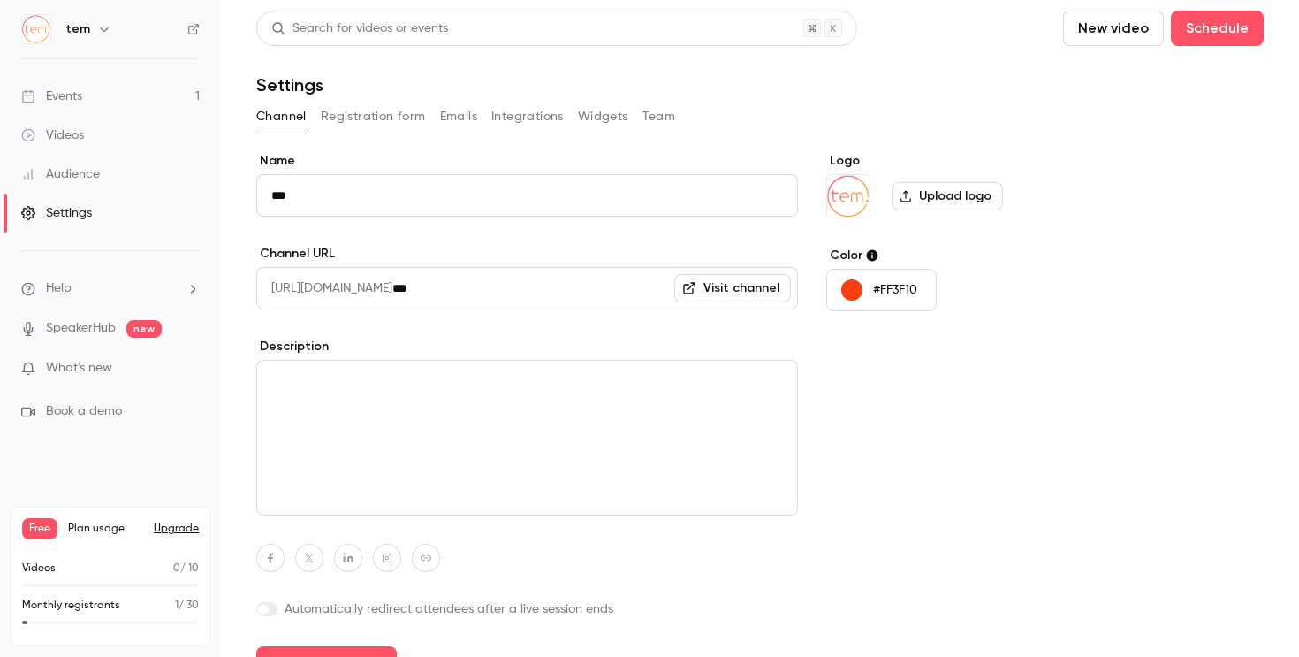
scroll to position [35, 0]
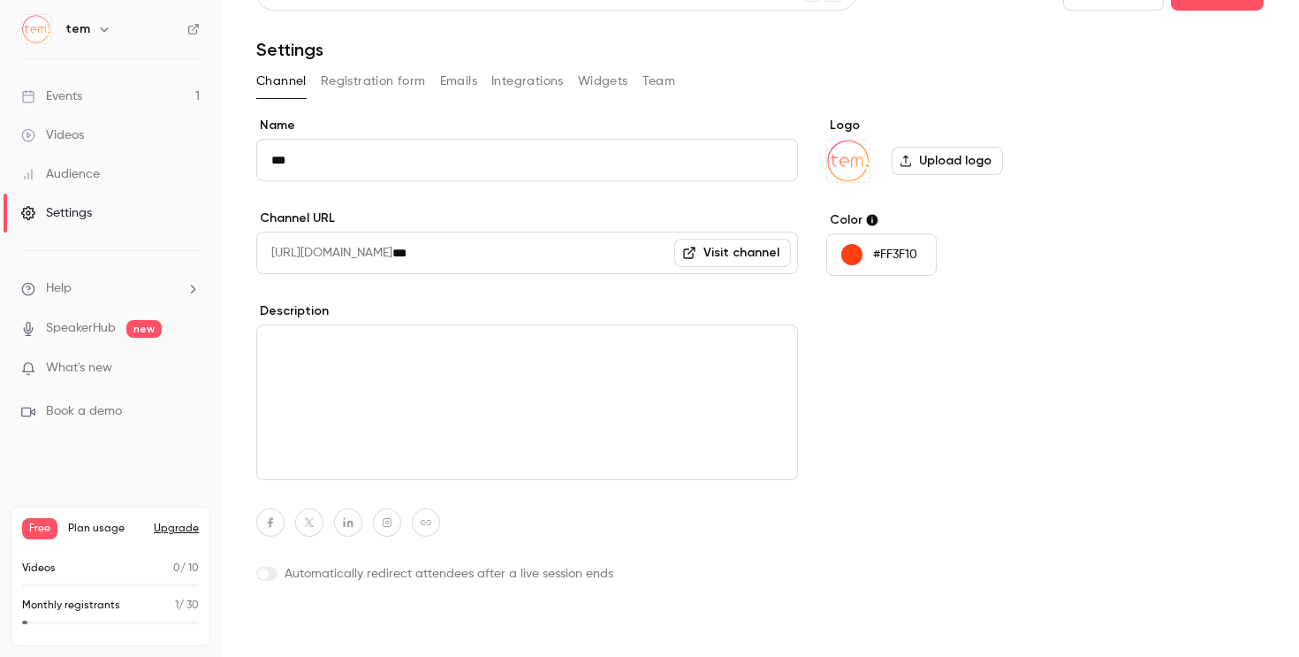
click at [290, 624] on button "Update channel" at bounding box center [326, 628] width 141 height 35
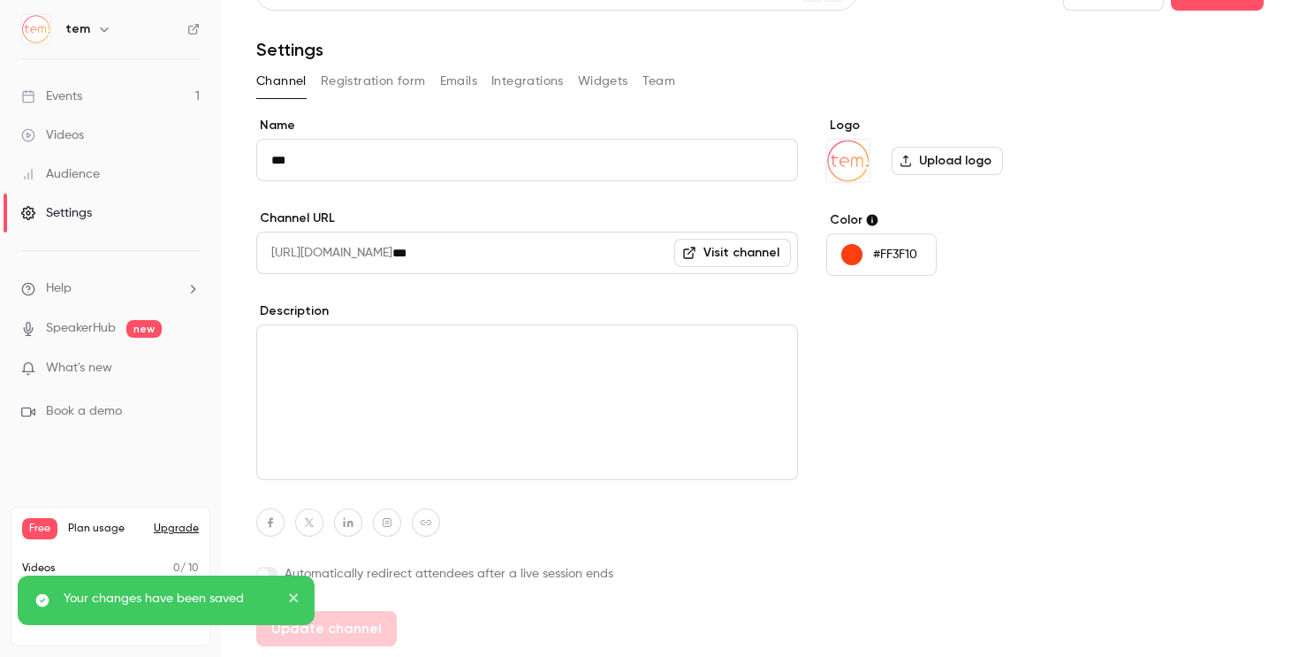
scroll to position [0, 0]
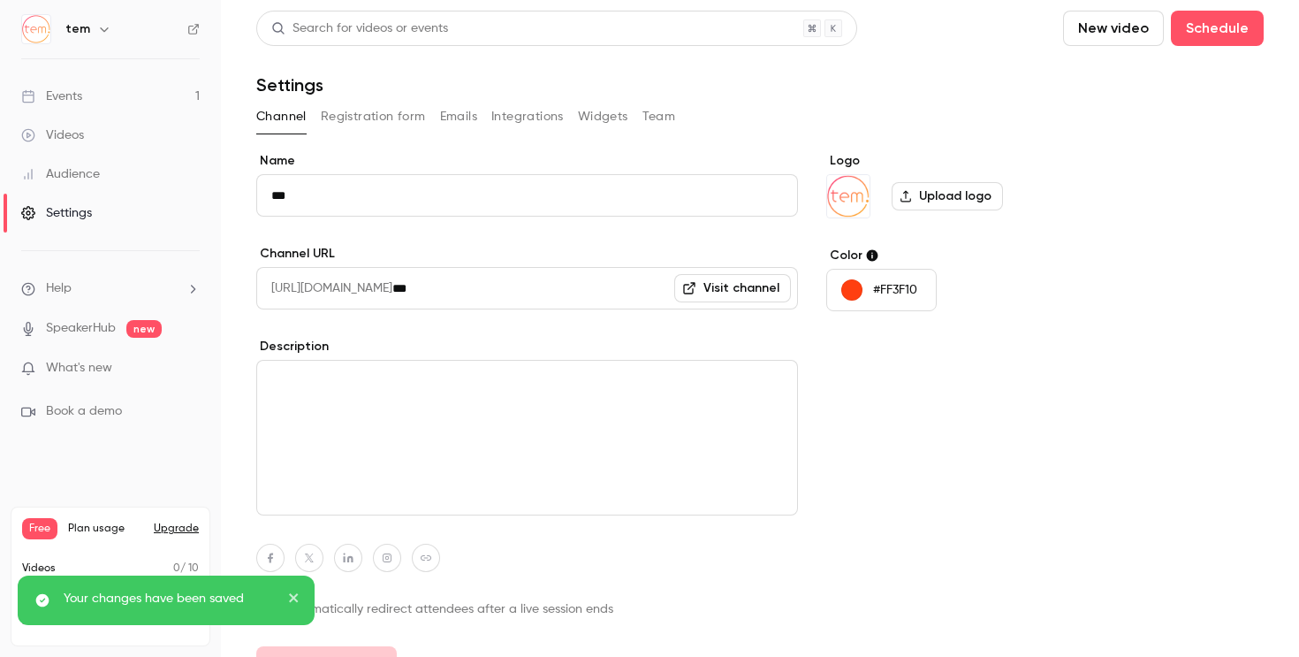
click at [383, 124] on button "Registration form" at bounding box center [373, 117] width 105 height 28
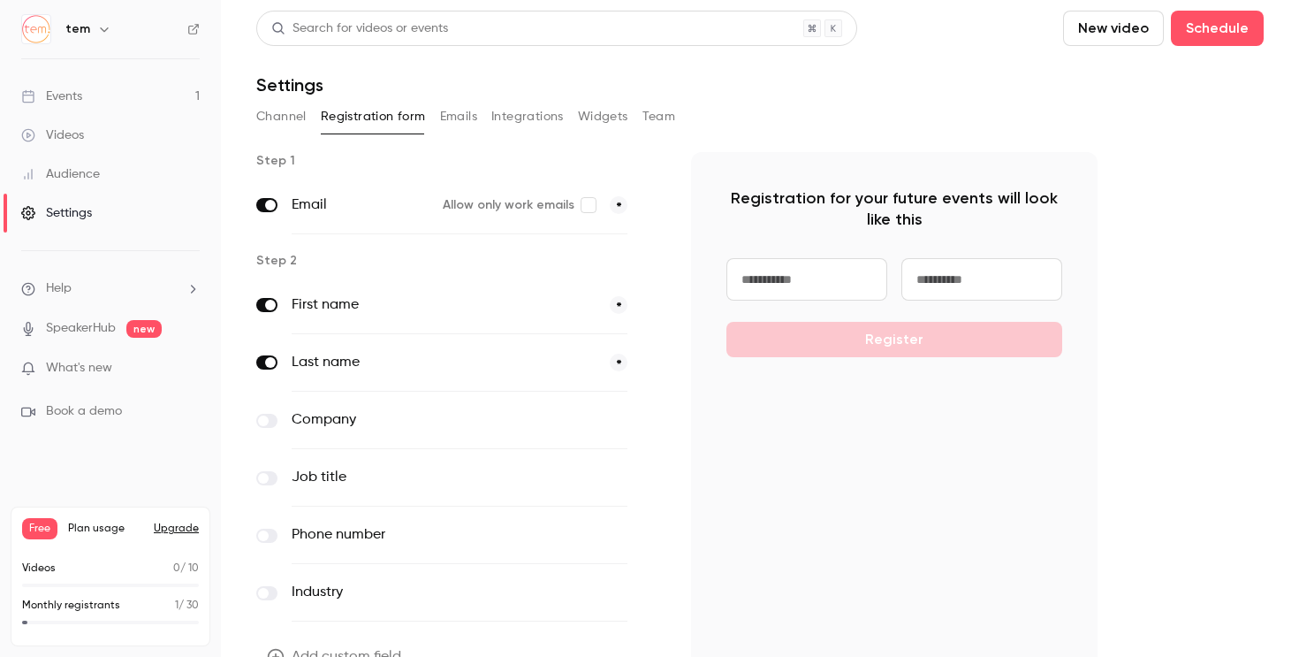
click at [561, 207] on label "Allow only work emails" at bounding box center [519, 205] width 153 height 18
click at [268, 420] on span at bounding box center [263, 420] width 11 height 11
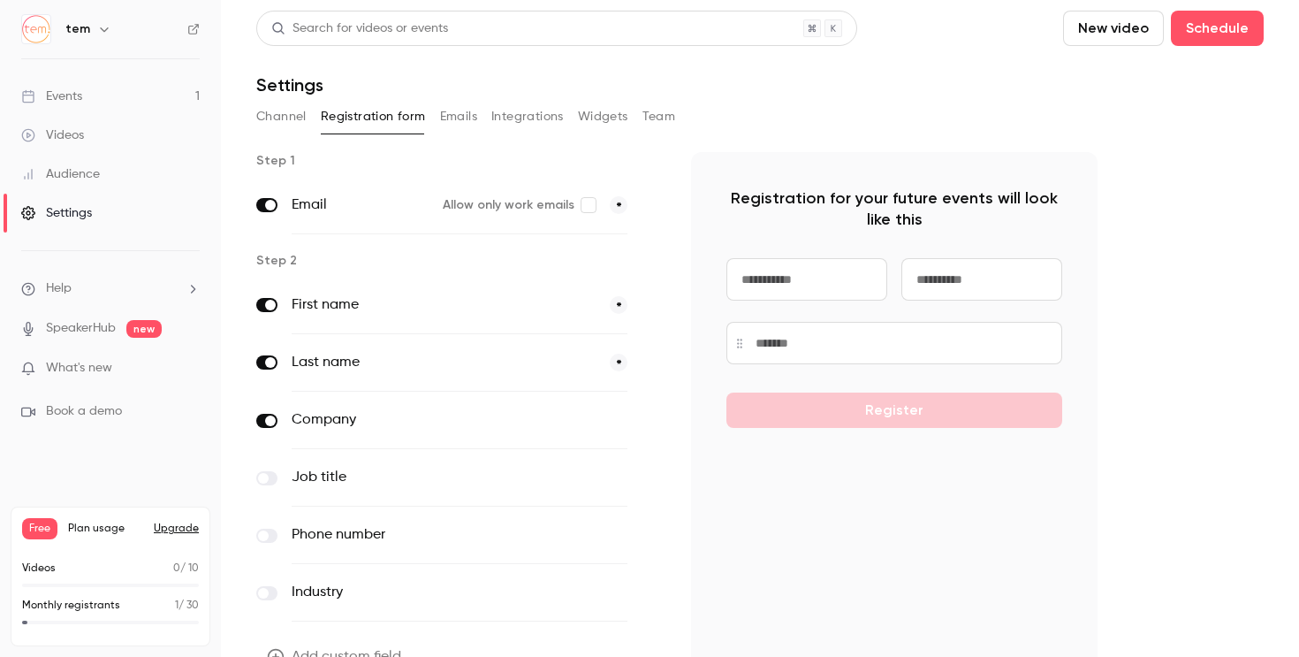
click at [272, 477] on label at bounding box center [266, 478] width 21 height 14
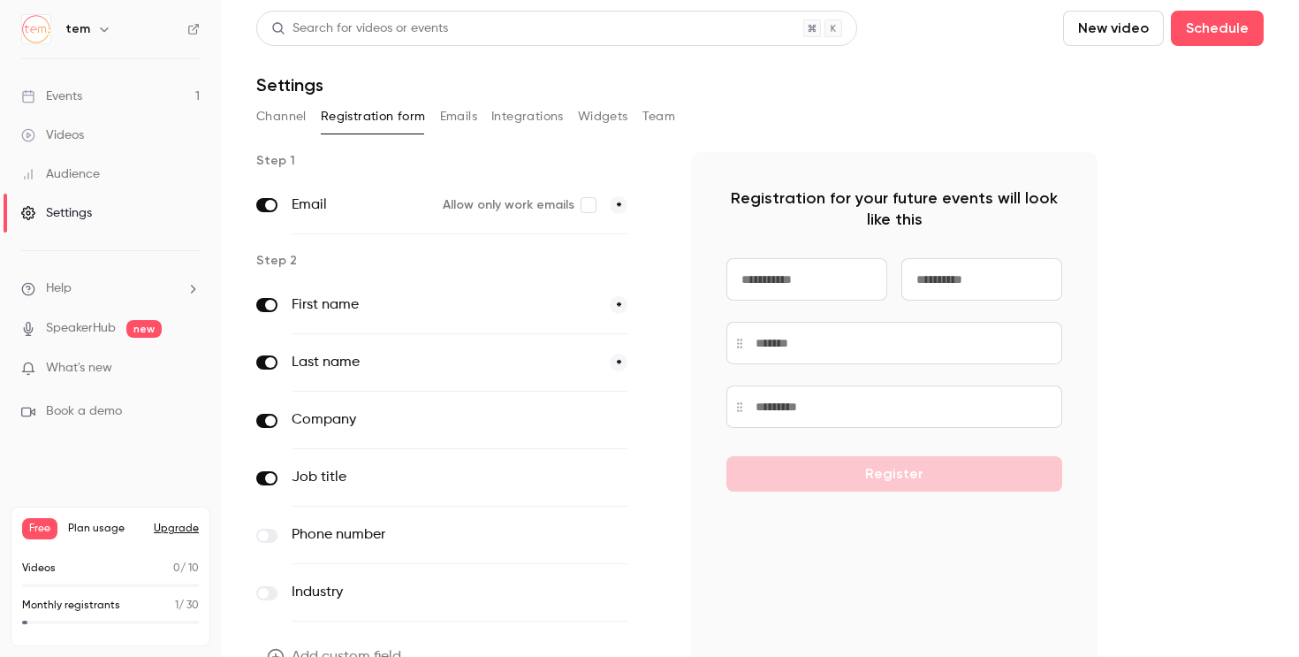
scroll to position [99, 0]
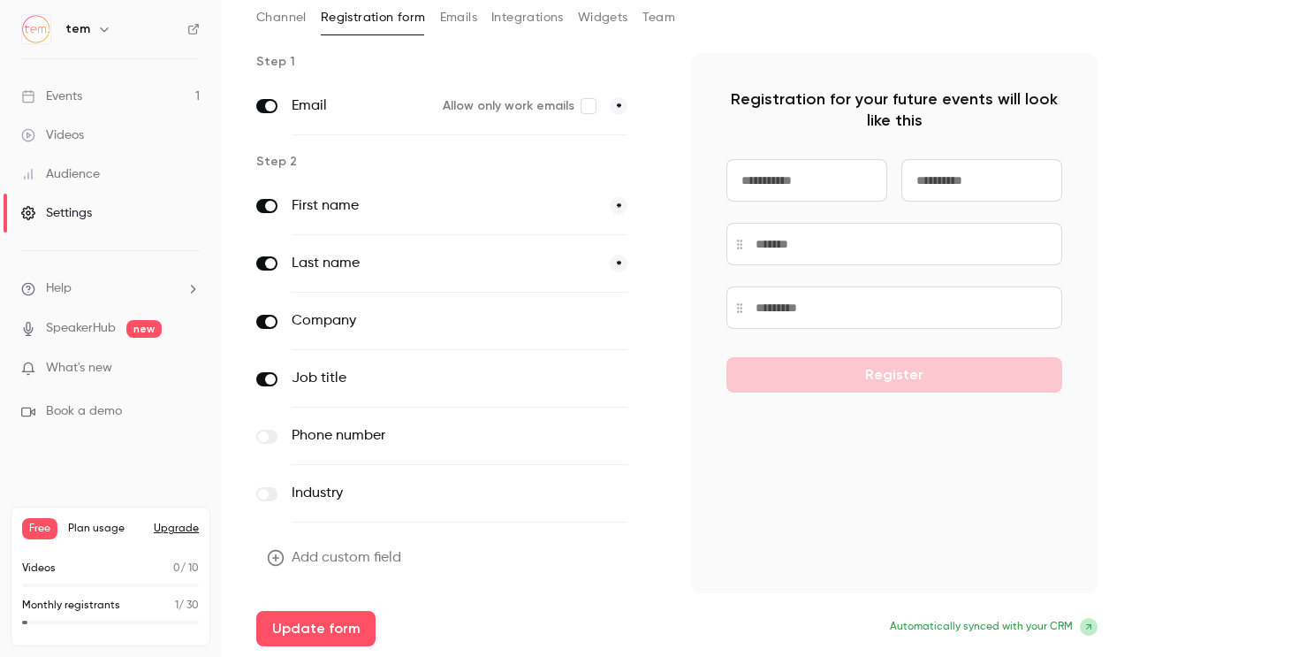
click at [271, 496] on label at bounding box center [266, 494] width 21 height 14
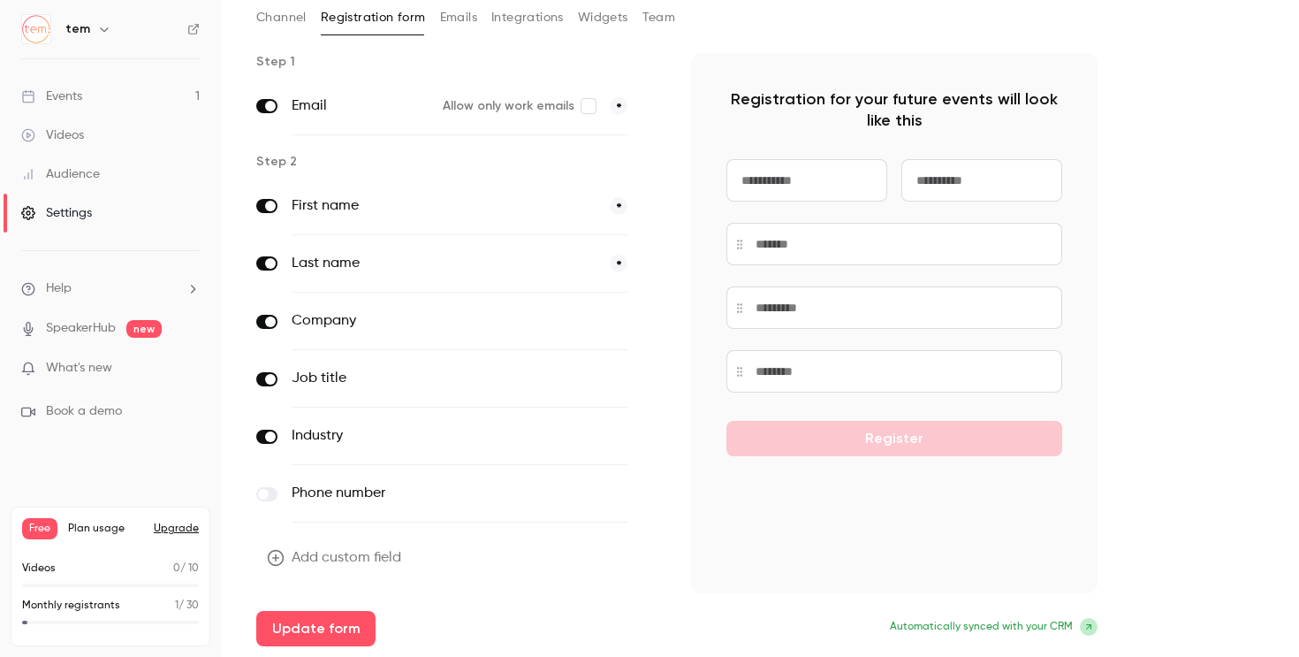
click at [454, 28] on button "Emails" at bounding box center [458, 18] width 37 height 28
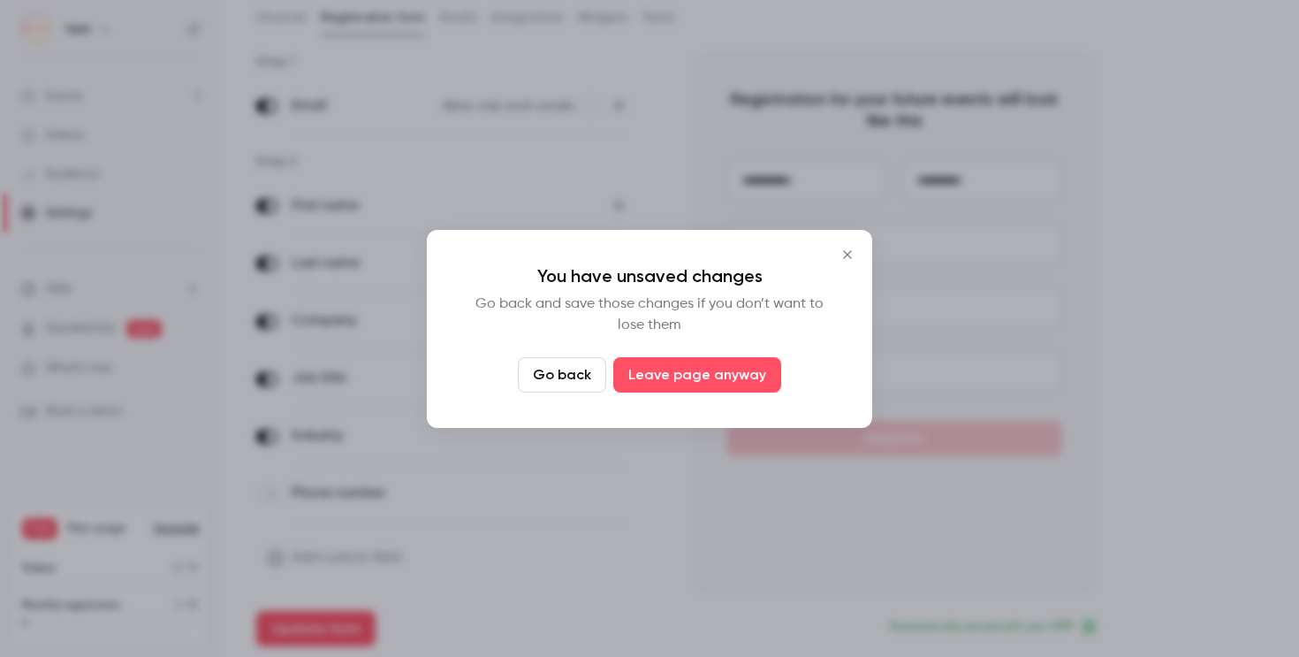
click at [454, 28] on div at bounding box center [649, 328] width 1299 height 657
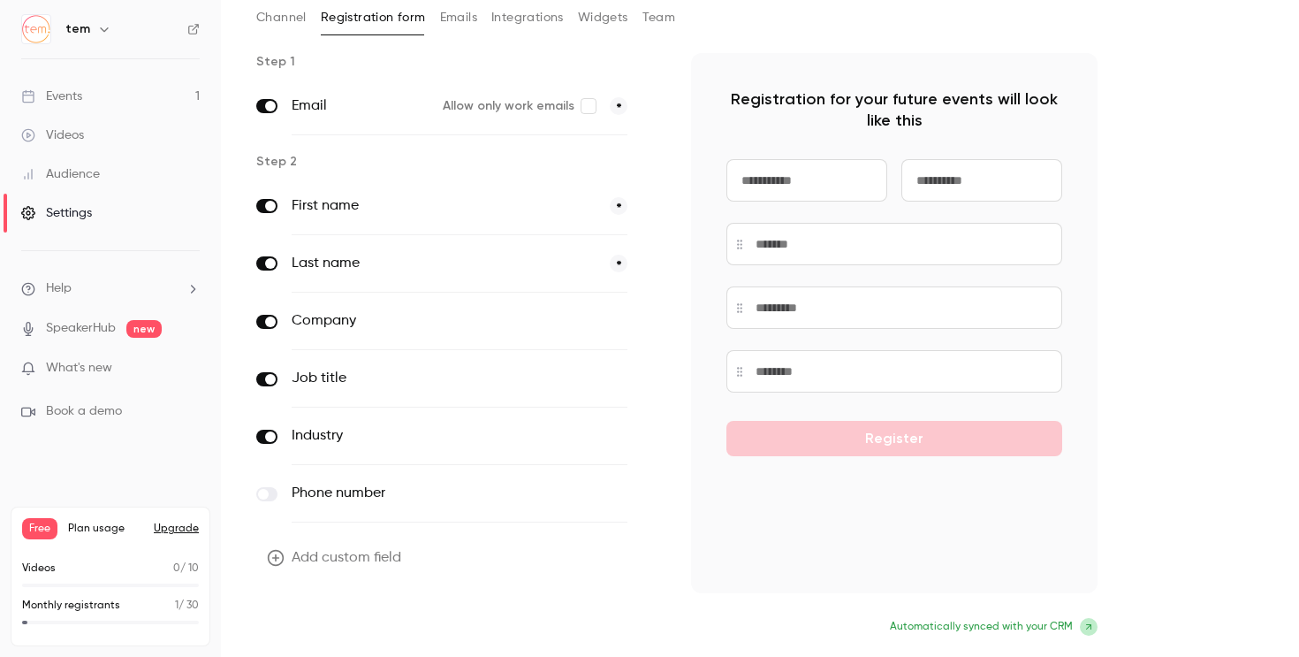
click at [354, 636] on button "Update form" at bounding box center [315, 628] width 119 height 35
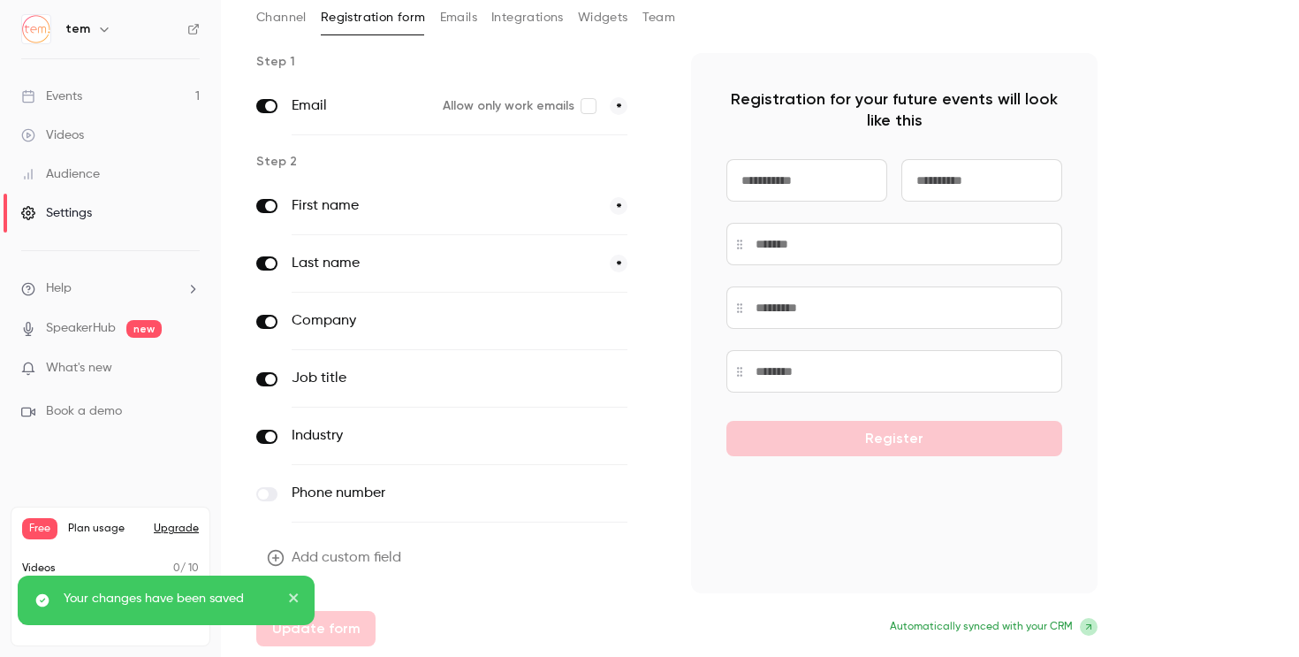
click at [462, 34] on div "Channel Registration form Emails Integrations Widgets Team" at bounding box center [760, 21] width 1008 height 35
click at [456, 26] on button "Emails" at bounding box center [458, 18] width 37 height 28
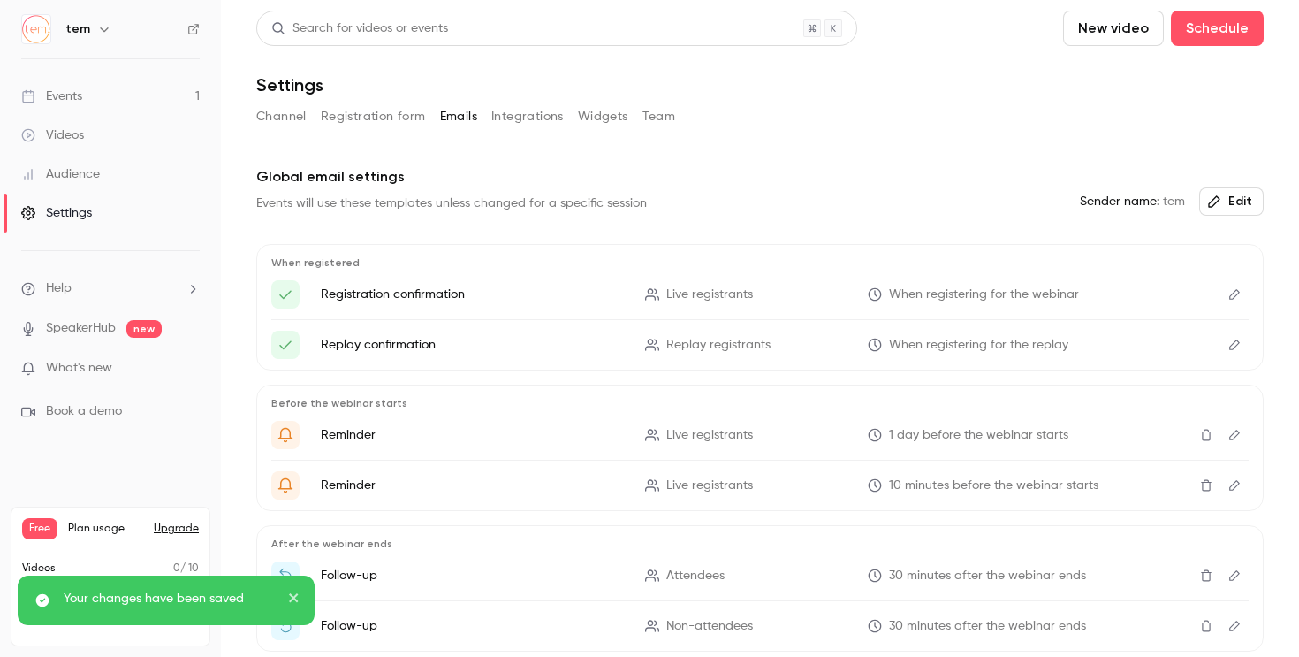
click at [519, 28] on div "Search for videos or events" at bounding box center [556, 28] width 601 height 35
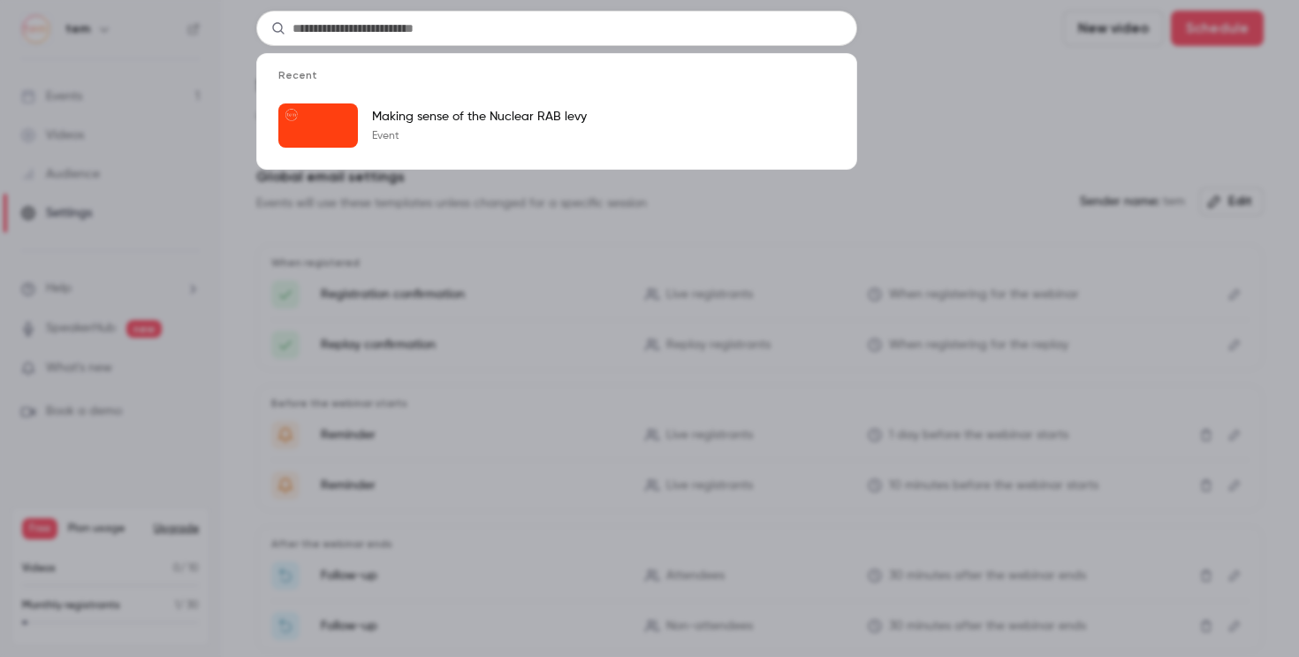
click at [564, 240] on div "Recent Making sense of the Nuclear RAB levy Event" at bounding box center [649, 328] width 1299 height 657
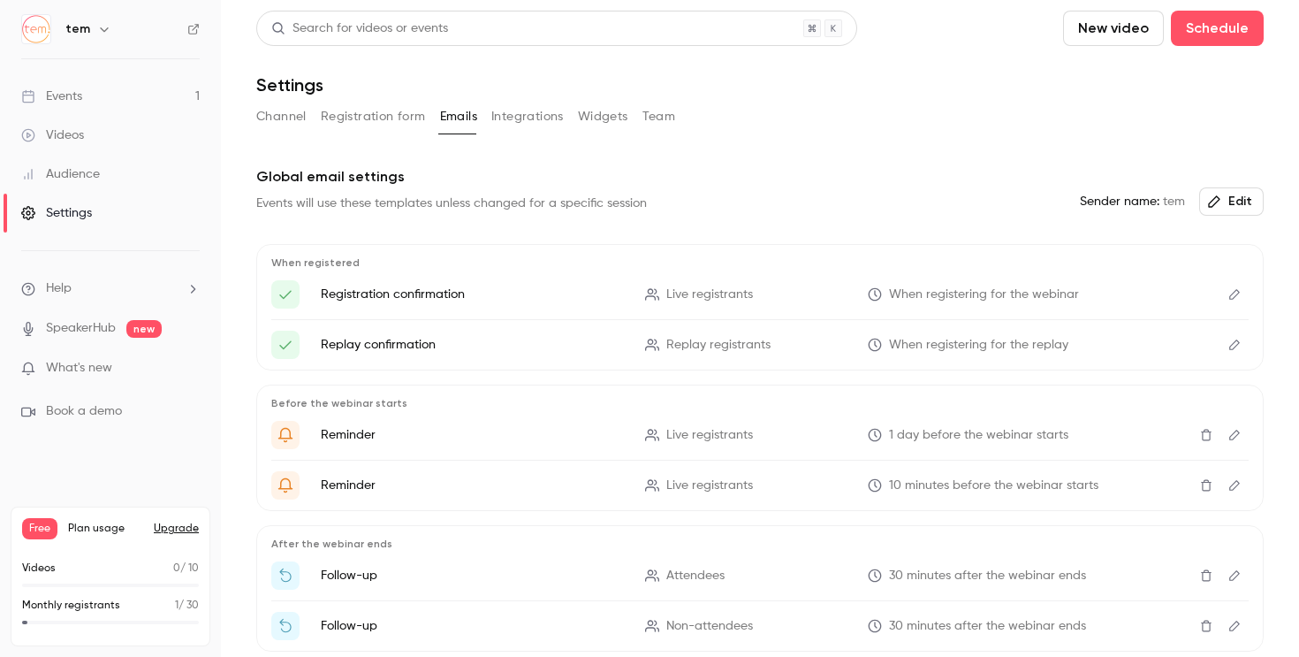
click at [73, 98] on div "Events" at bounding box center [51, 96] width 61 height 18
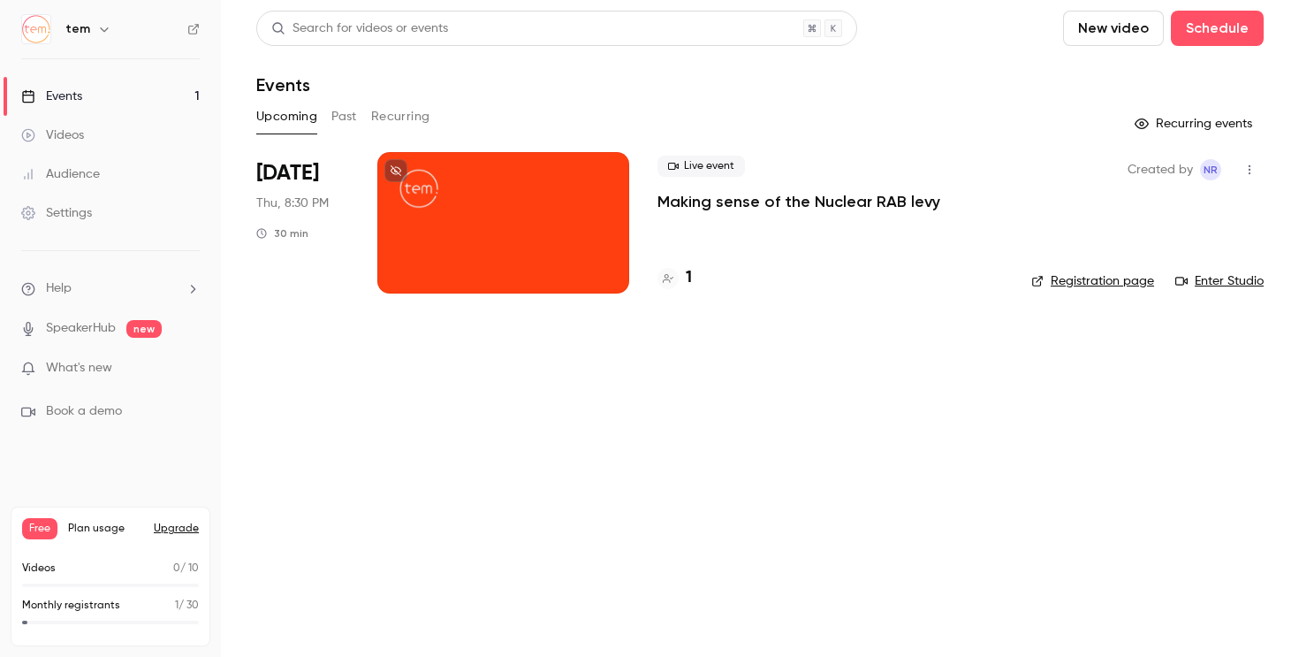
click at [523, 229] on div at bounding box center [503, 222] width 252 height 141
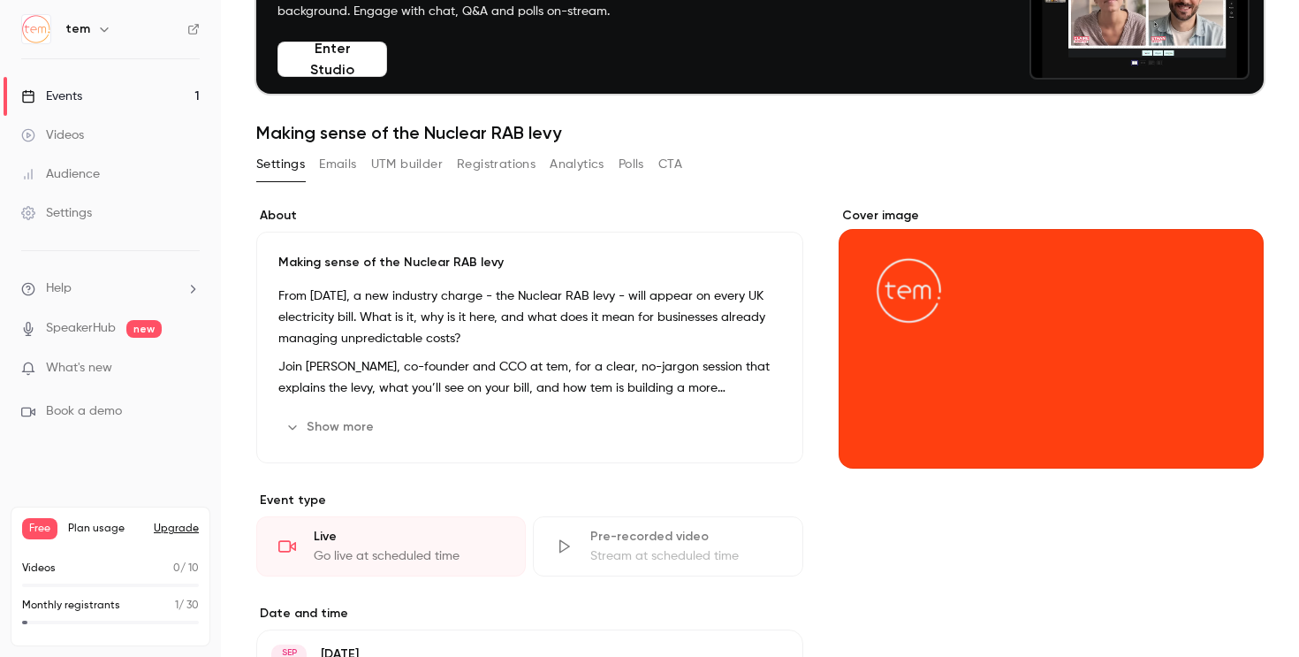
scroll to position [145, 0]
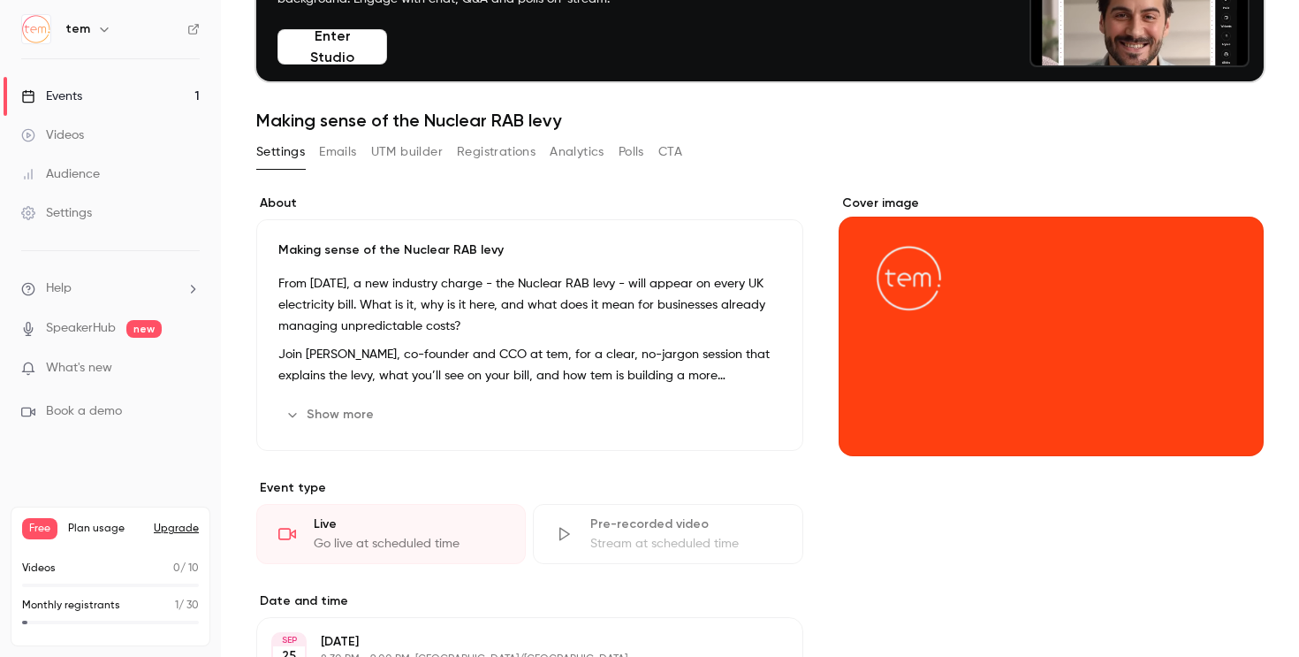
click at [1233, 417] on icon "Cover image" at bounding box center [1231, 424] width 19 height 14
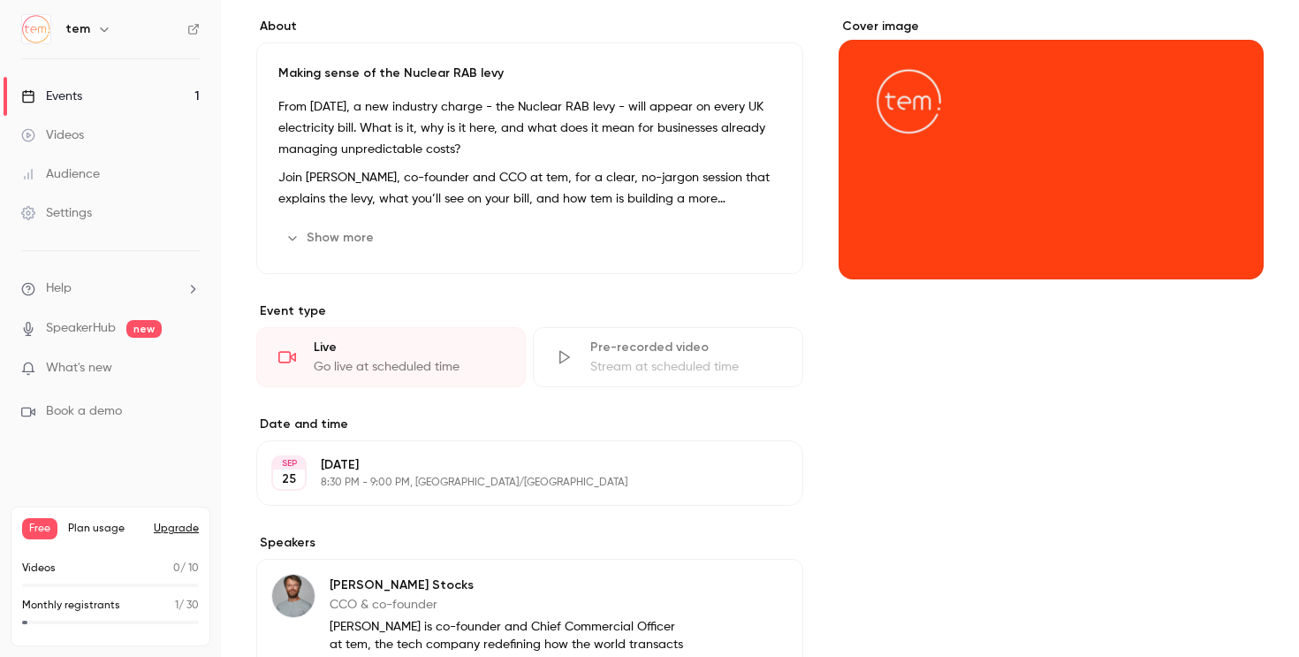
scroll to position [321, 0]
click at [1007, 117] on div "Cover image" at bounding box center [1051, 150] width 425 height 262
click at [0, 0] on input "Cover image" at bounding box center [0, 0] width 0 height 0
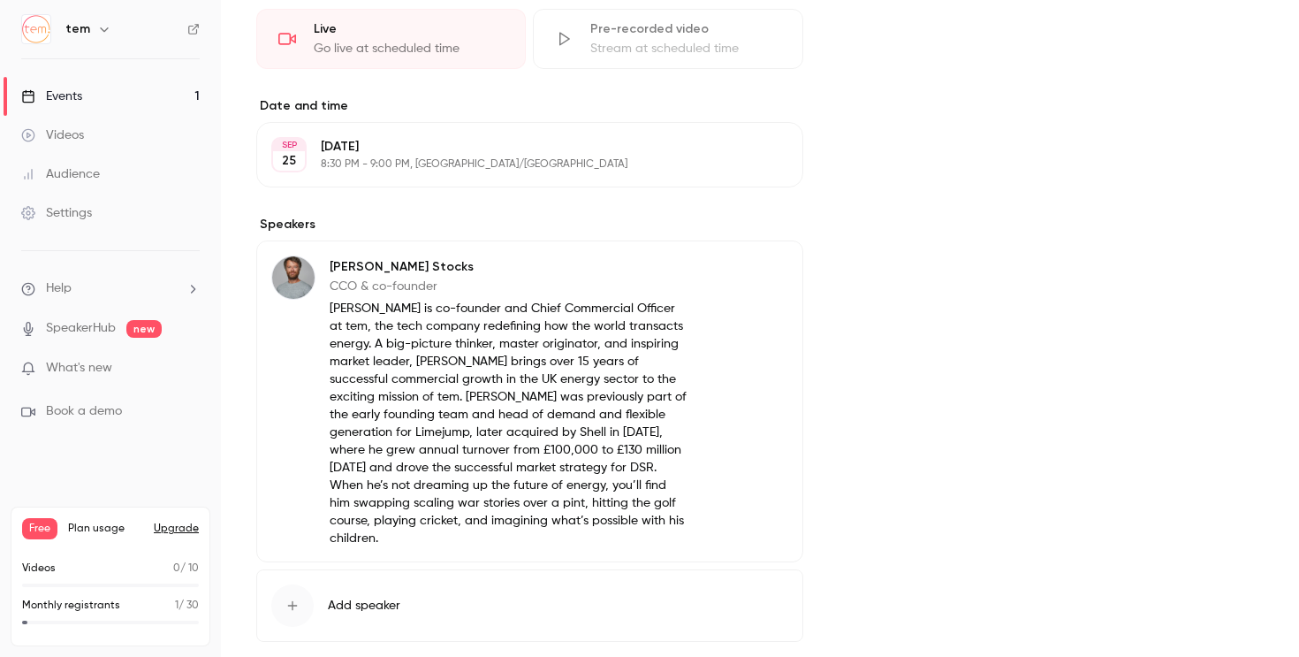
scroll to position [717, 0]
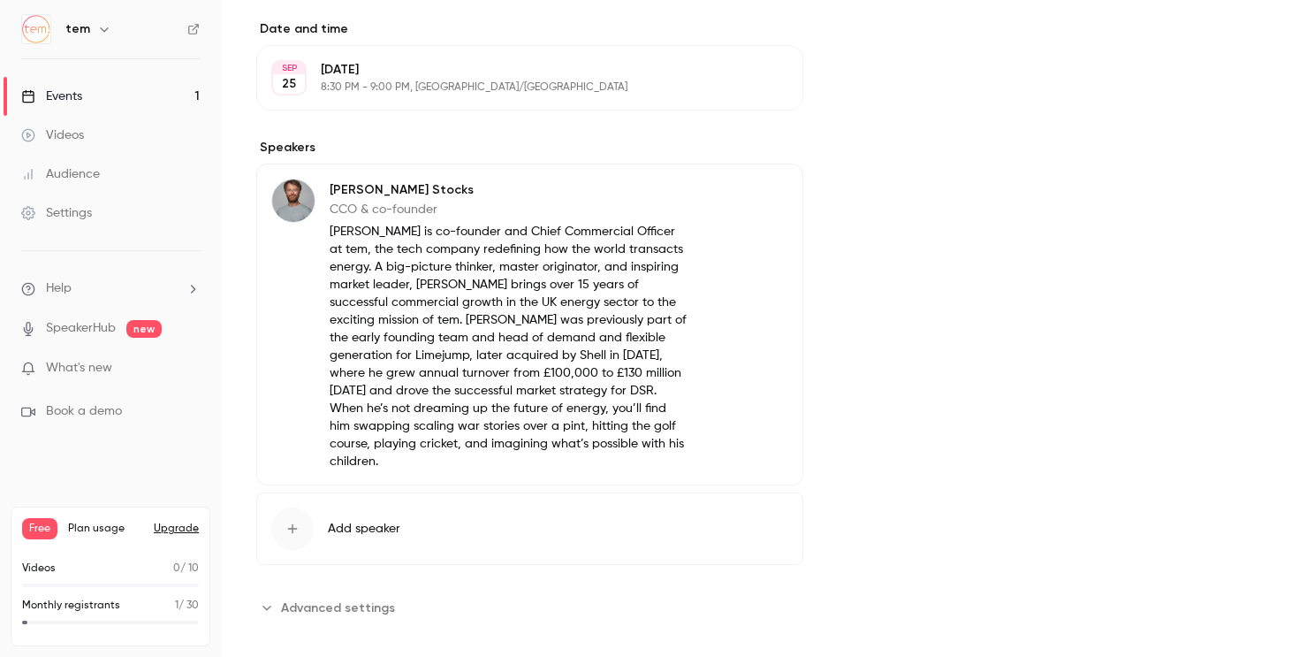
click at [355, 598] on span "Advanced settings" at bounding box center [338, 607] width 114 height 19
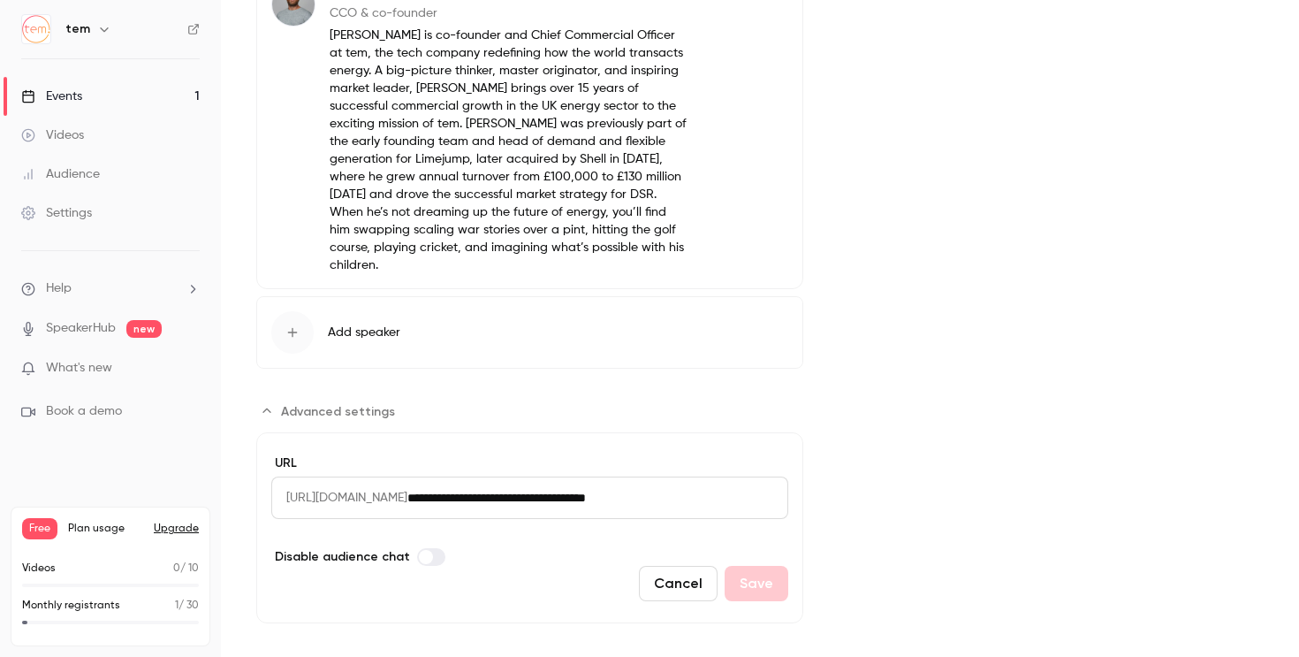
scroll to position [915, 0]
click at [407, 485] on span "https://watch.getcontrast.io/register/" at bounding box center [339, 496] width 136 height 42
click at [531, 482] on input "**********" at bounding box center [597, 496] width 381 height 42
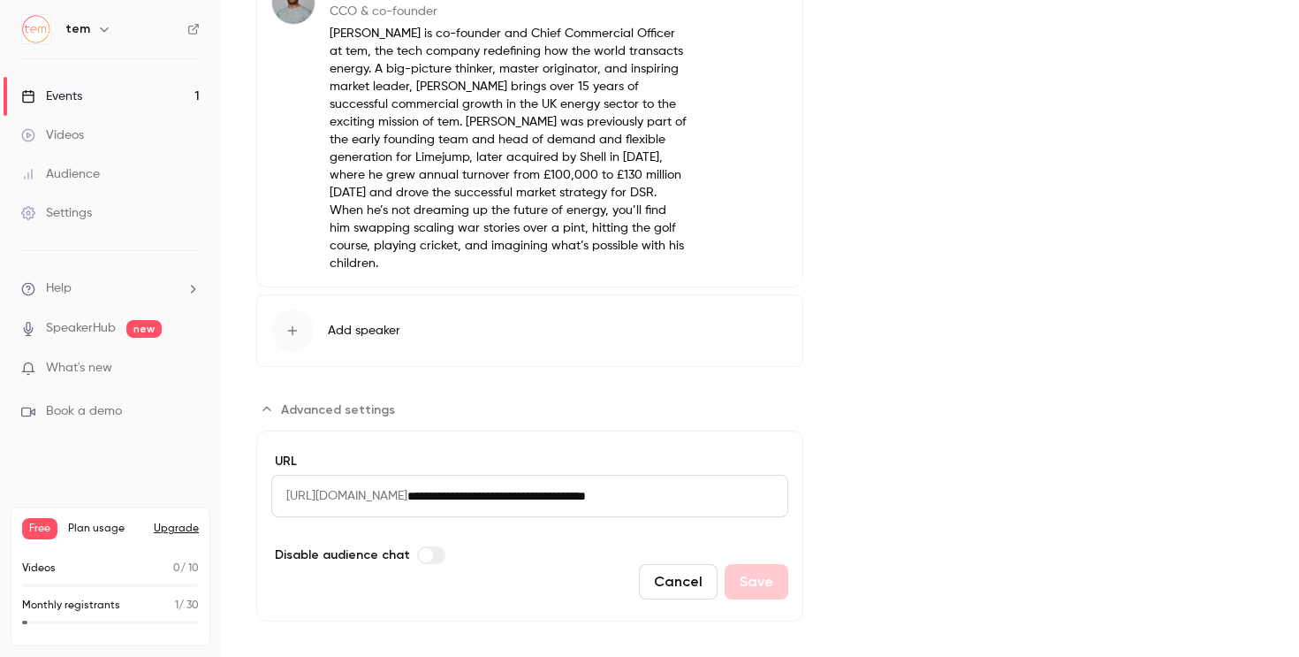
click at [407, 475] on span "https://watch.getcontrast.io/register/" at bounding box center [339, 496] width 136 height 42
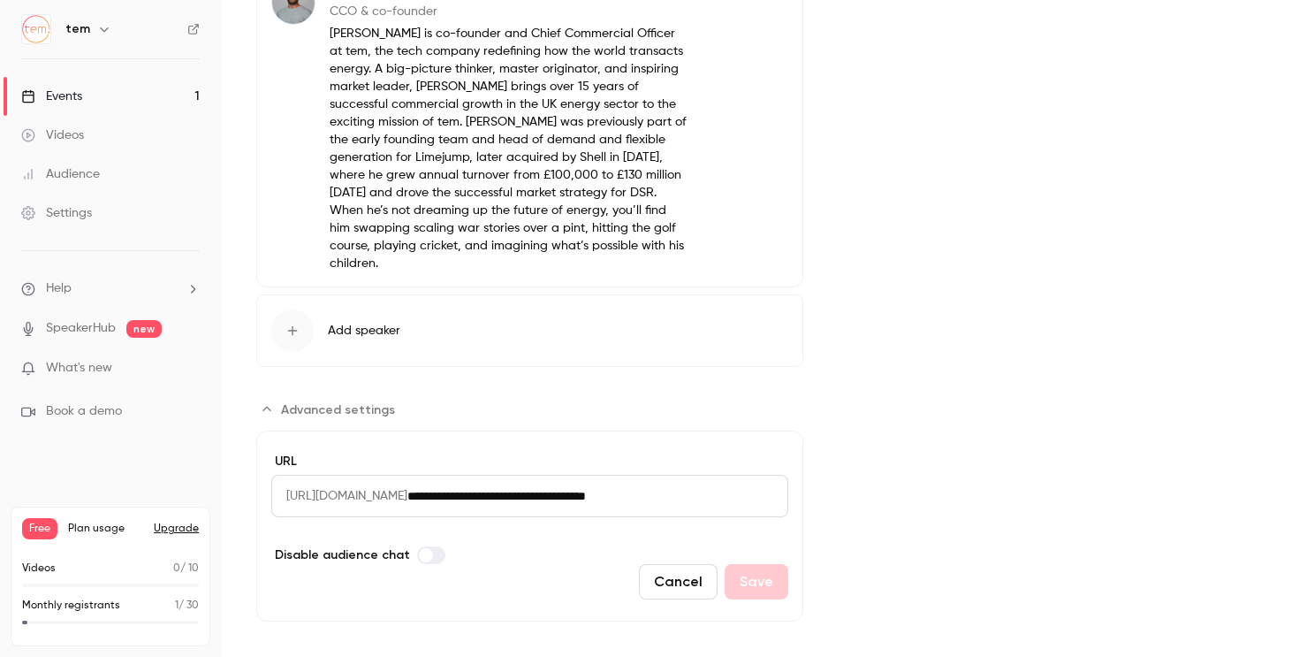
click at [407, 475] on span "https://watch.getcontrast.io/register/" at bounding box center [339, 496] width 136 height 42
drag, startPoint x: 450, startPoint y: 472, endPoint x: 696, endPoint y: 472, distance: 245.7
click at [696, 475] on div "**********" at bounding box center [529, 496] width 517 height 42
drag, startPoint x: 767, startPoint y: 475, endPoint x: 254, endPoint y: 437, distance: 515.0
click at [254, 437] on main "Search for videos or events Share Set up Studio ✨ Go live with up to 8 other sp…" at bounding box center [760, 328] width 1078 height 657
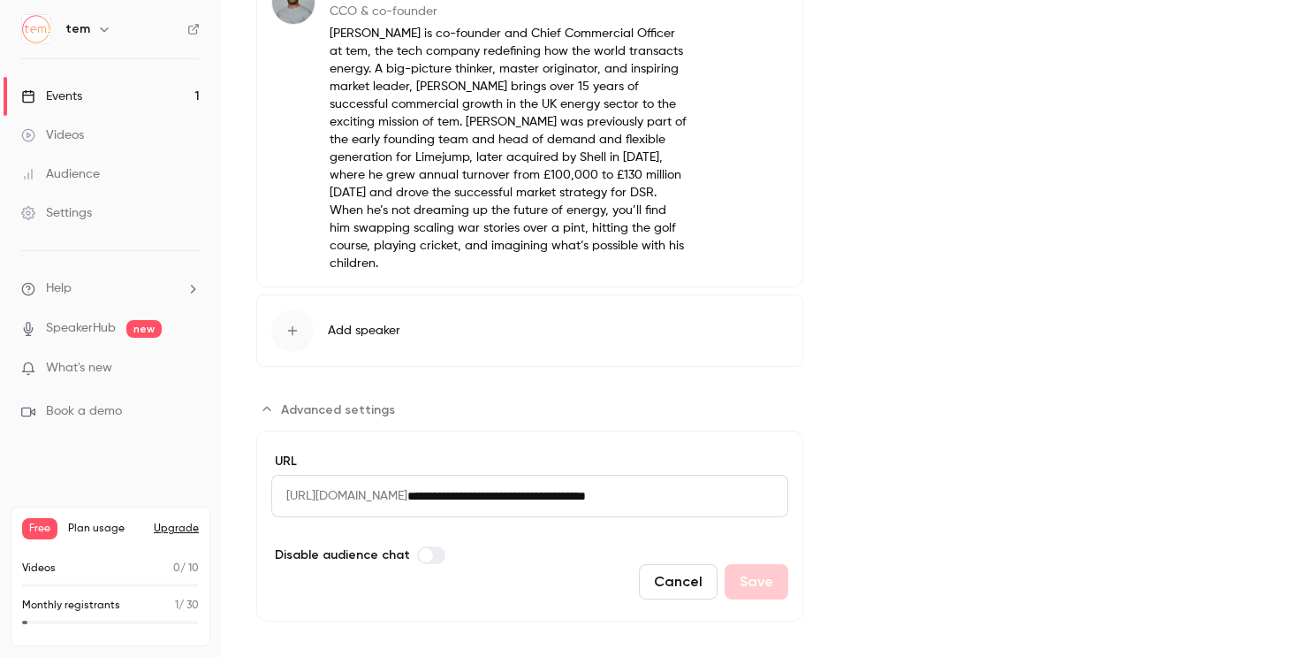
click at [931, 437] on div "Cover image" at bounding box center [1051, 23] width 425 height 1197
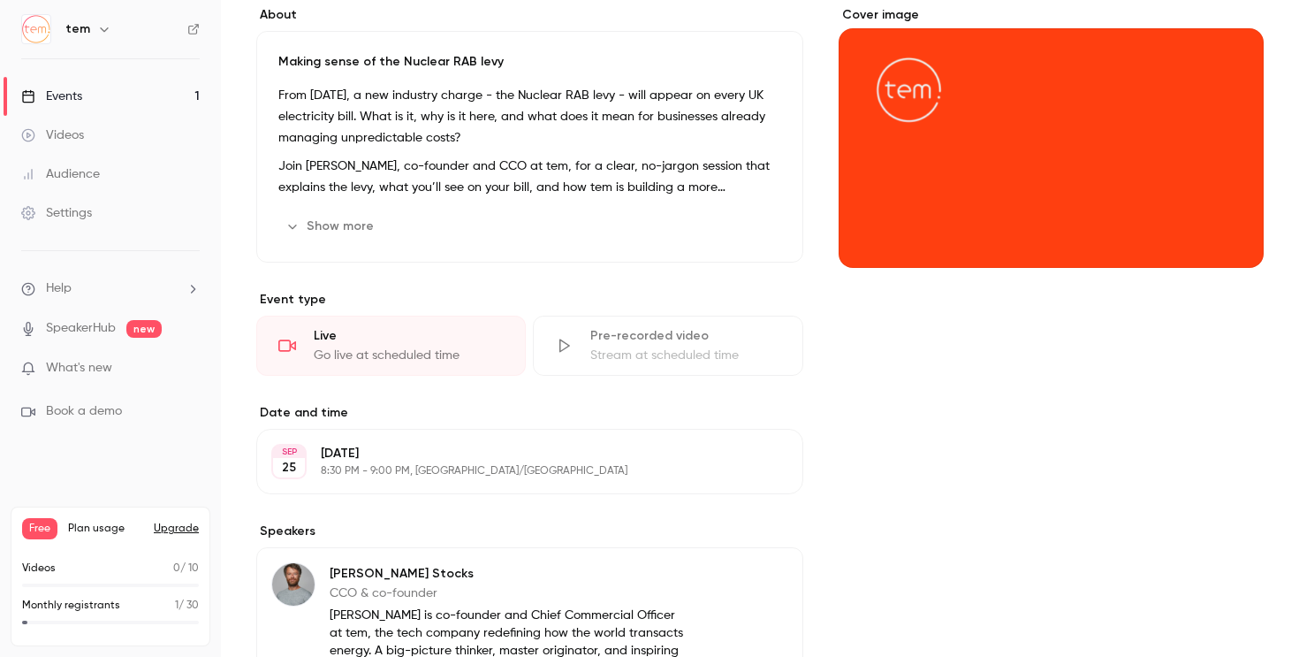
scroll to position [0, 0]
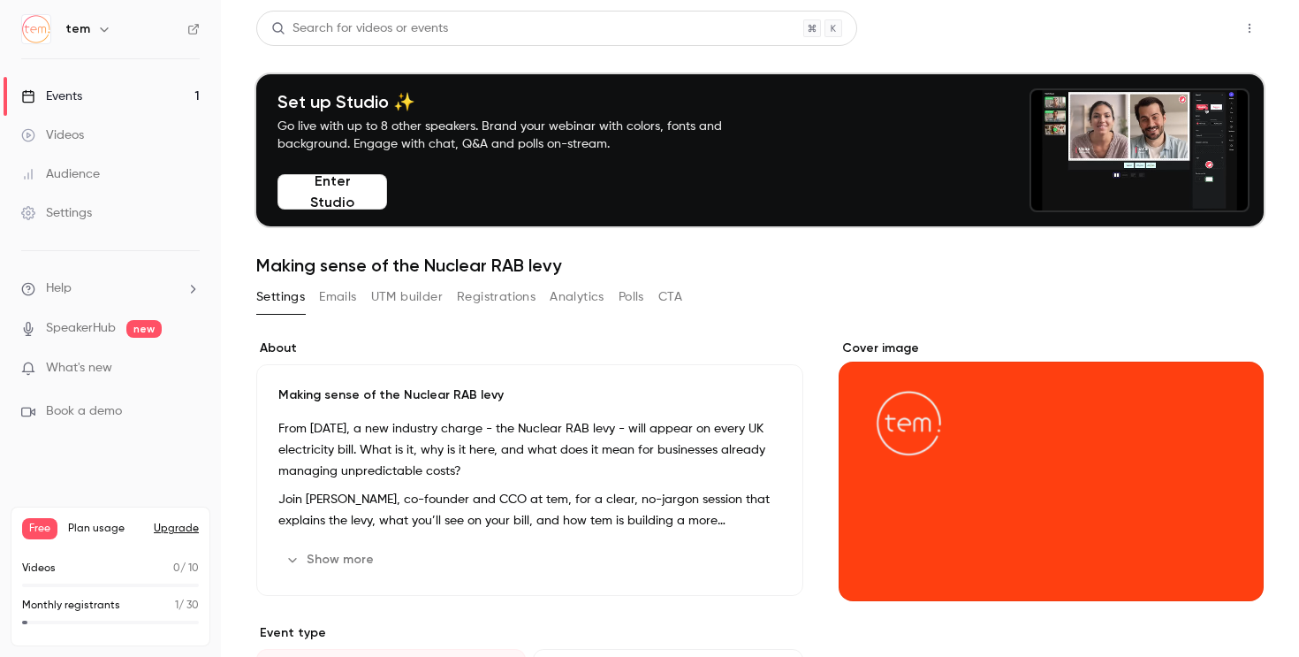
click at [1185, 22] on button "Share" at bounding box center [1187, 28] width 70 height 35
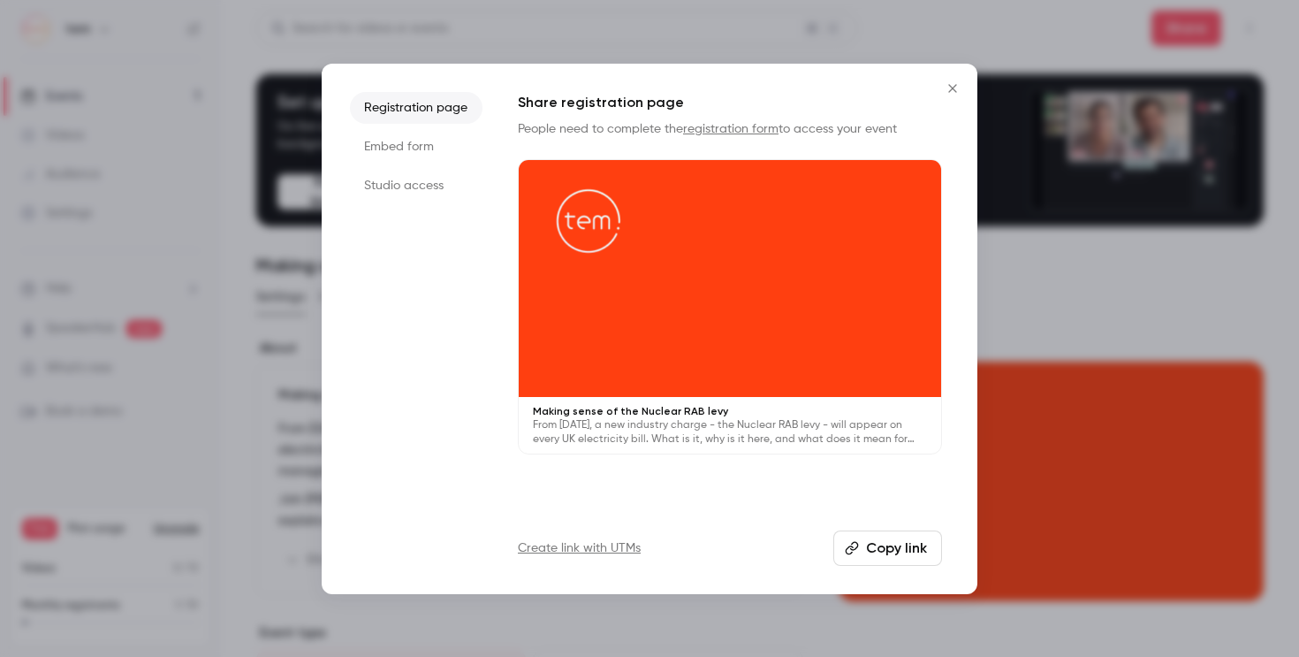
click at [901, 554] on button "Copy link" at bounding box center [887, 547] width 109 height 35
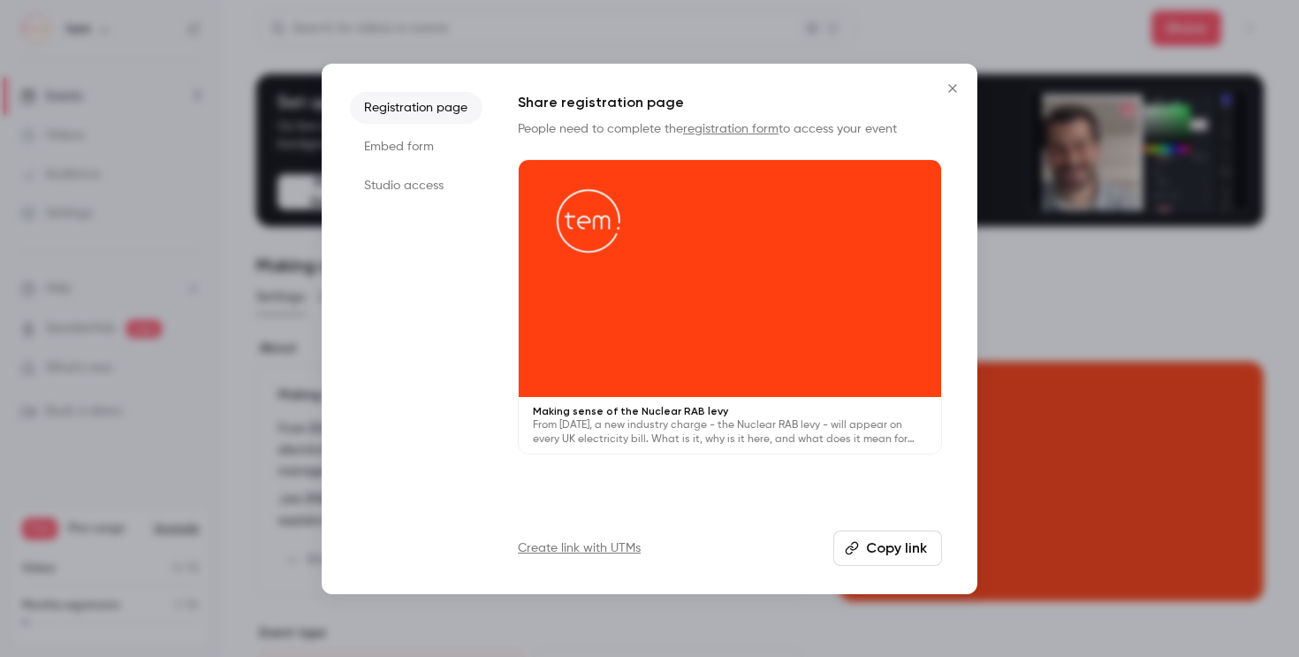
click at [1056, 300] on div at bounding box center [649, 328] width 1299 height 657
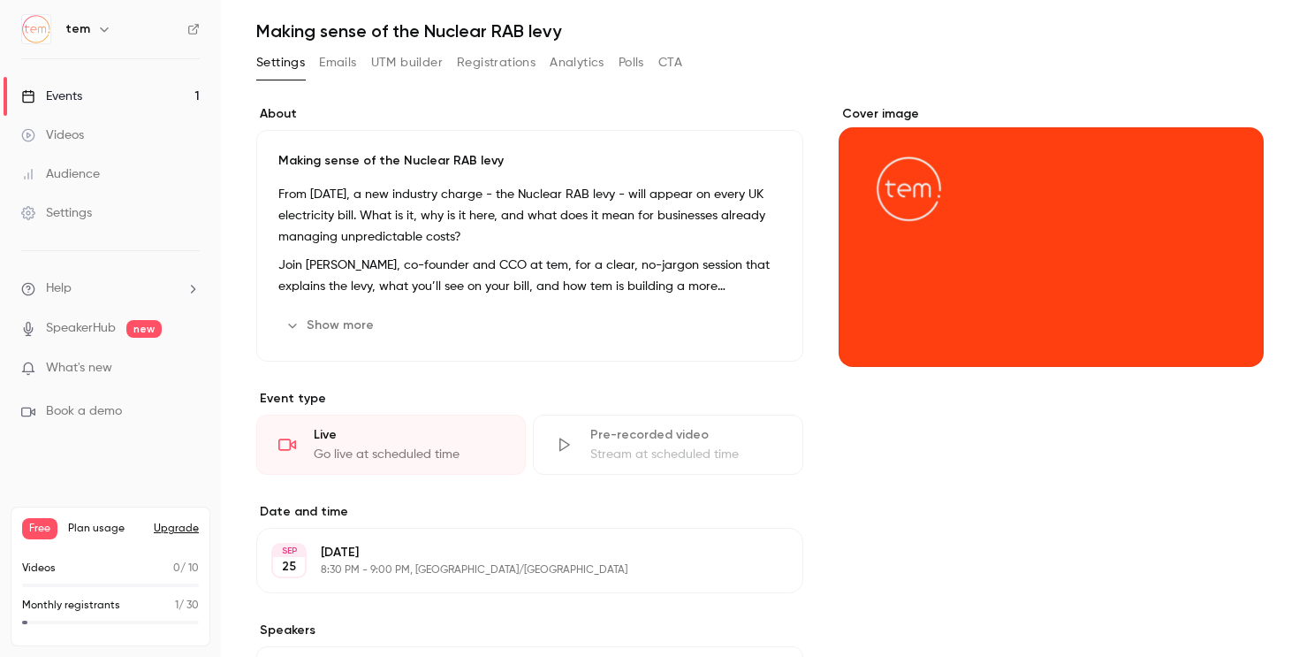
scroll to position [223, 0]
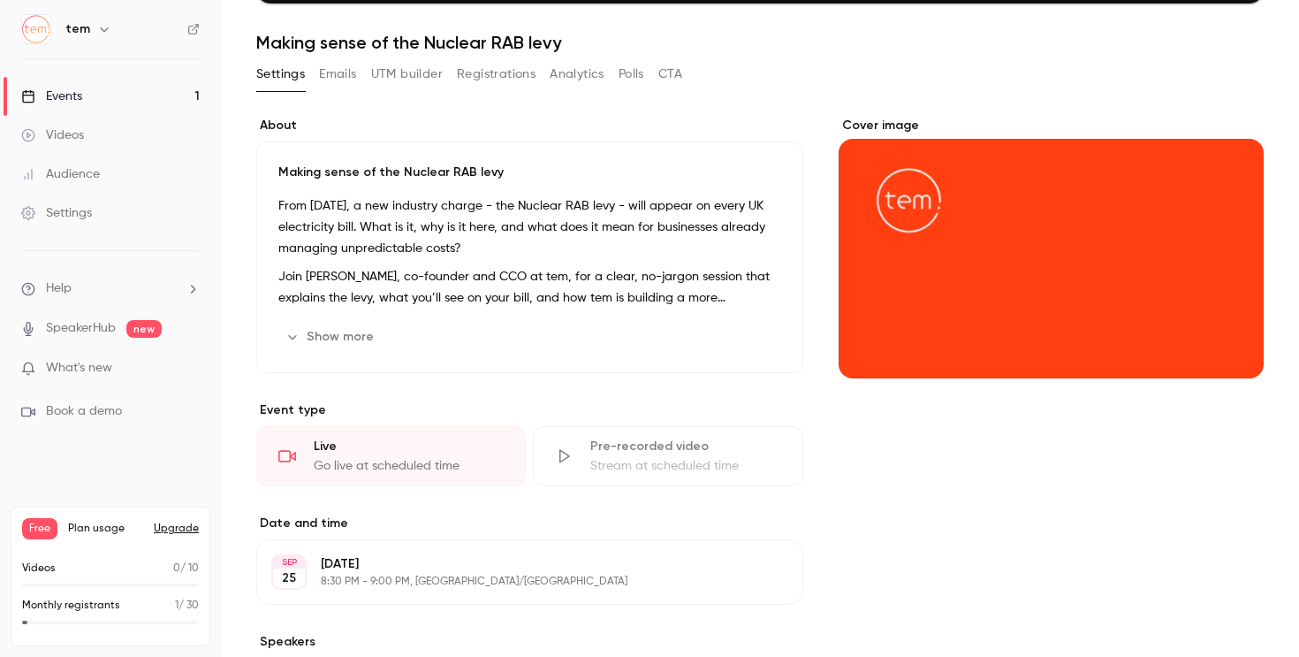
click at [1235, 346] on icon "Cover image" at bounding box center [1231, 345] width 11 height 11
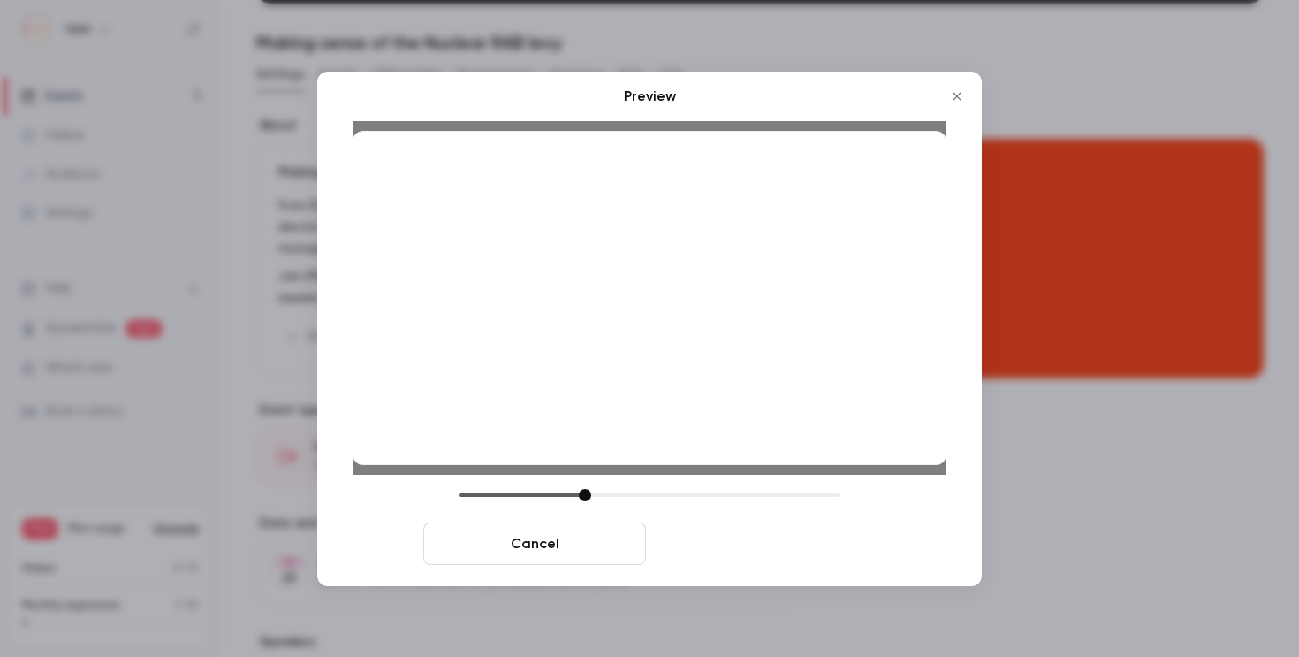
click at [711, 562] on button "Save cover" at bounding box center [764, 543] width 223 height 42
click at [729, 544] on button "Save cover" at bounding box center [764, 543] width 223 height 42
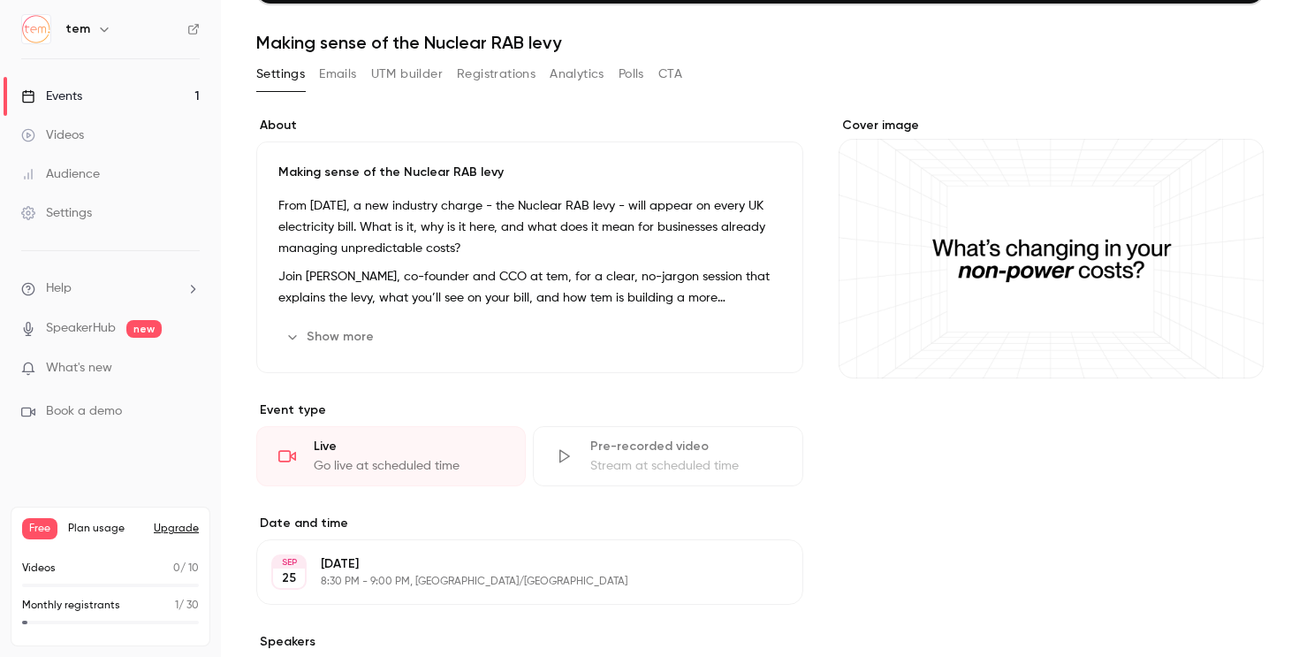
scroll to position [915, 0]
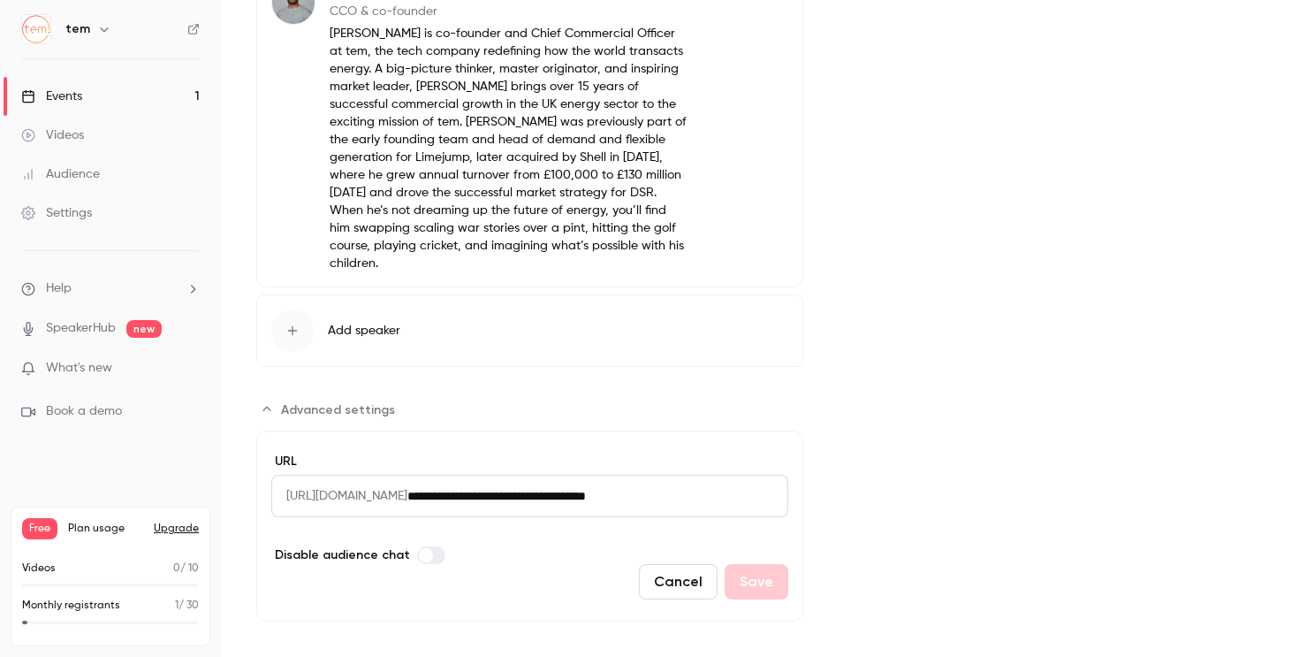
click at [595, 475] on input "**********" at bounding box center [597, 496] width 381 height 42
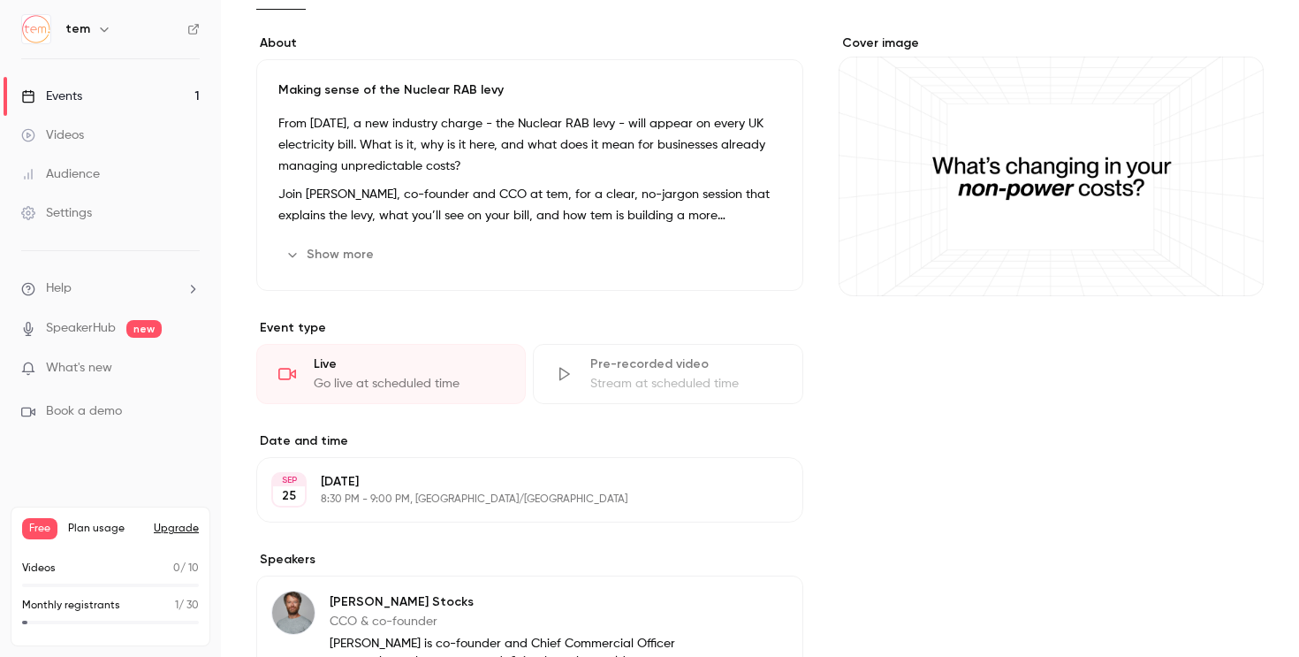
scroll to position [0, 0]
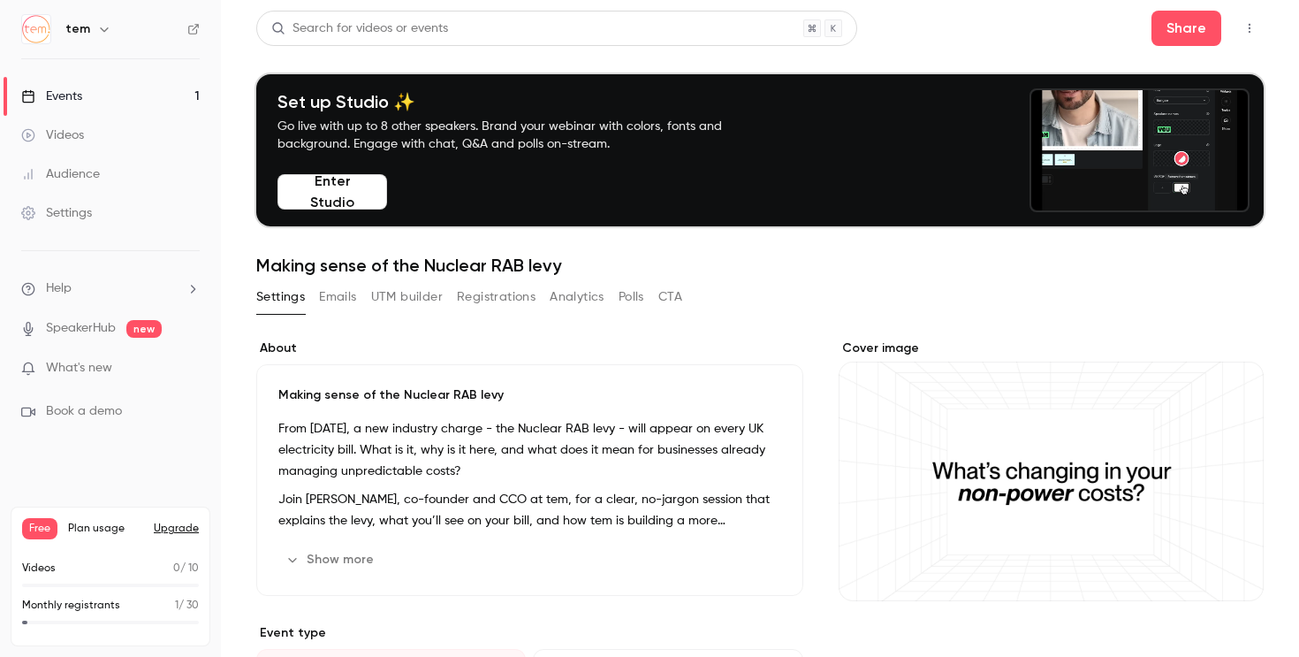
click at [464, 352] on label "About" at bounding box center [529, 348] width 547 height 18
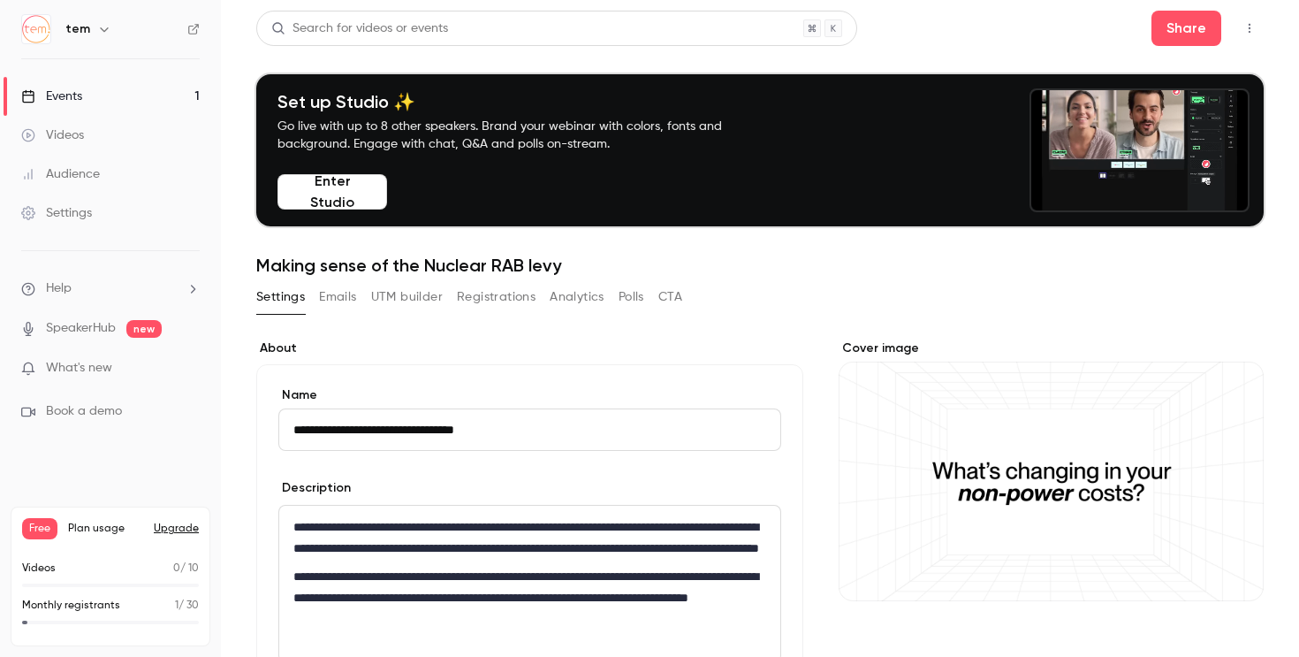
click at [464, 352] on label "About" at bounding box center [529, 348] width 547 height 18
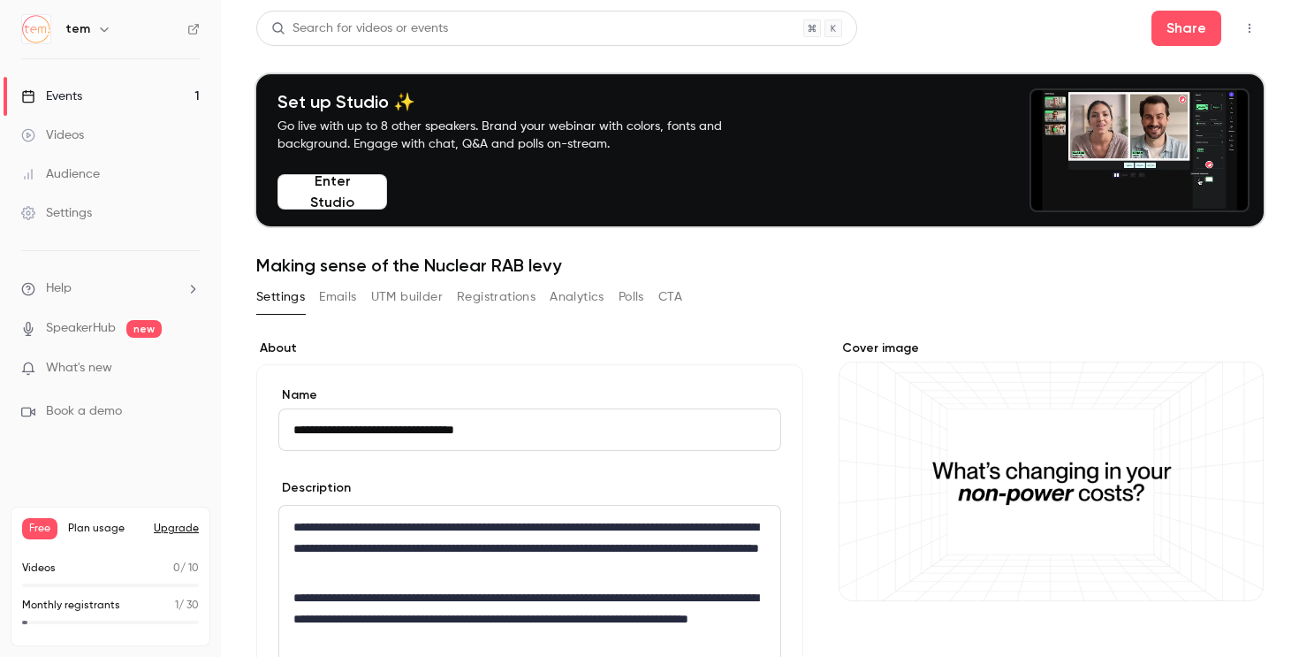
click at [328, 297] on button "Emails" at bounding box center [337, 297] width 37 height 28
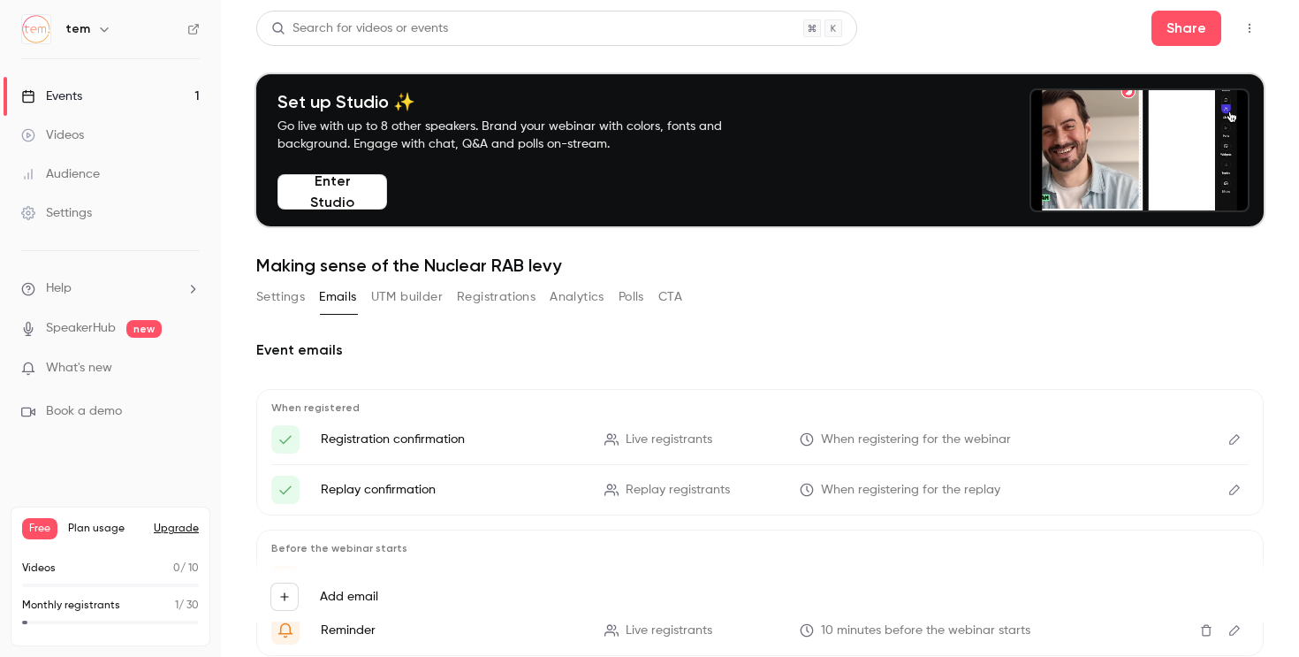
click at [384, 310] on button "UTM builder" at bounding box center [407, 297] width 72 height 28
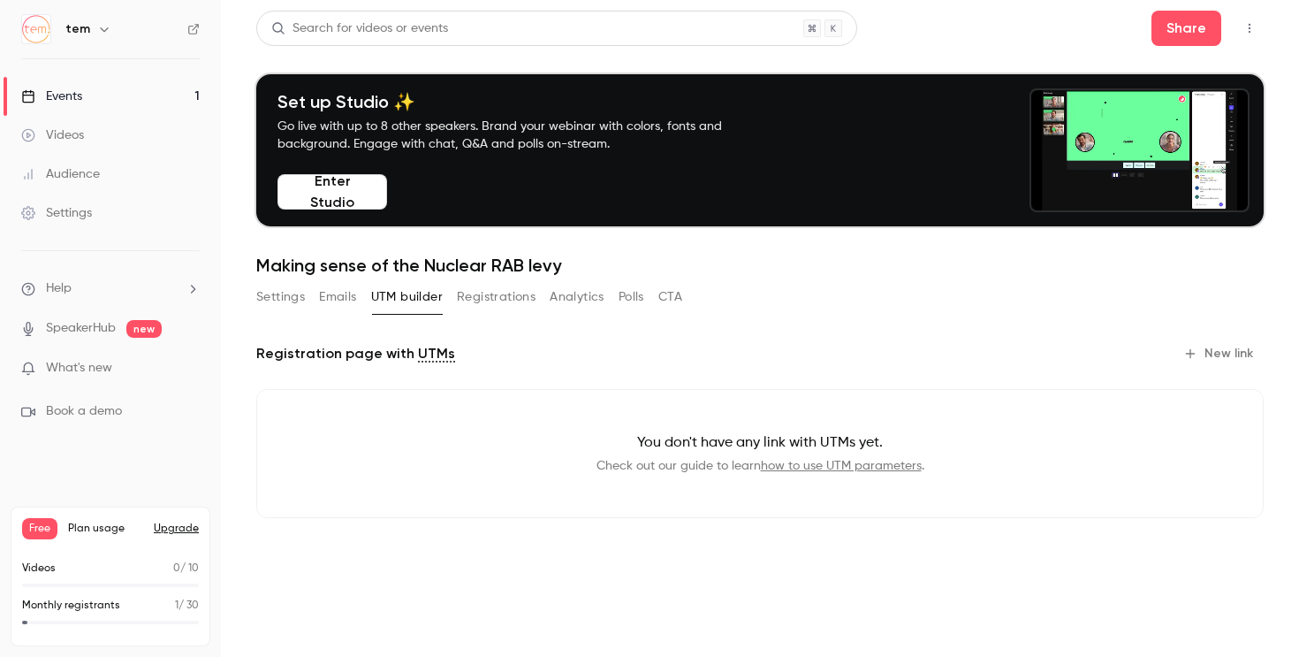
click at [510, 309] on button "Registrations" at bounding box center [496, 297] width 79 height 28
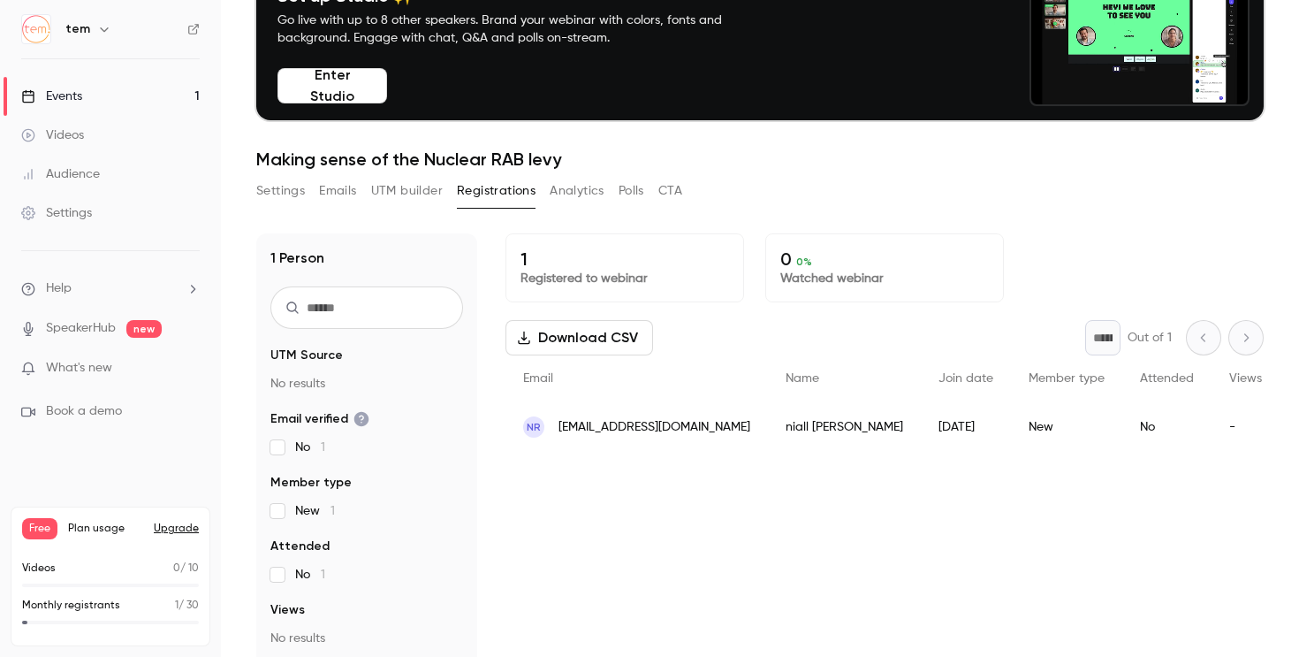
scroll to position [124, 0]
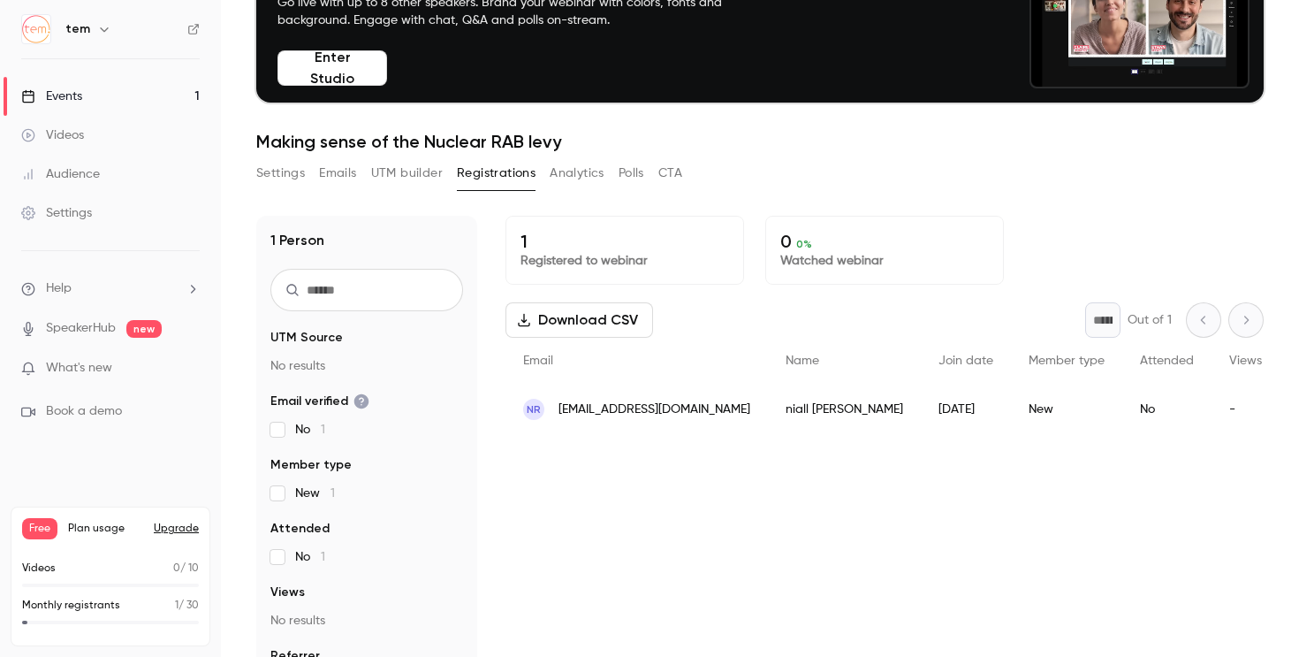
click at [605, 179] on div "Settings Emails UTM builder Registrations Analytics Polls CTA" at bounding box center [469, 173] width 426 height 28
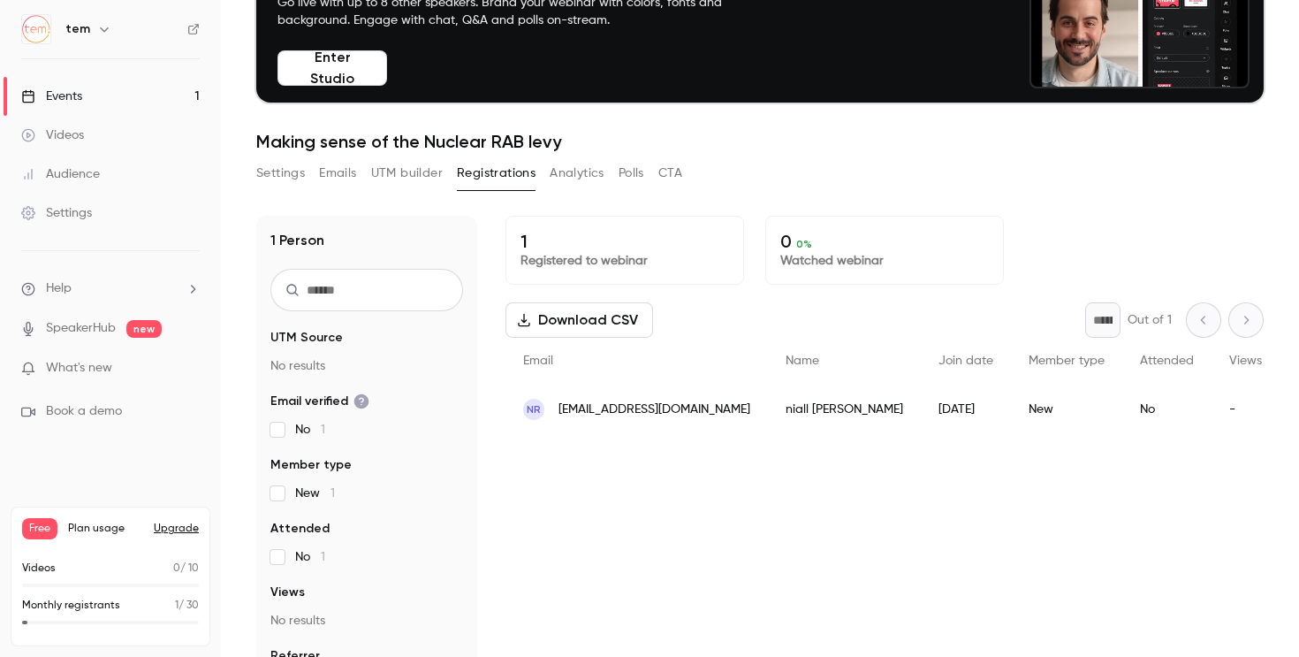
click at [275, 175] on button "Settings" at bounding box center [280, 173] width 49 height 28
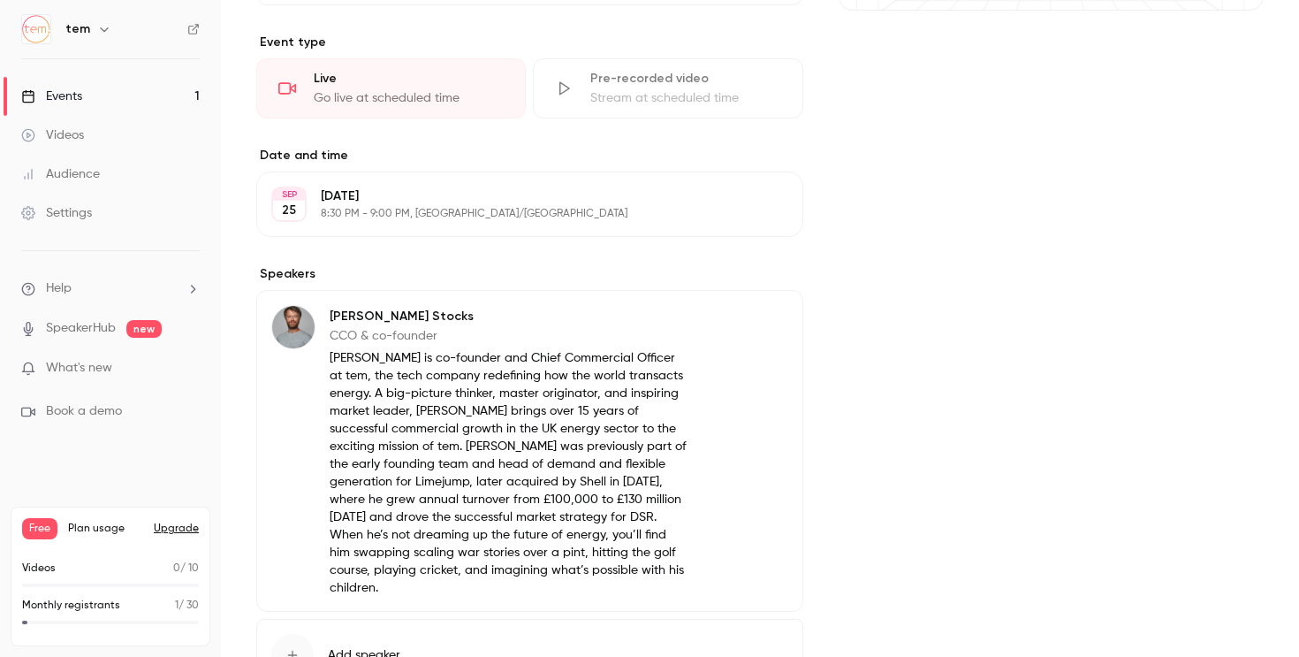
scroll to position [637, 0]
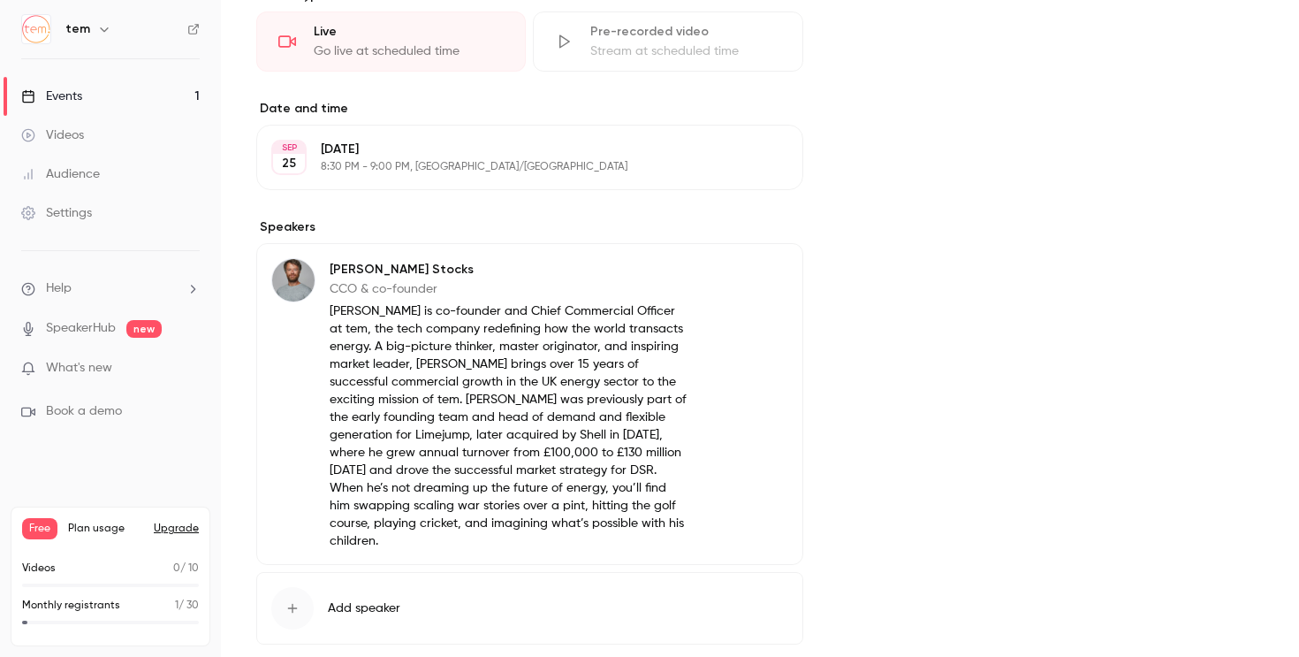
click at [764, 166] on button "Edit" at bounding box center [756, 157] width 65 height 28
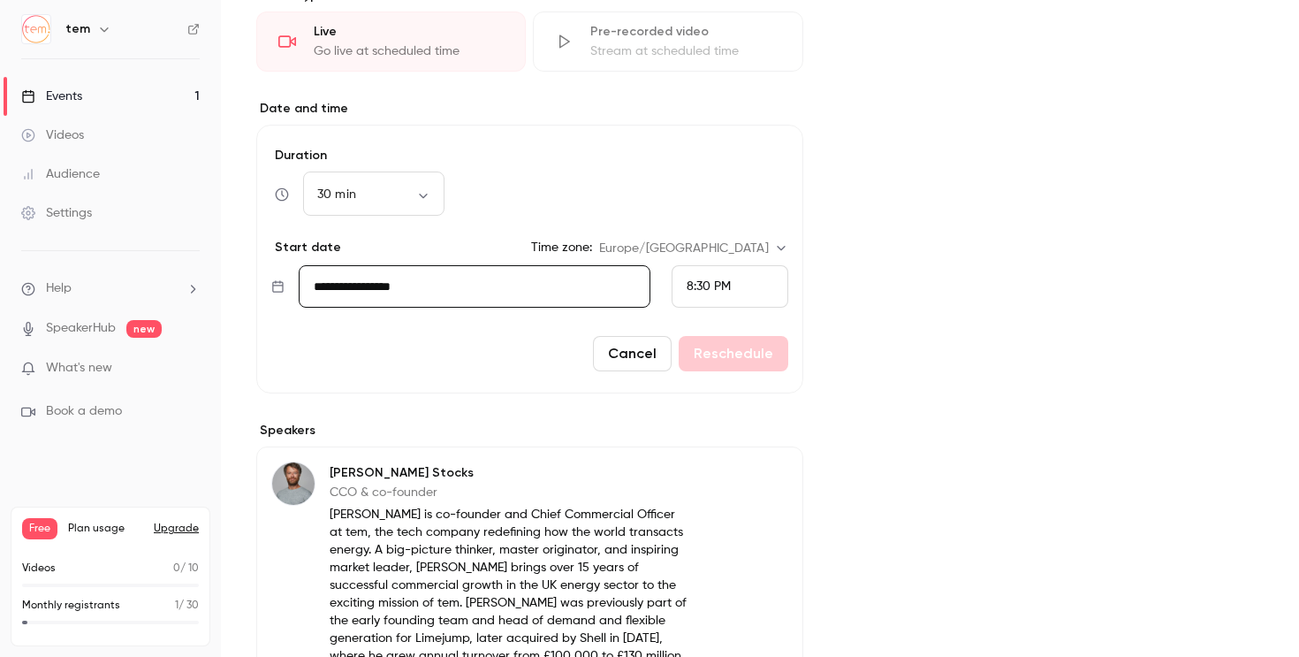
click at [705, 274] on div "8:30 PM" at bounding box center [730, 286] width 117 height 42
click at [721, 129] on span "12:30 PM" at bounding box center [711, 131] width 49 height 12
click at [726, 355] on button "Reschedule" at bounding box center [734, 353] width 110 height 35
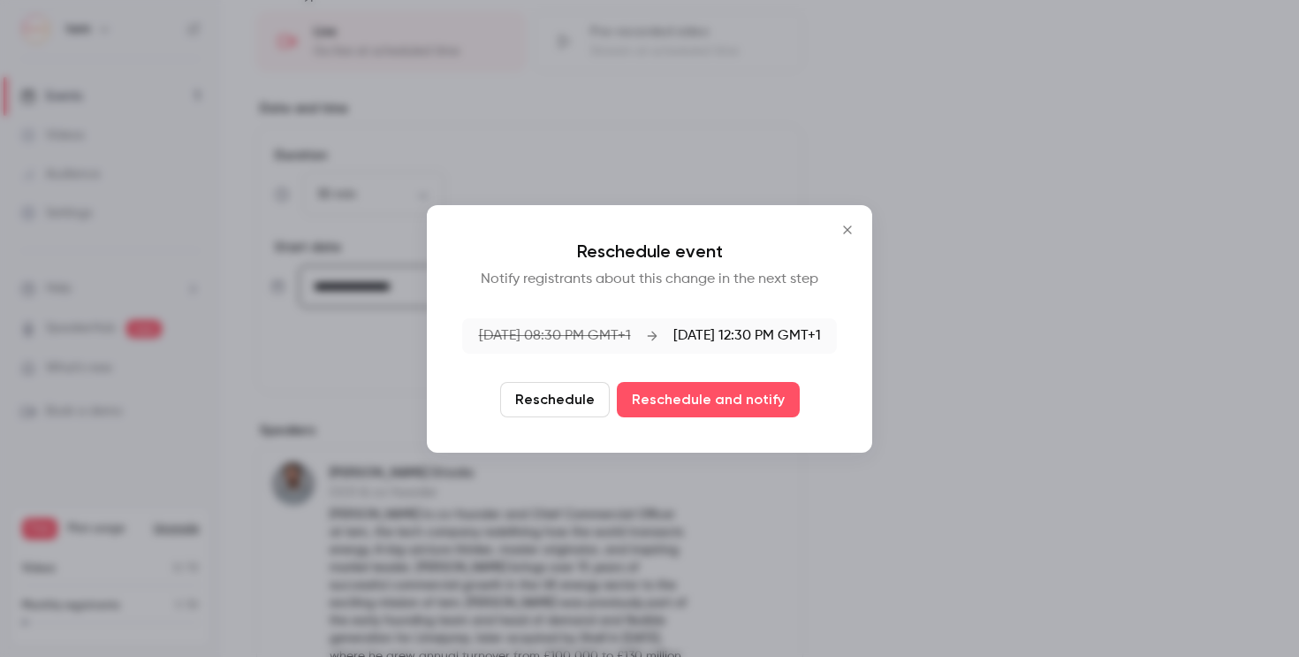
click at [588, 409] on button "Reschedule" at bounding box center [555, 399] width 110 height 35
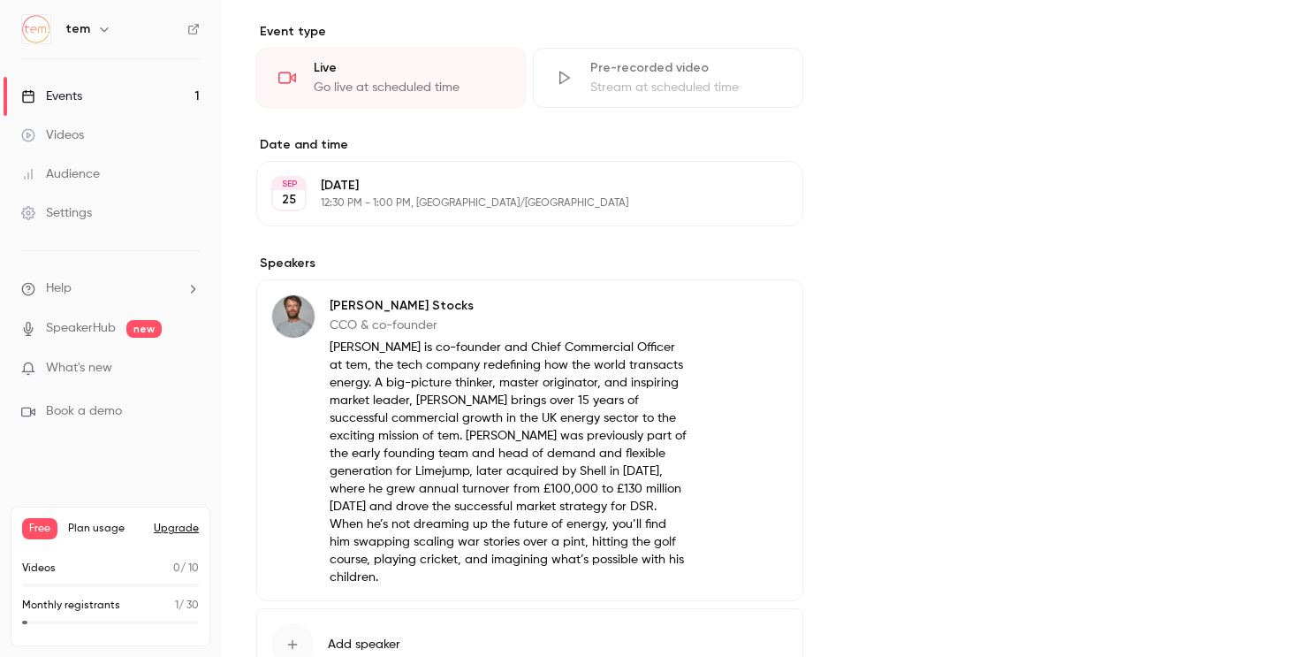
scroll to position [605, 0]
click at [84, 126] on div "Videos" at bounding box center [52, 135] width 63 height 18
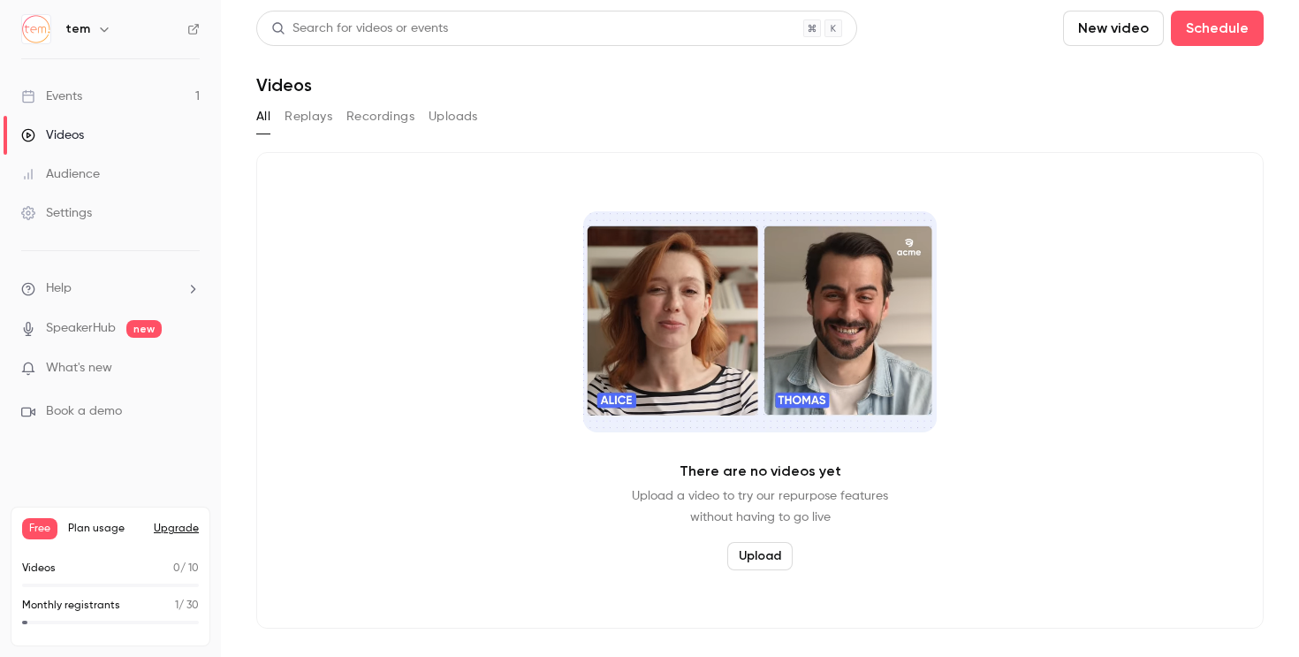
click at [103, 577] on div "Videos 0 / 10" at bounding box center [110, 573] width 177 height 27
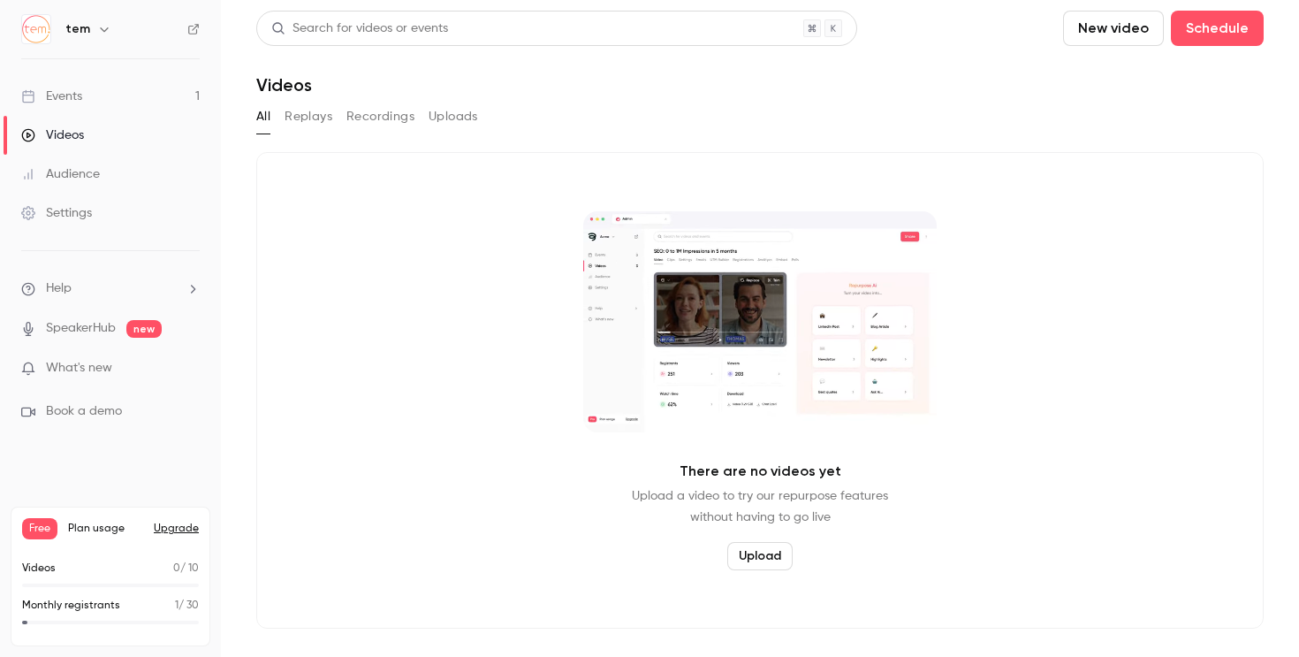
click at [100, 528] on span "Plan usage" at bounding box center [105, 528] width 75 height 14
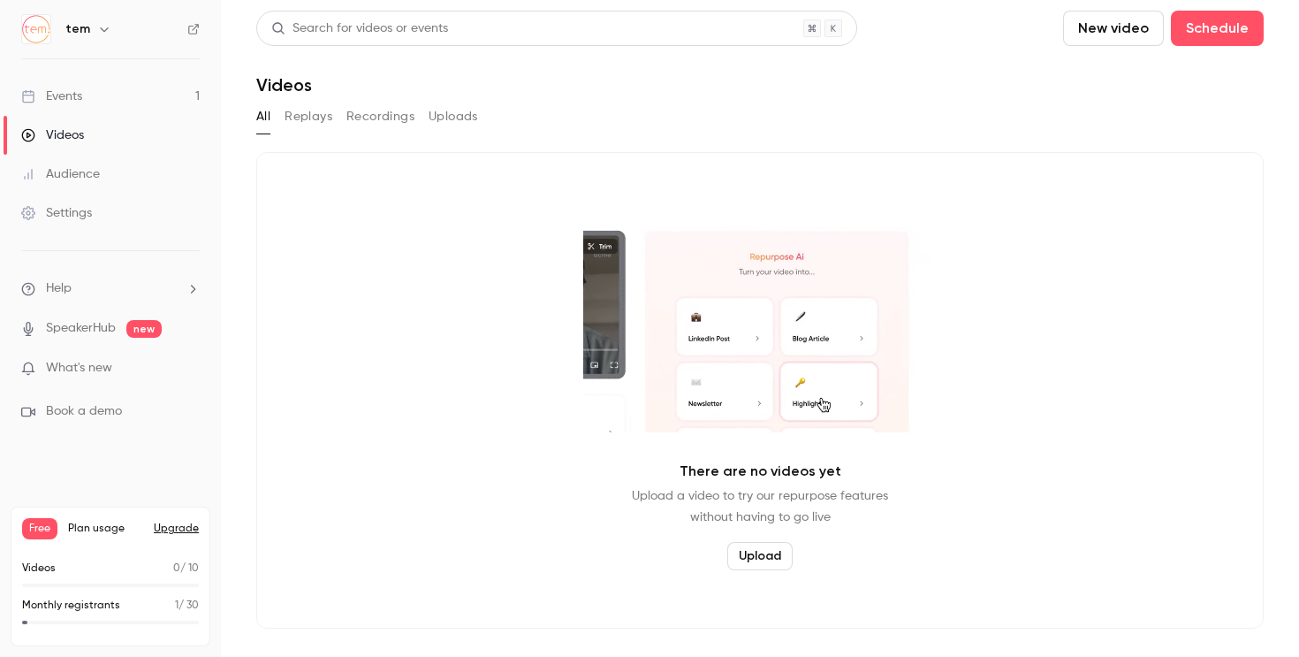
click at [69, 212] on div "Settings" at bounding box center [56, 213] width 71 height 18
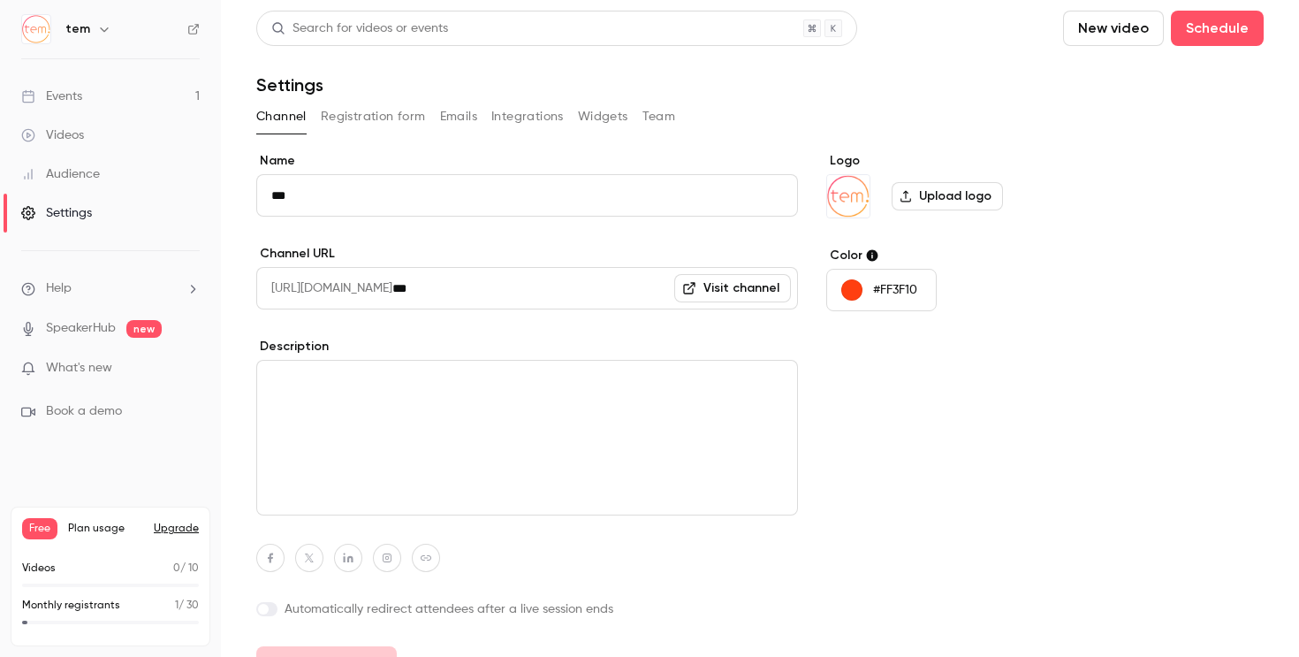
click at [705, 404] on textarea at bounding box center [527, 438] width 542 height 156
paste textarea "**********"
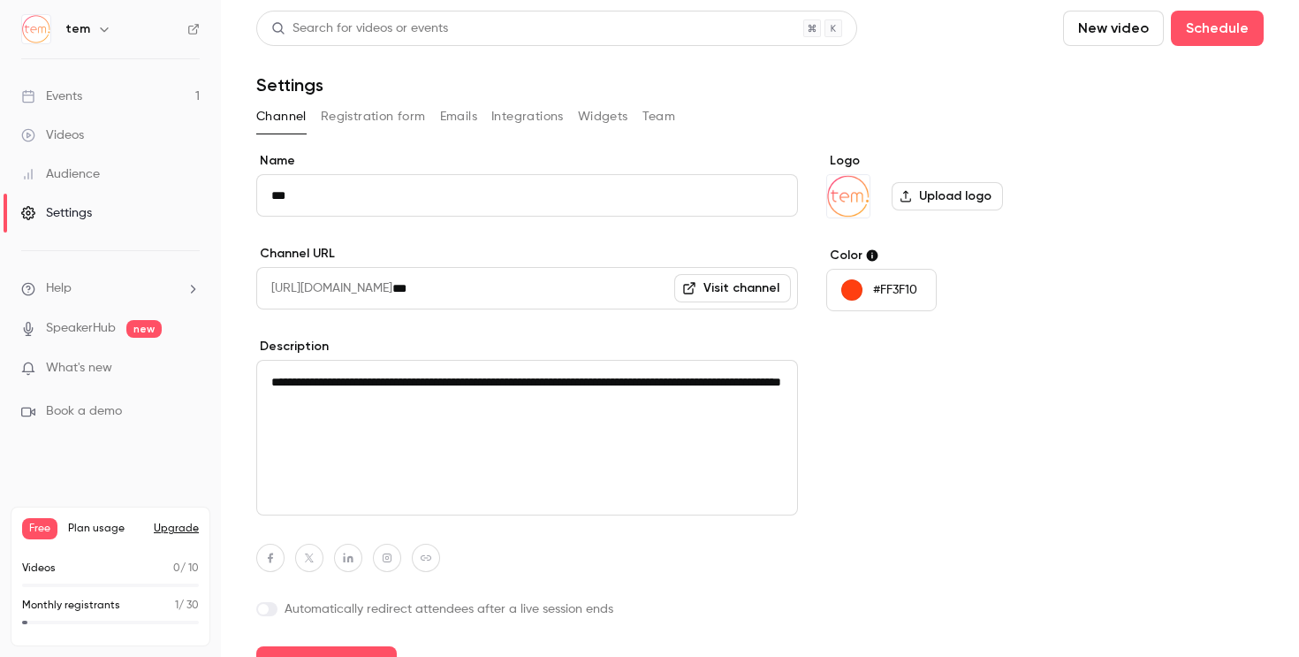
scroll to position [35, 0]
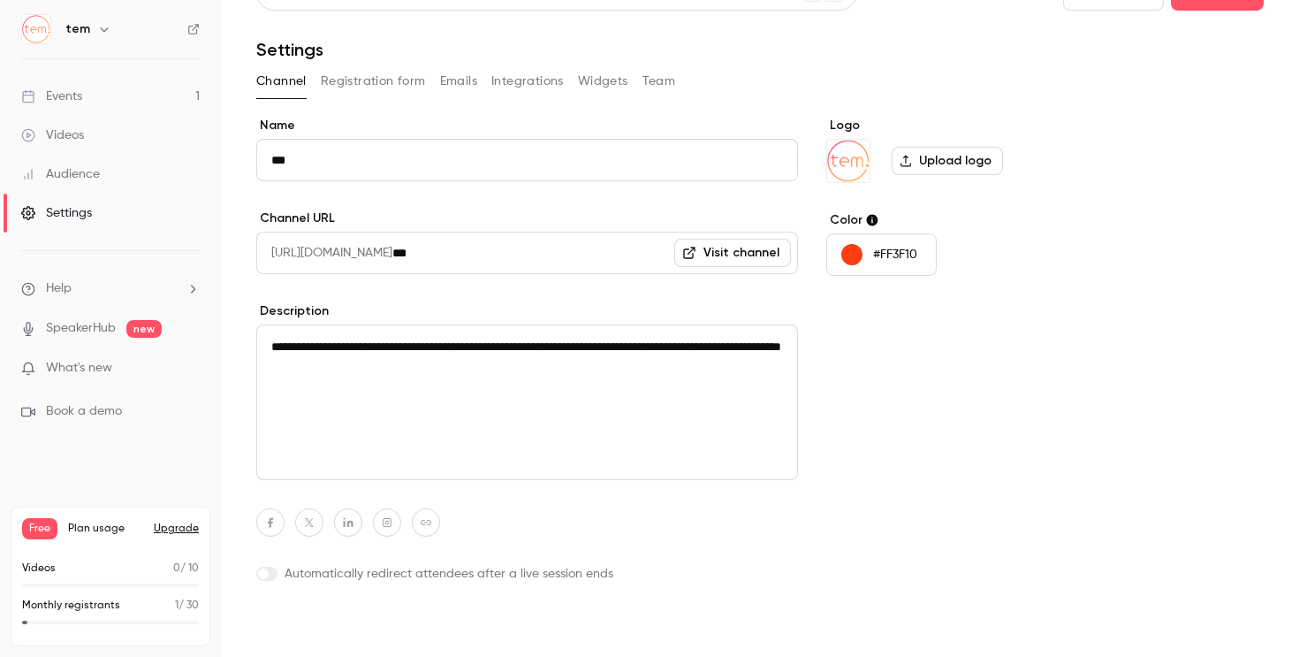
type textarea "**********"
click at [371, 620] on button "Update channel" at bounding box center [326, 628] width 141 height 35
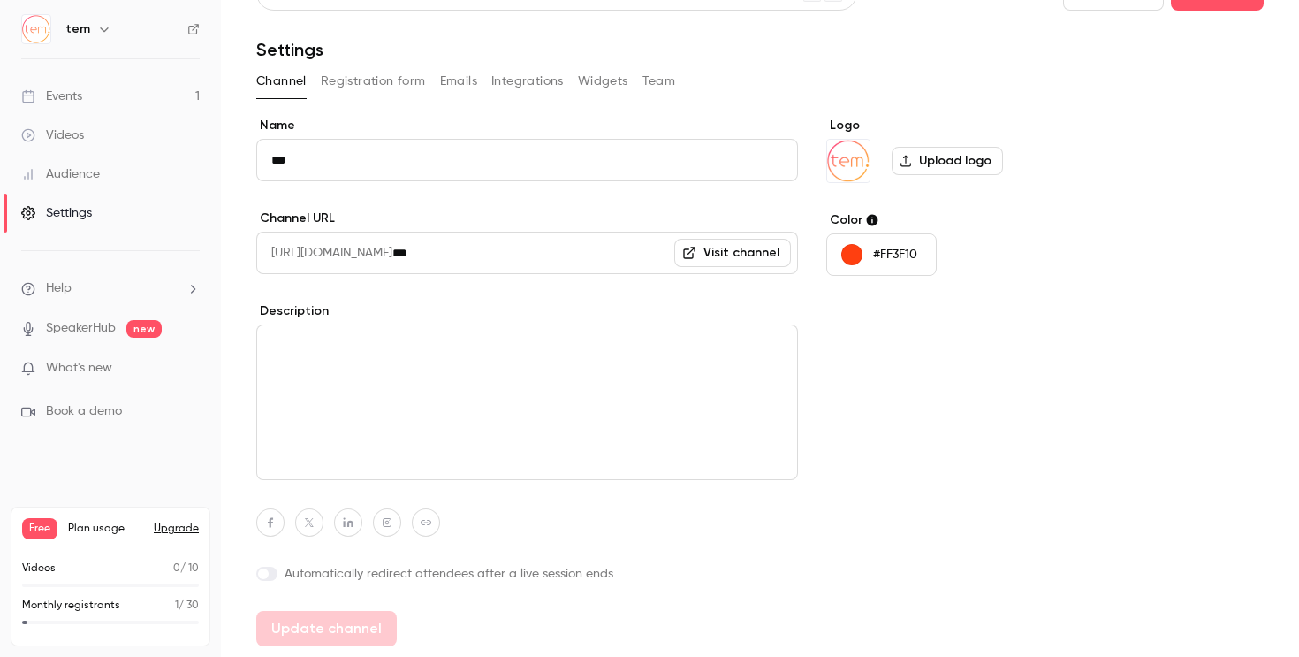
type textarea "**********"
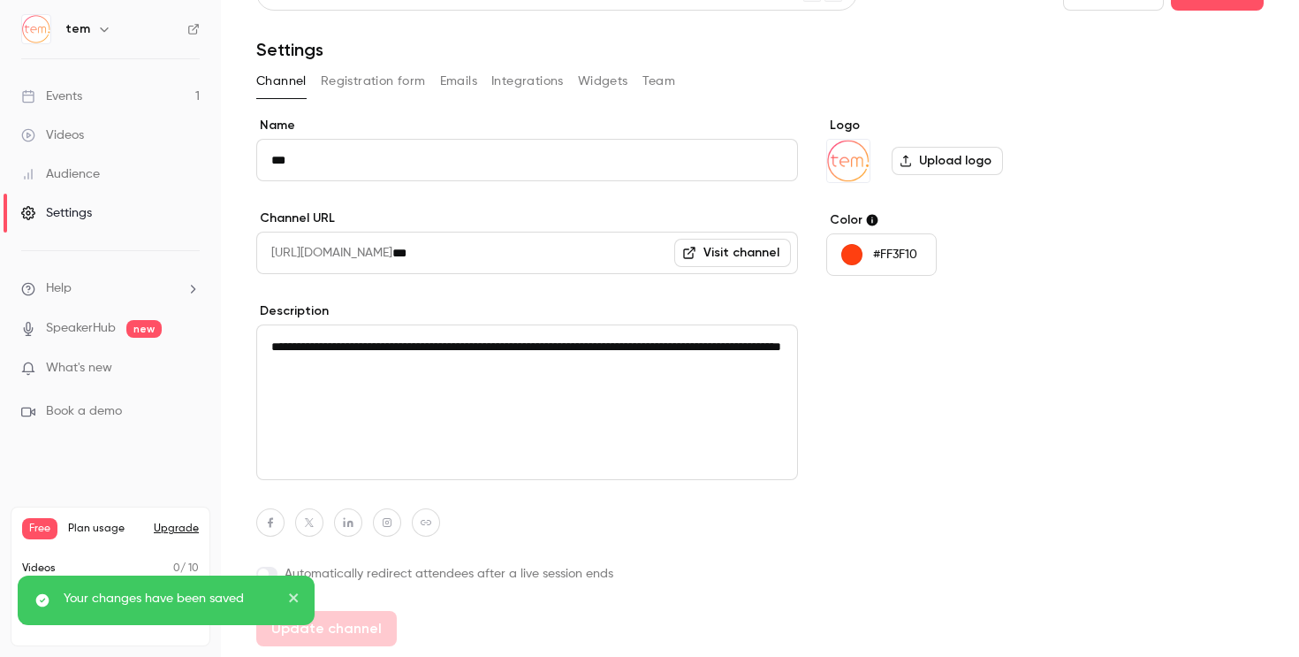
click at [391, 75] on button "Registration form" at bounding box center [373, 81] width 105 height 28
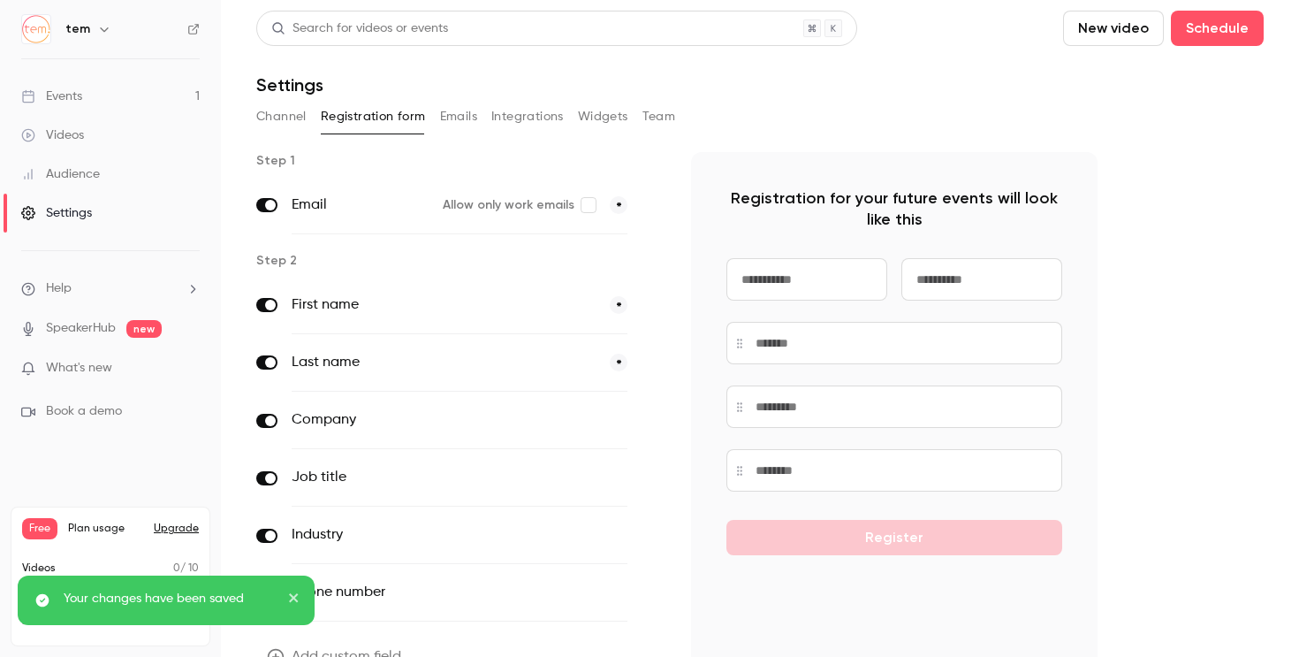
click at [88, 74] on ul "Events 1 Videos Audience Settings" at bounding box center [110, 154] width 221 height 191
click at [82, 95] on div "Events" at bounding box center [51, 96] width 61 height 18
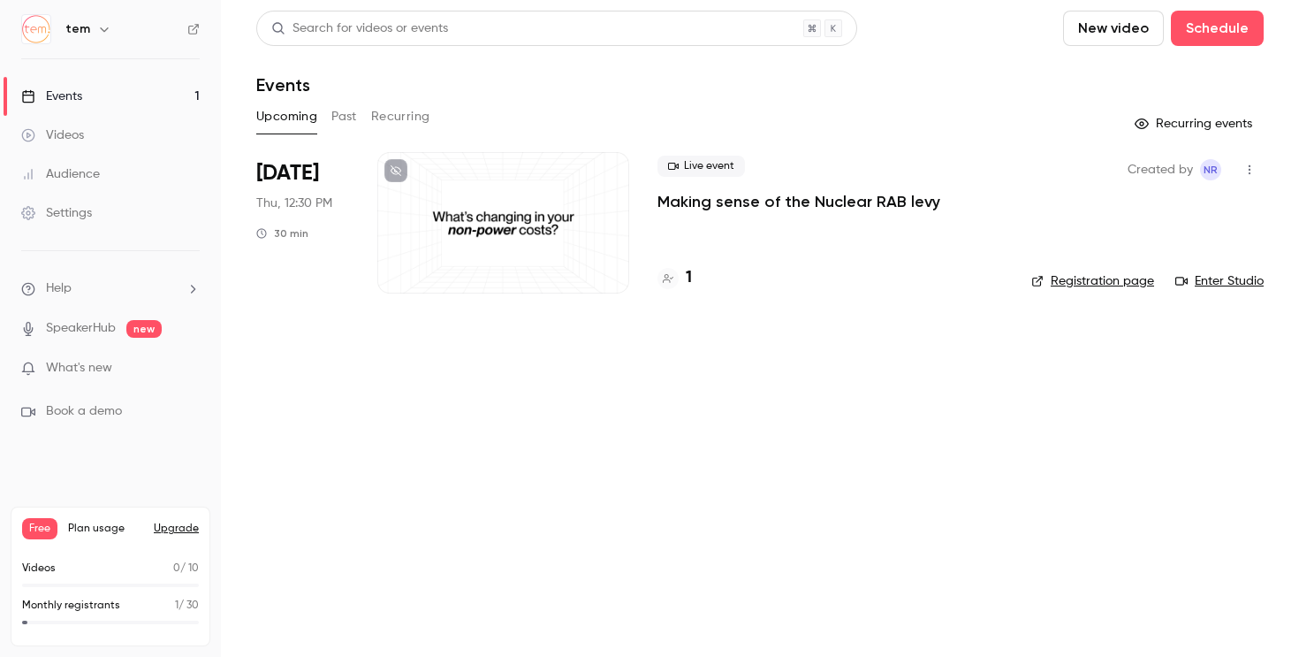
click at [1096, 286] on link "Registration page" at bounding box center [1092, 281] width 123 height 18
click at [846, 207] on p "Making sense of the Nuclear RAB levy" at bounding box center [799, 201] width 283 height 21
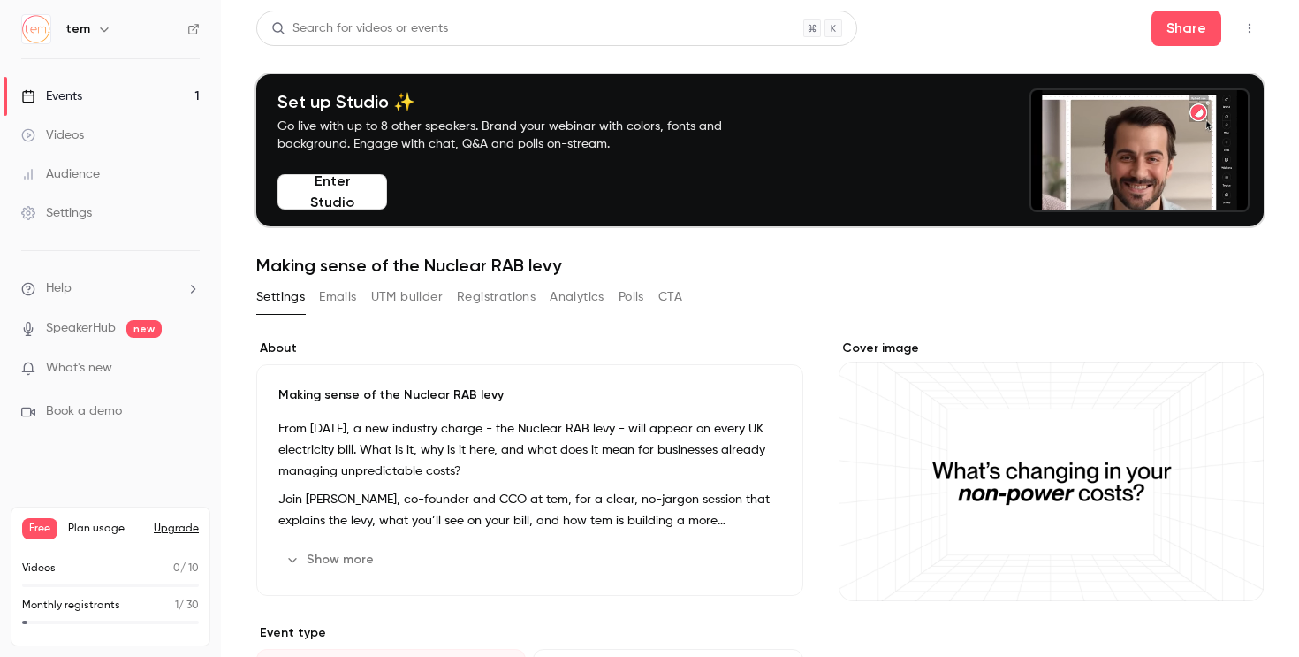
click at [504, 403] on p "Making sense of the Nuclear RAB levy" at bounding box center [529, 395] width 503 height 18
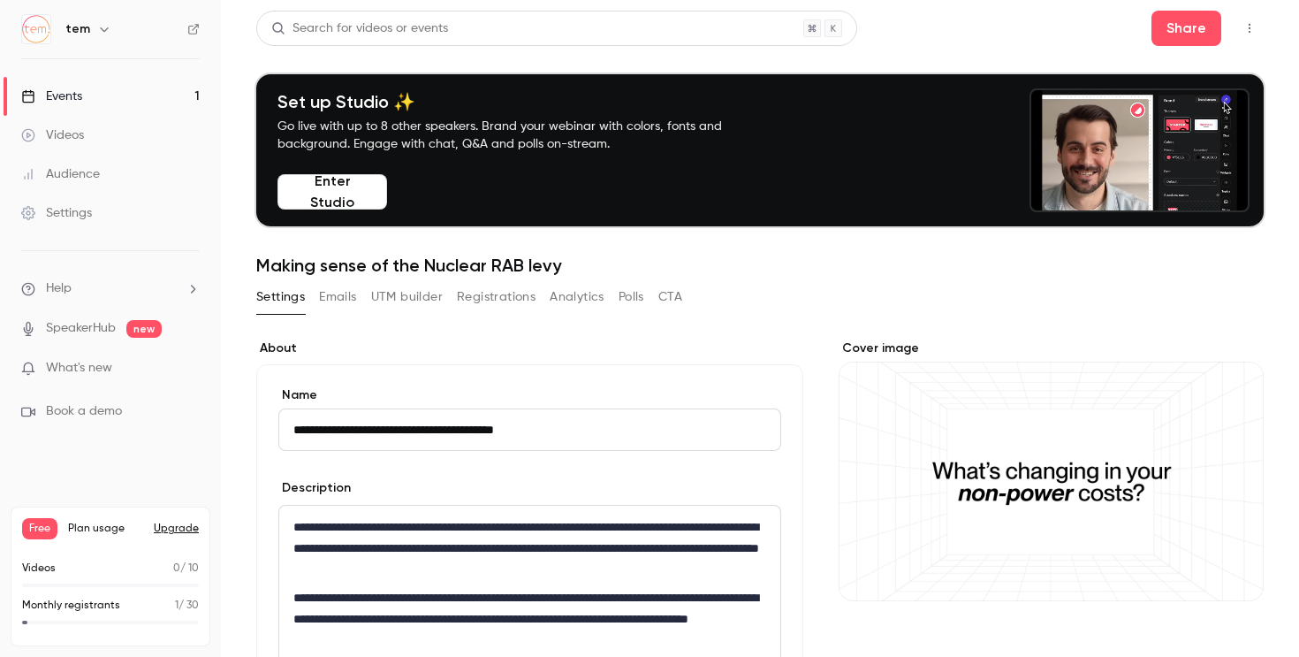
type input "**********"
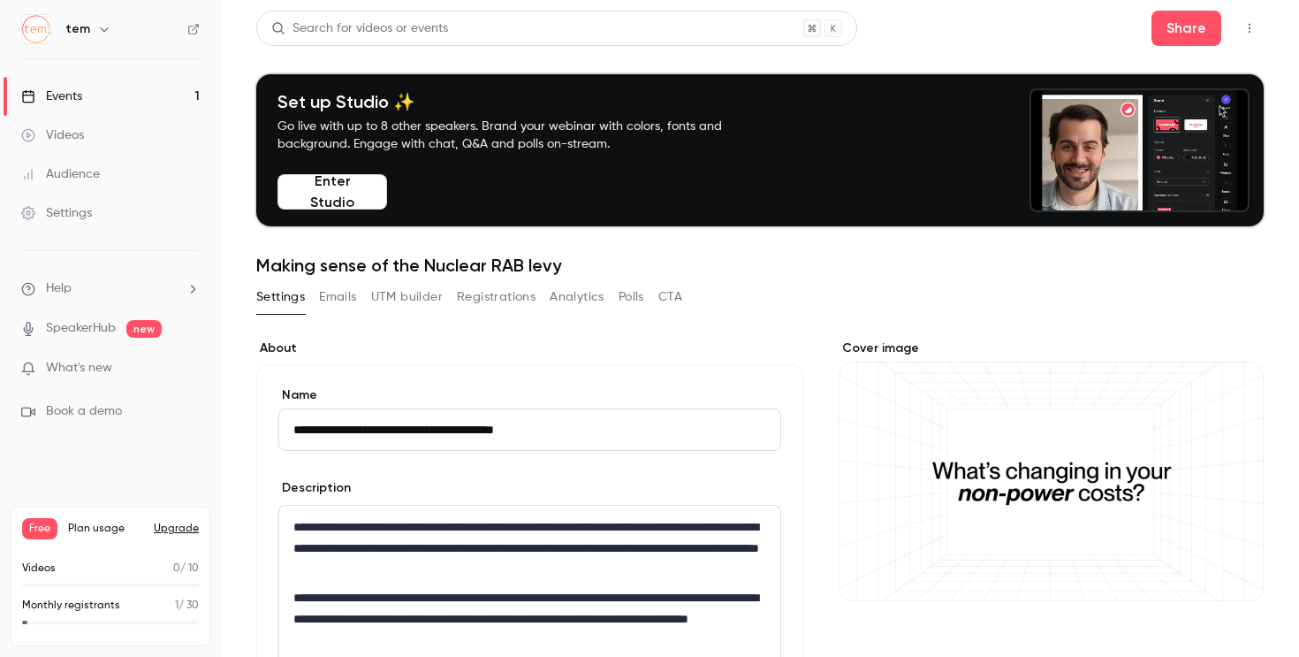
click at [796, 346] on label "About" at bounding box center [529, 348] width 547 height 18
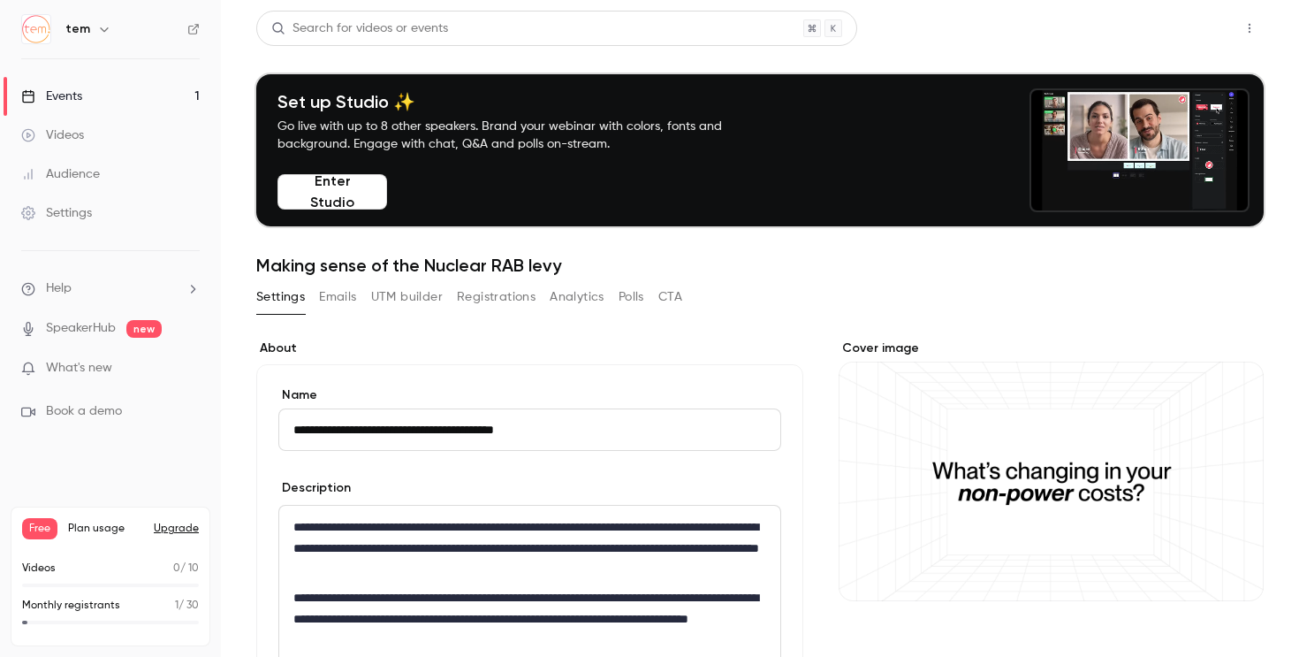
click at [1179, 26] on button "Share" at bounding box center [1187, 28] width 70 height 35
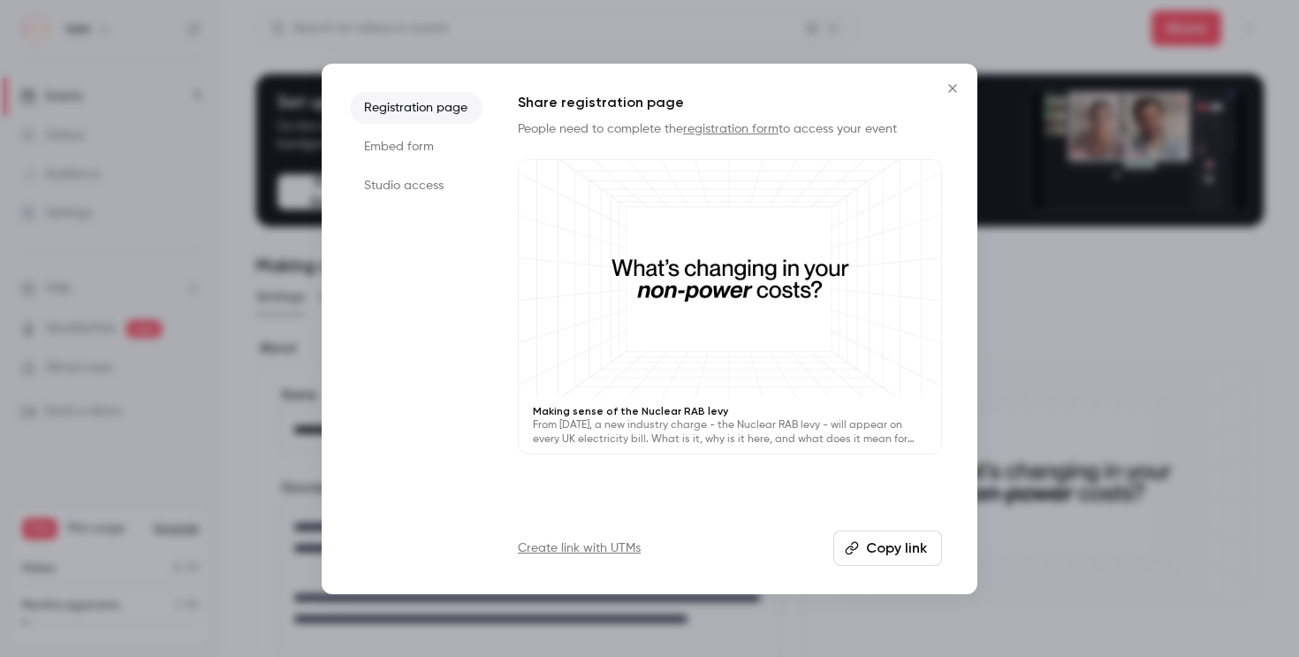
click at [413, 138] on li "Embed form" at bounding box center [416, 147] width 133 height 32
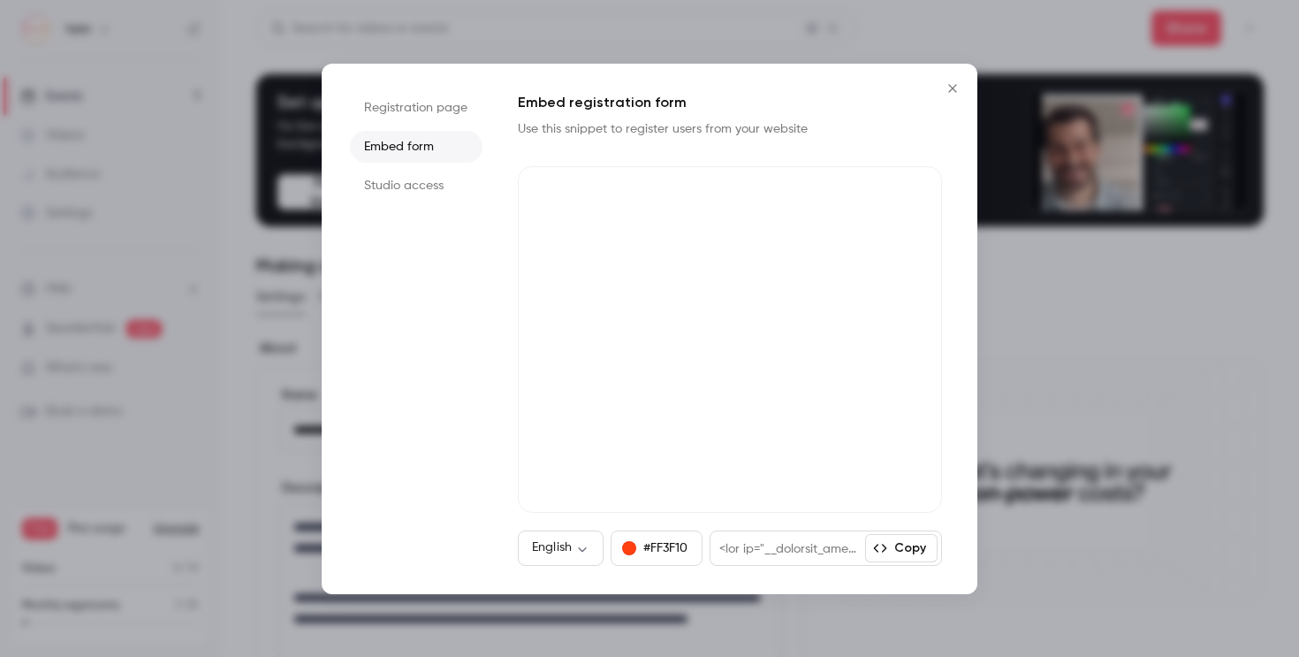
click at [413, 113] on li "Registration page" at bounding box center [416, 108] width 133 height 32
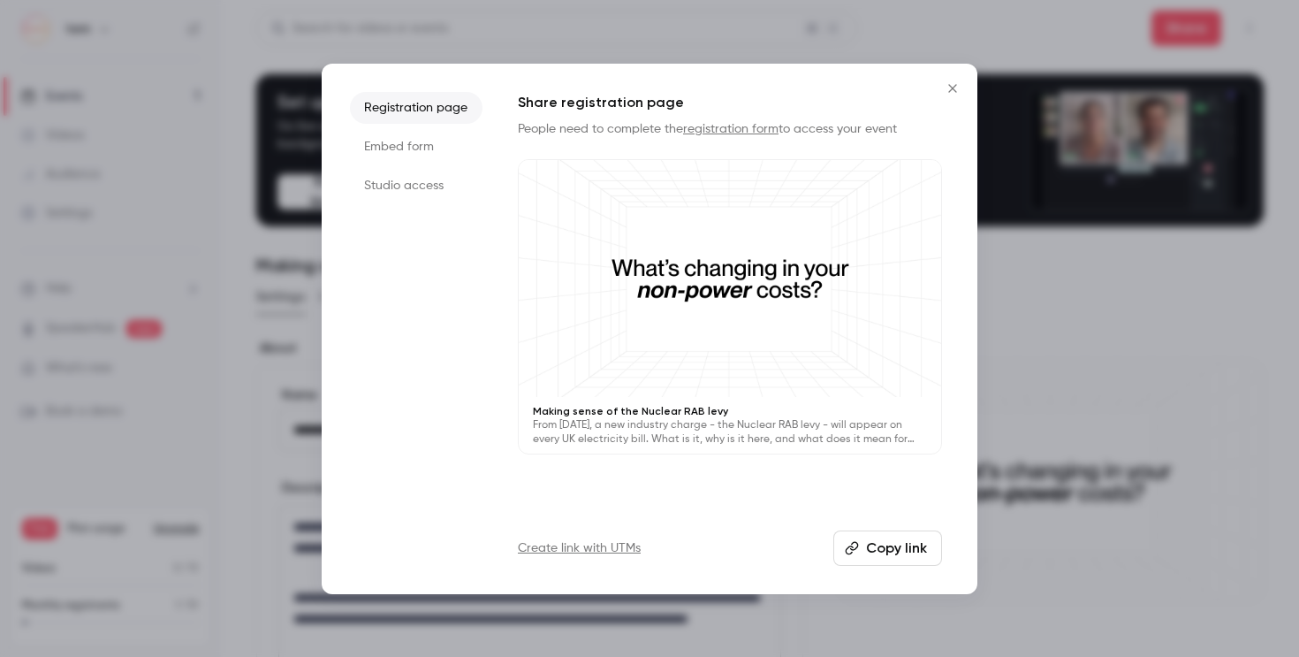
click at [410, 196] on li "Studio access" at bounding box center [416, 186] width 133 height 32
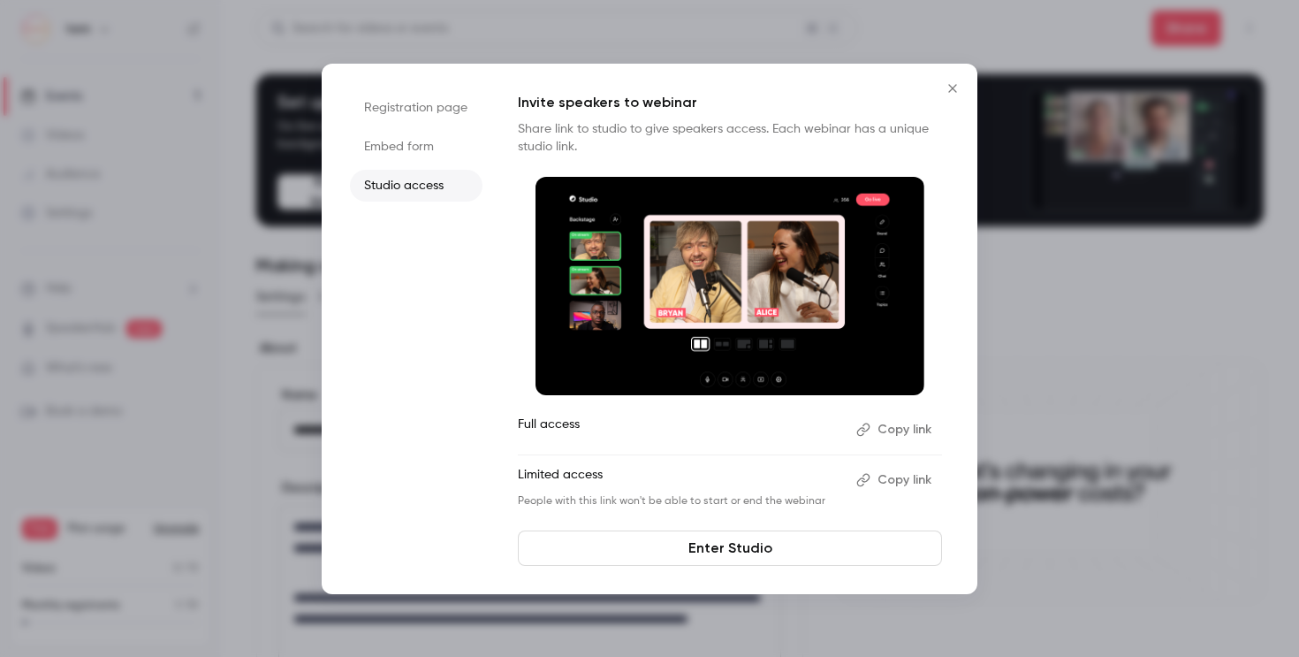
click at [438, 105] on li "Registration page" at bounding box center [416, 108] width 133 height 32
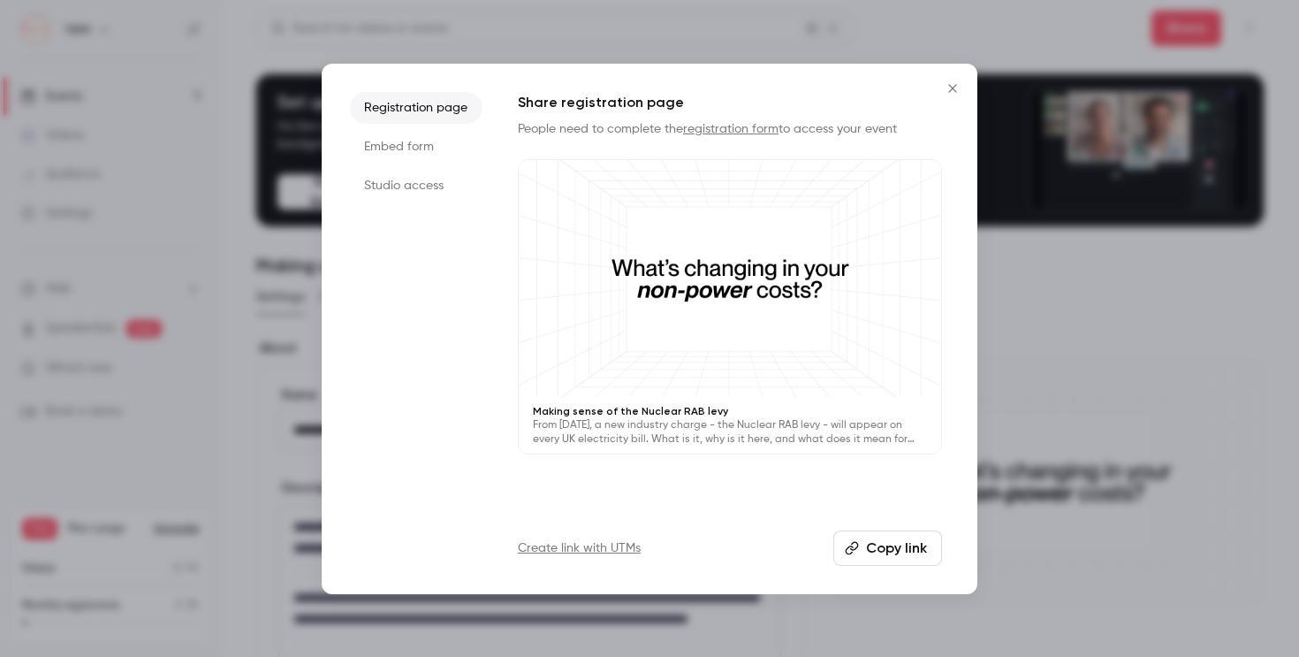
click at [902, 530] on button "Copy link" at bounding box center [887, 547] width 109 height 35
click at [1009, 356] on div at bounding box center [649, 328] width 1299 height 657
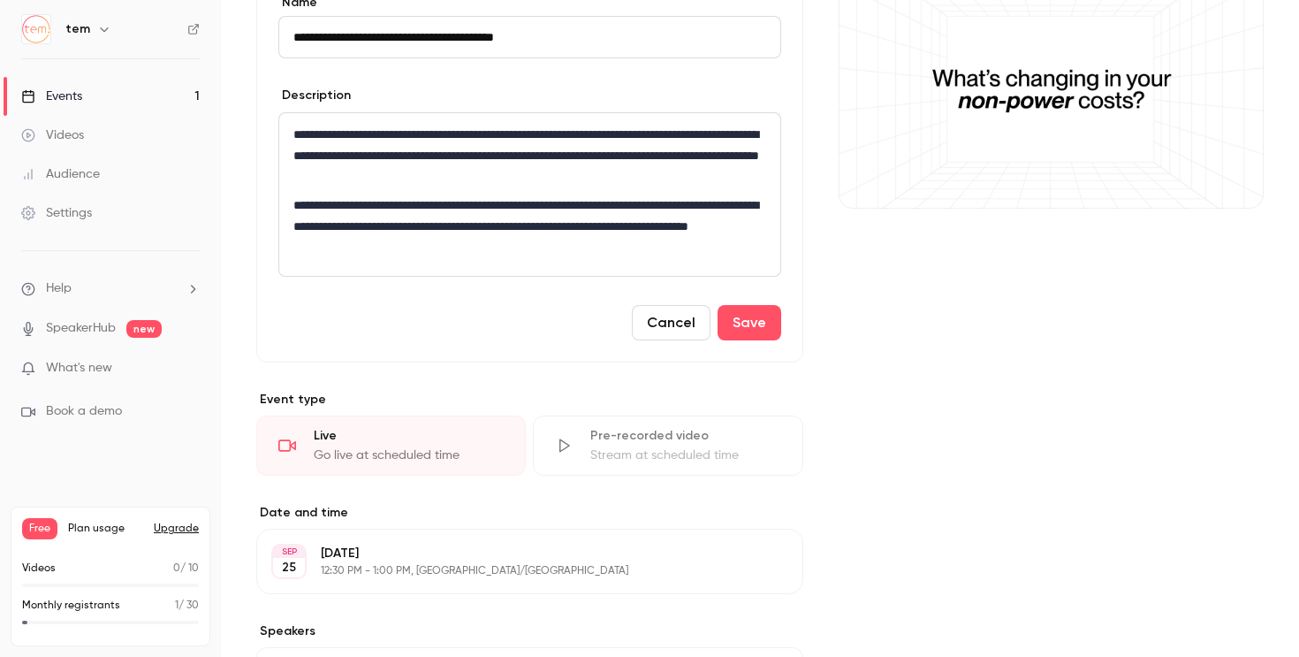
scroll to position [392, 0]
click at [769, 334] on button "Save" at bounding box center [750, 322] width 64 height 35
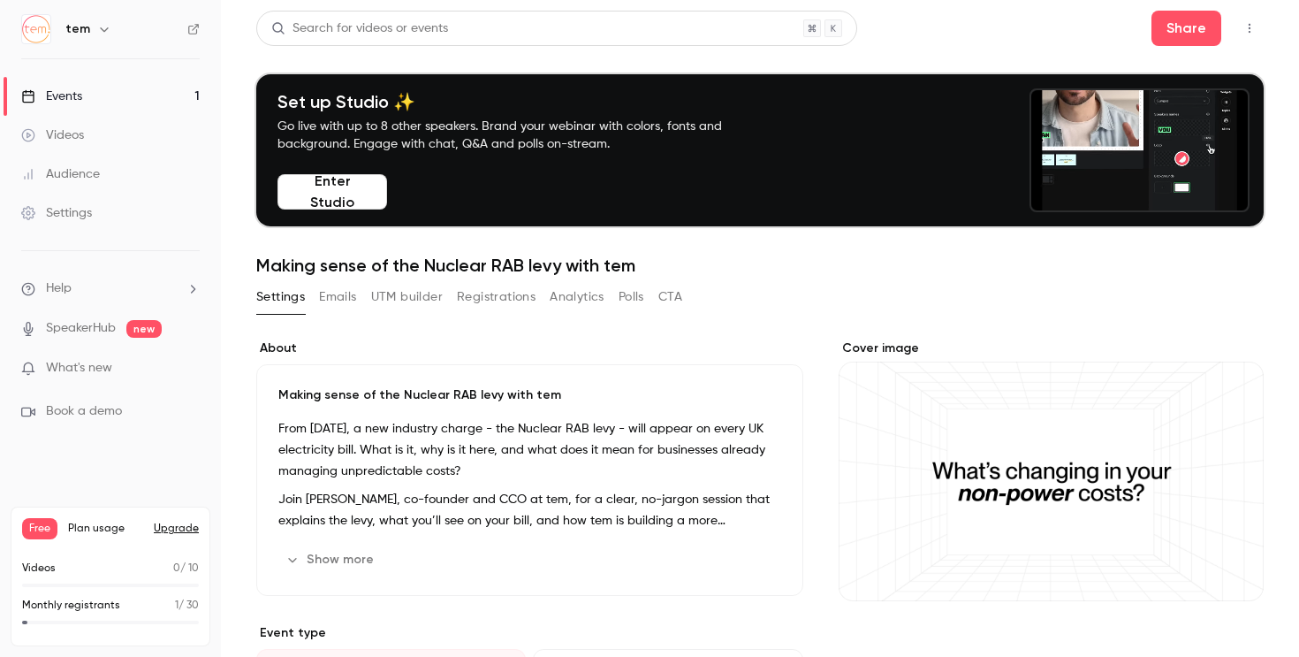
scroll to position [717, 0]
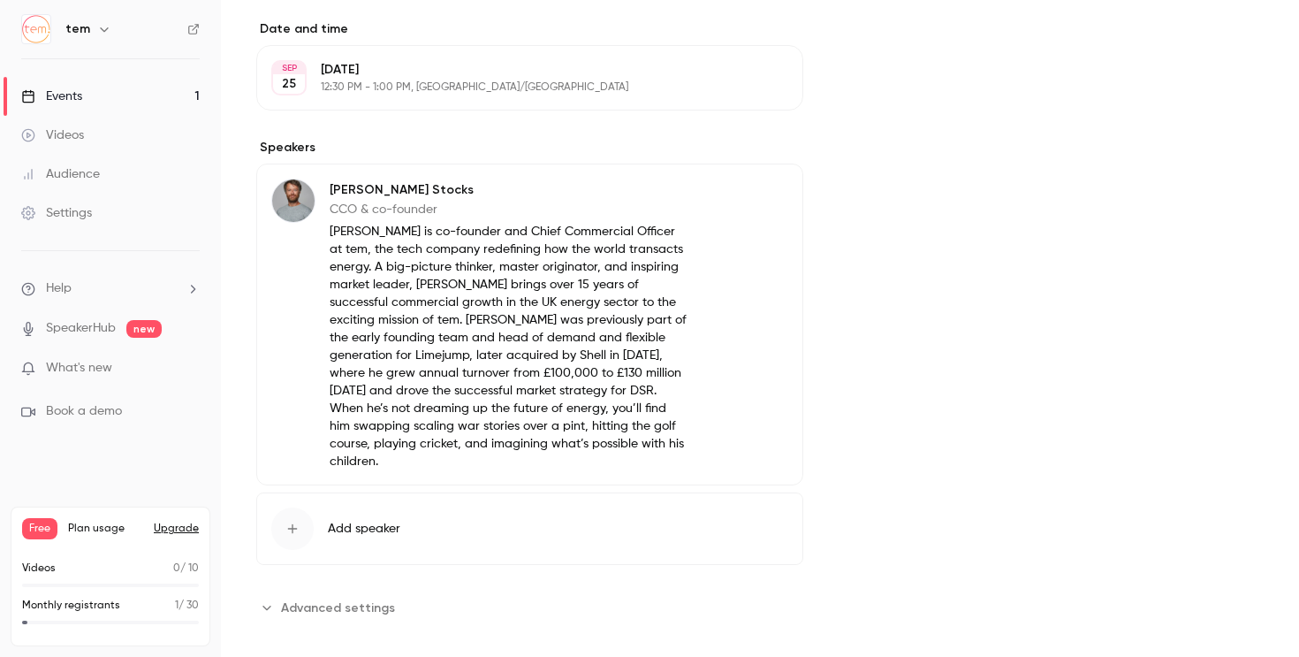
click at [399, 593] on section "**********" at bounding box center [529, 607] width 547 height 28
click at [348, 598] on span "Advanced settings" at bounding box center [338, 607] width 114 height 19
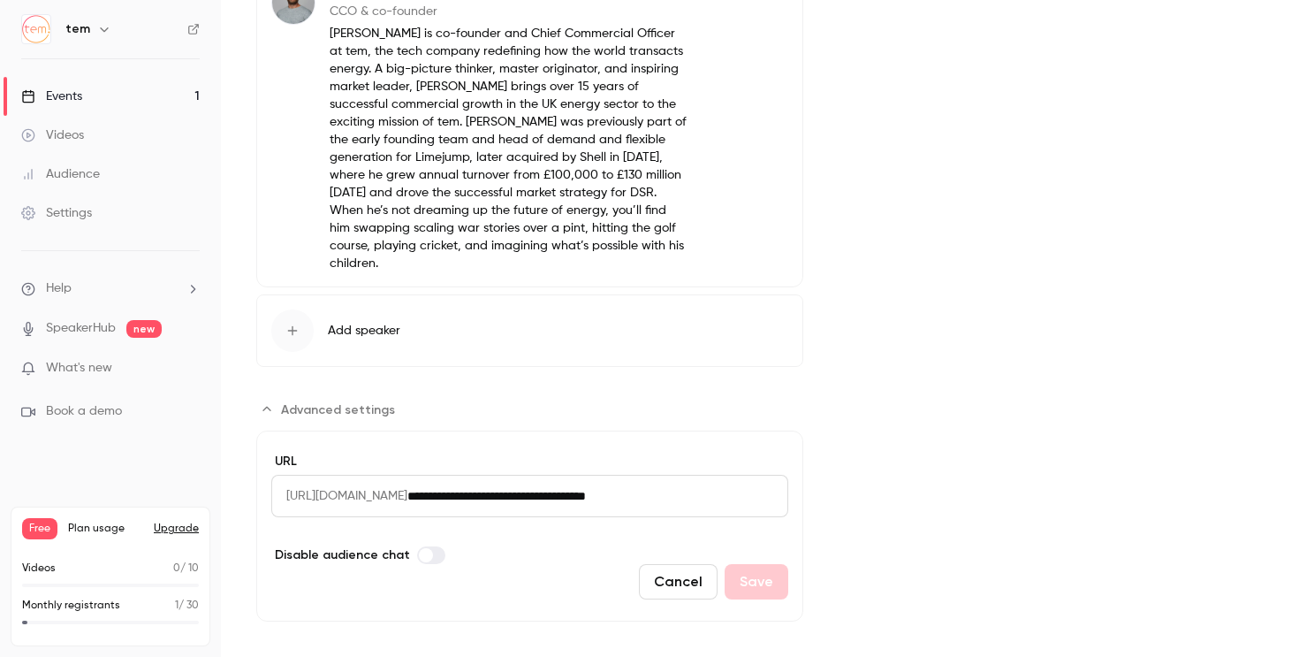
click at [80, 130] on div "Videos" at bounding box center [52, 135] width 63 height 18
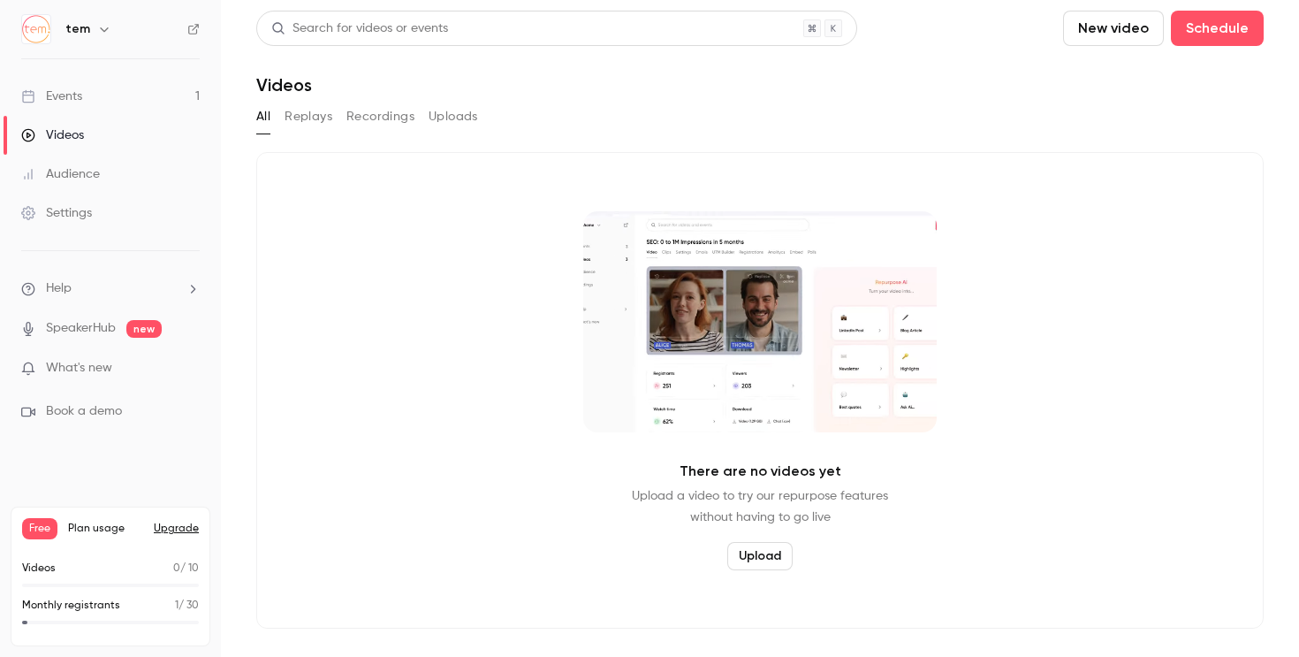
click at [1148, 27] on button "New video" at bounding box center [1113, 28] width 101 height 35
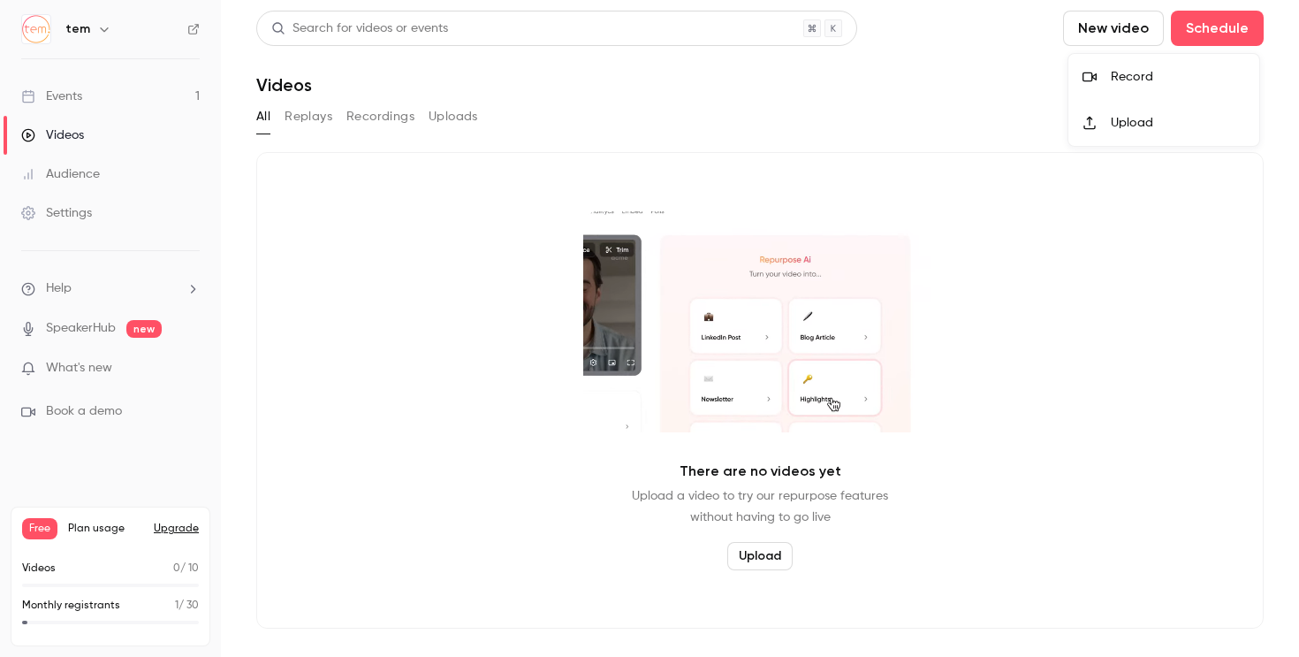
click at [1129, 59] on li "Record" at bounding box center [1164, 77] width 191 height 46
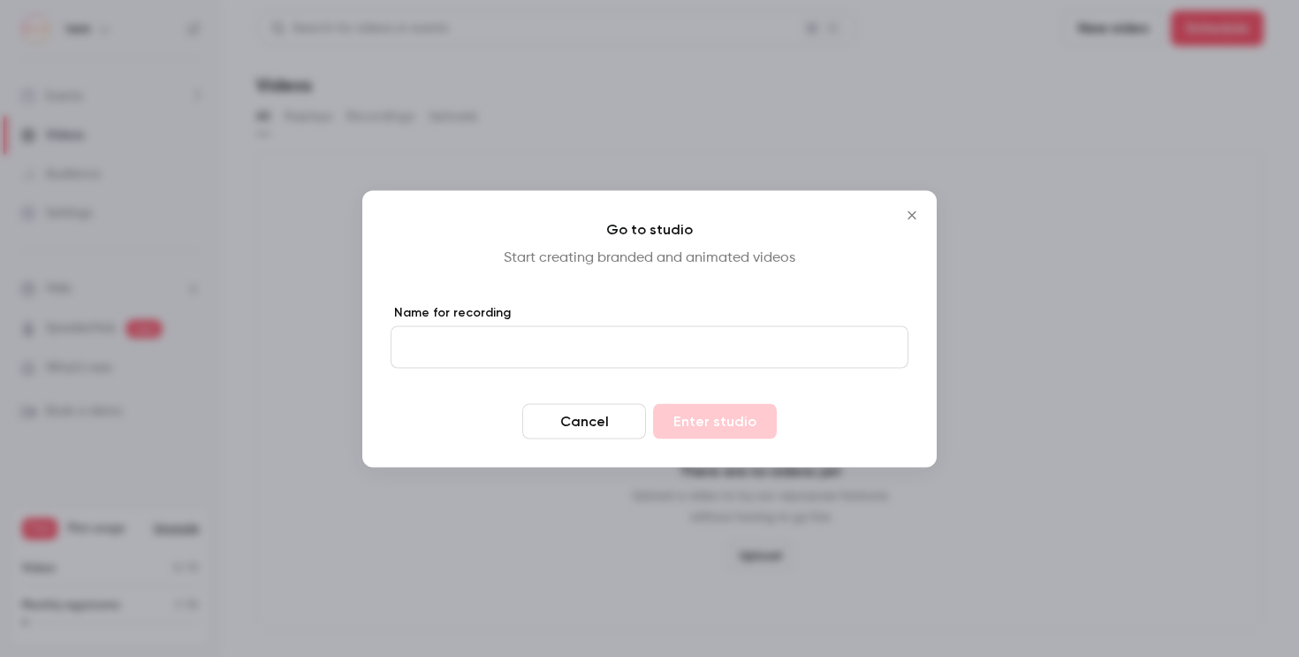
click at [687, 343] on input "Name for recording" at bounding box center [650, 346] width 518 height 42
type input "****"
click at [653, 403] on button "Enter studio" at bounding box center [715, 420] width 124 height 35
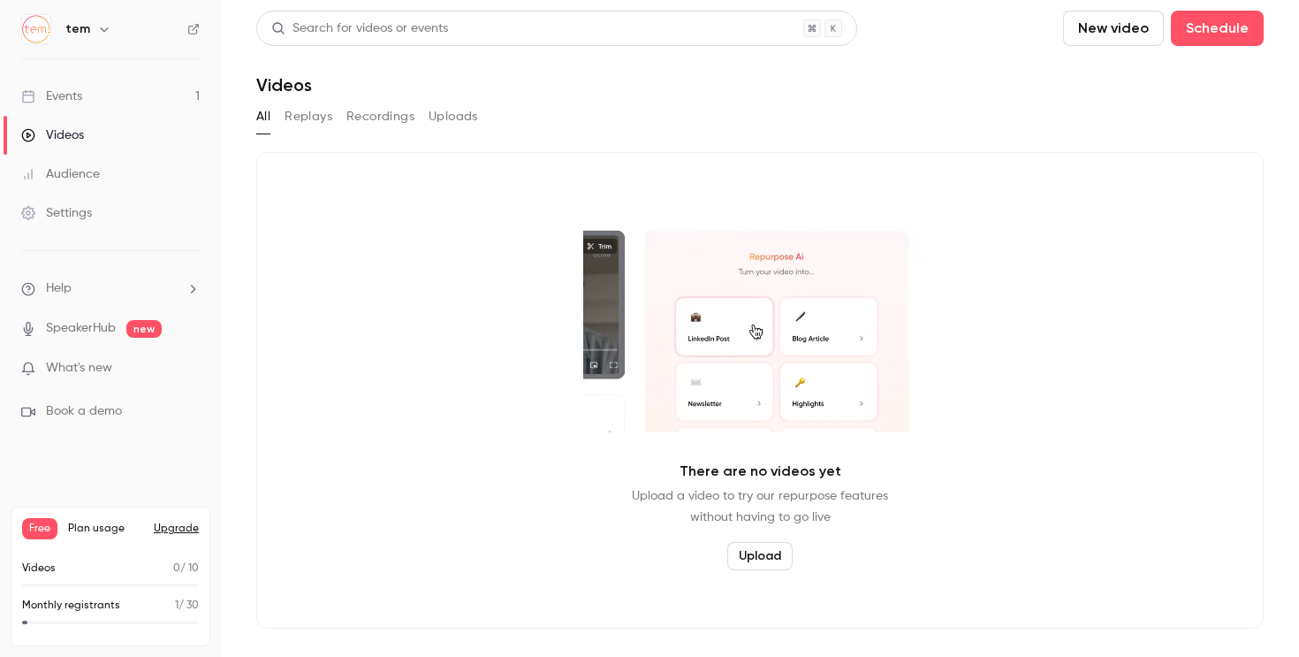
drag, startPoint x: 0, startPoint y: 0, endPoint x: 90, endPoint y: 106, distance: 139.2
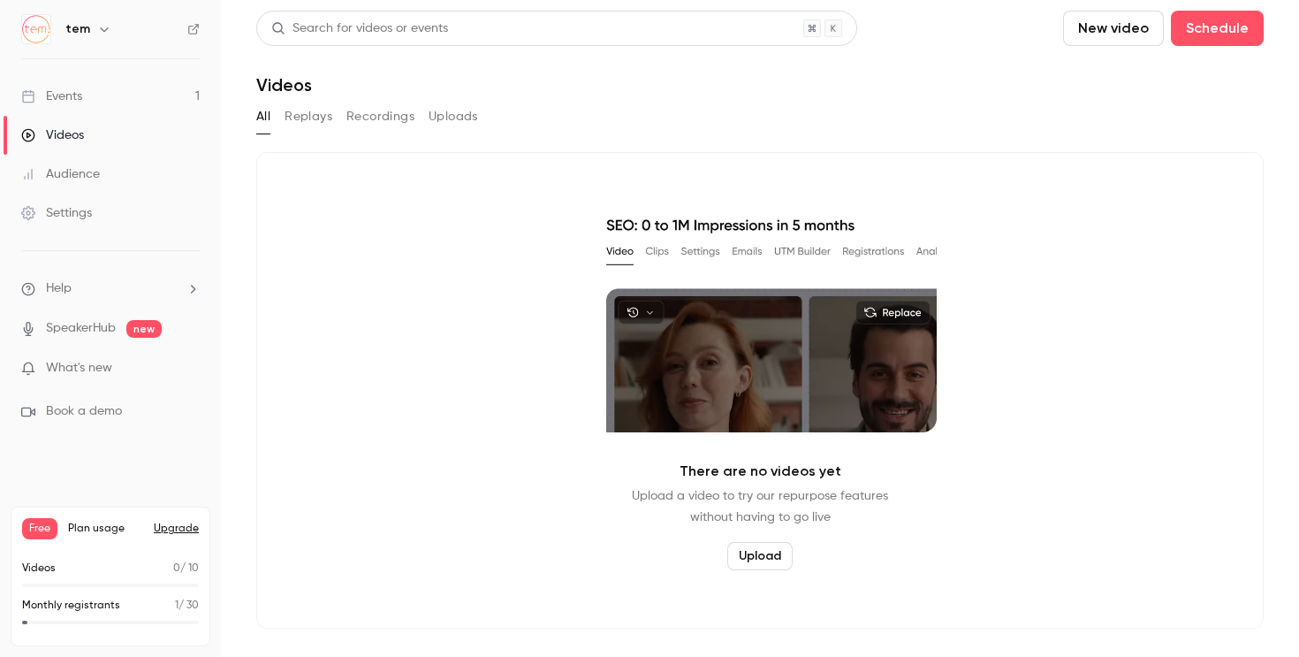
click at [90, 106] on link "Events 1" at bounding box center [110, 96] width 221 height 39
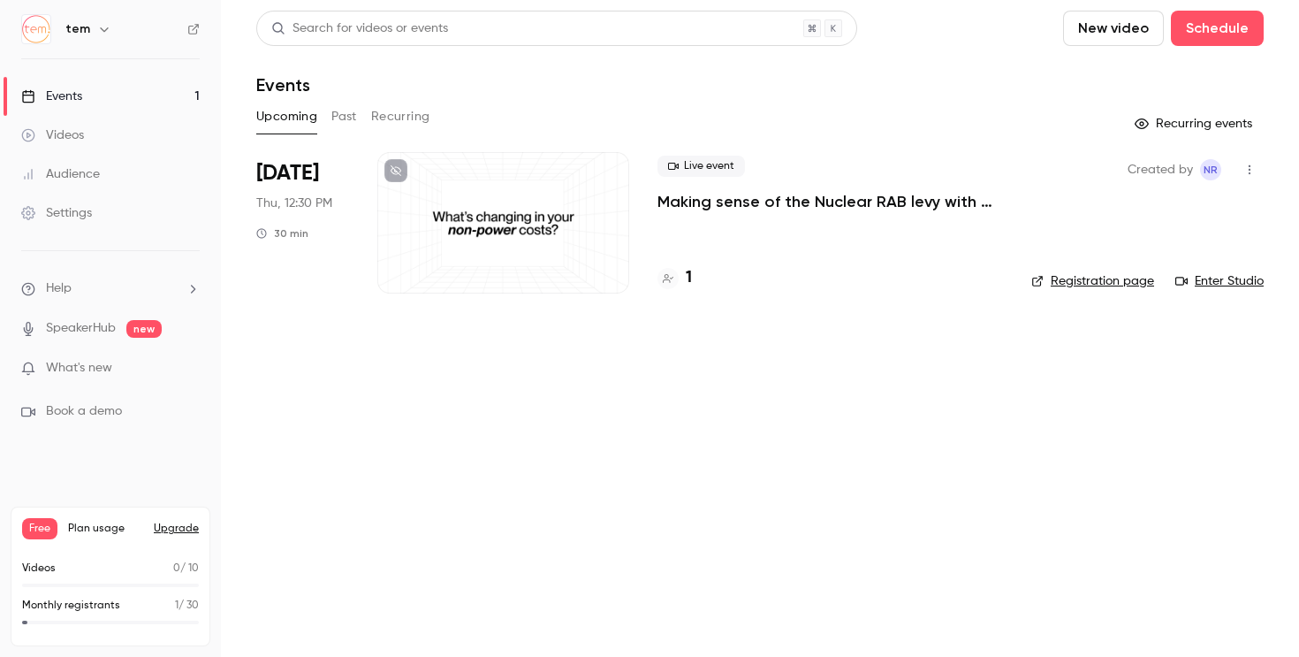
click at [1093, 270] on div "Created by NR Registration page Enter Studio" at bounding box center [1147, 222] width 232 height 141
click at [1105, 281] on link "Registration page" at bounding box center [1092, 281] width 123 height 18
